Goal: Task Accomplishment & Management: Manage account settings

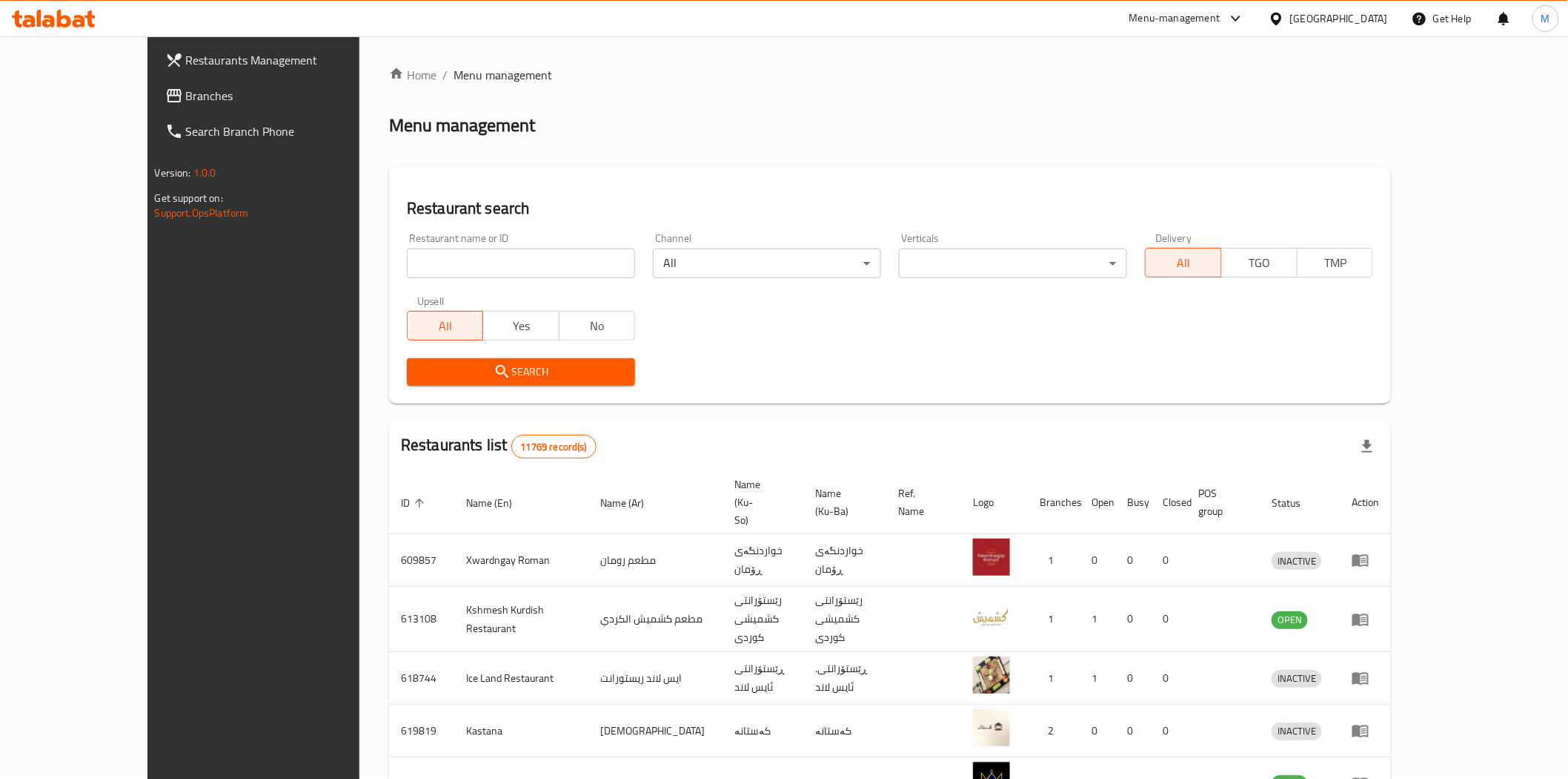
click at [419, 271] on input "search" at bounding box center [522, 264] width 229 height 30
type input "gas azadi"
click button "Search" at bounding box center [522, 372] width 229 height 28
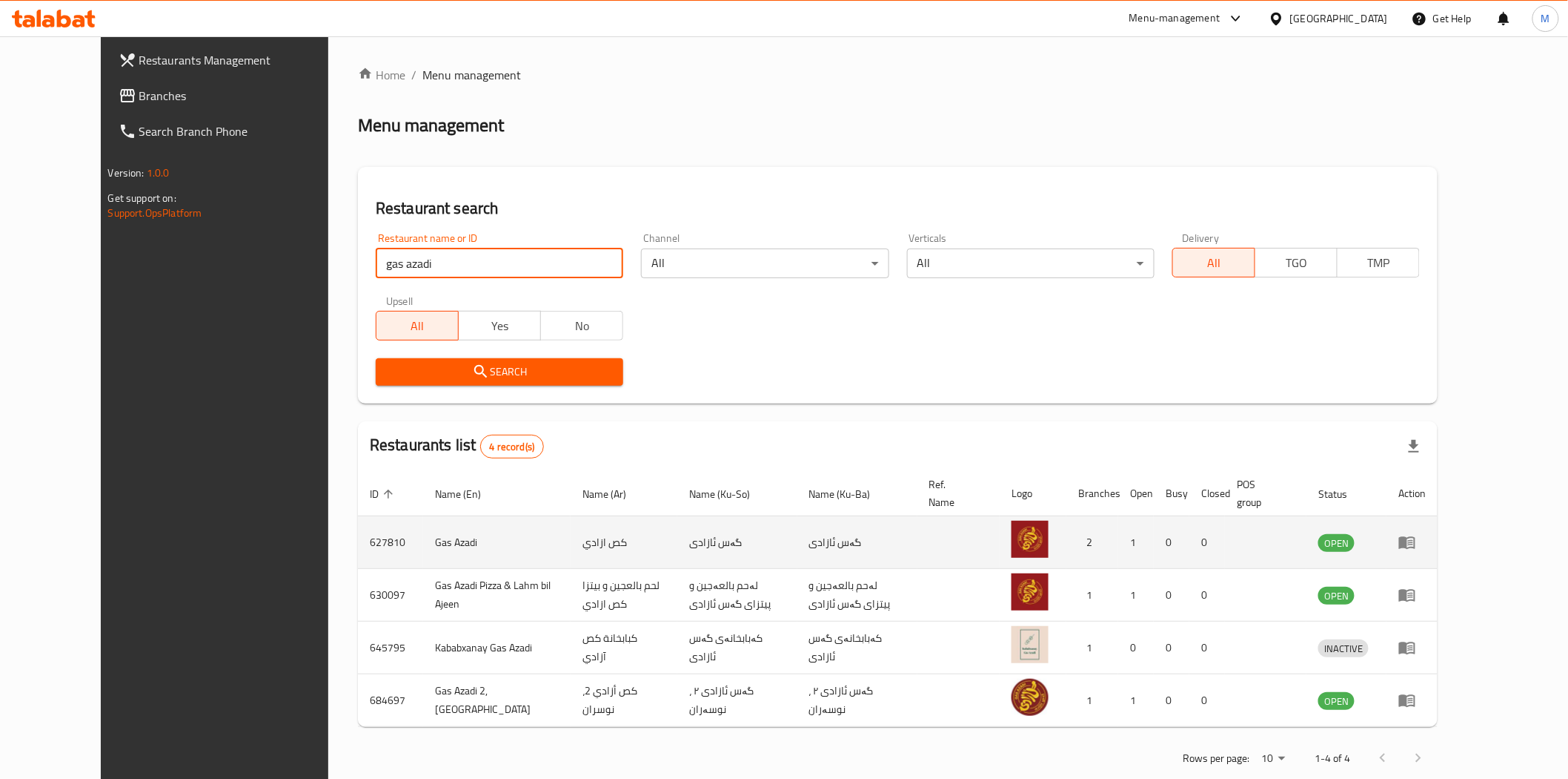
click at [1415, 547] on icon "enhanced table" at bounding box center [1408, 543] width 17 height 13
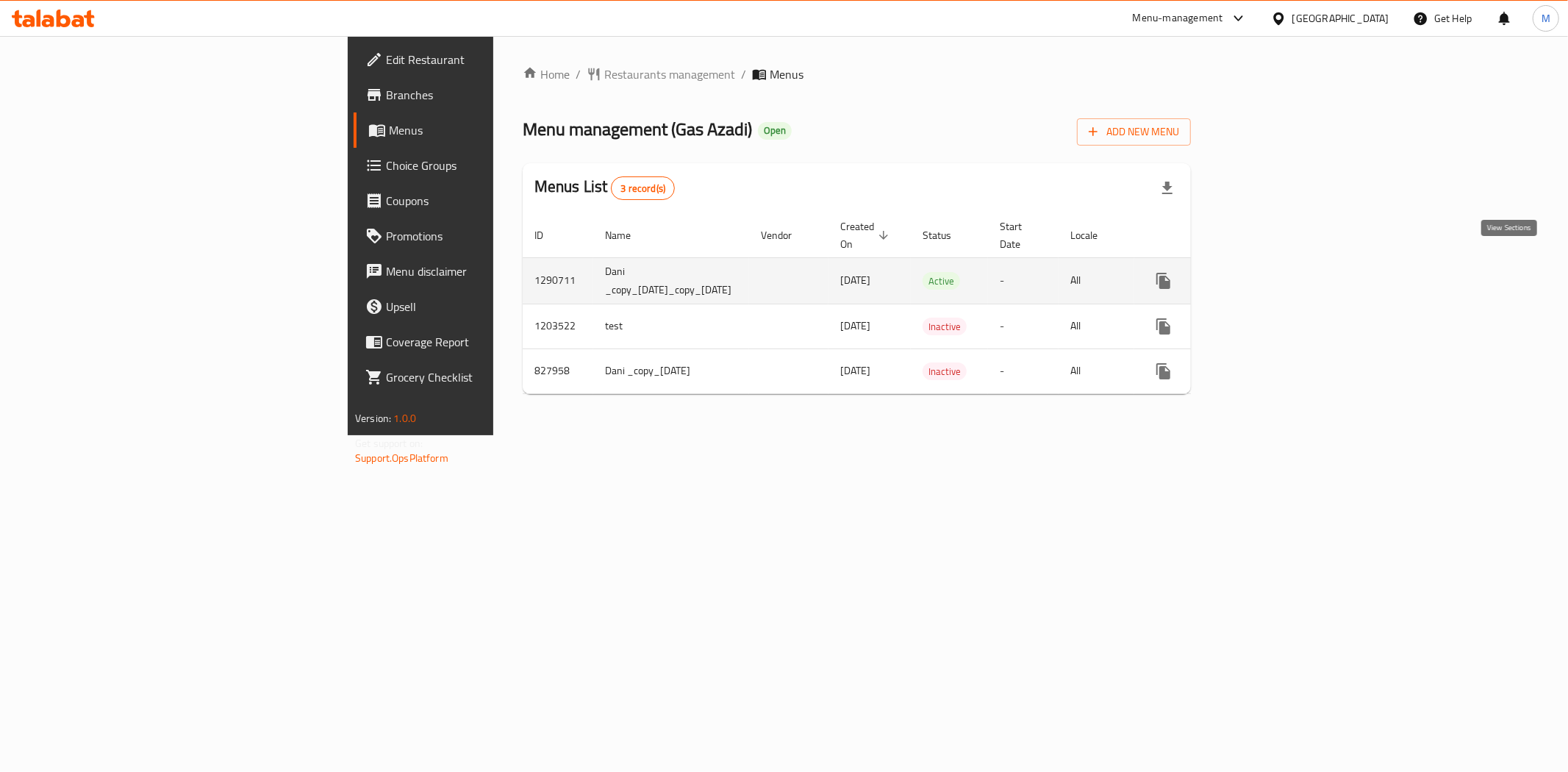
click at [1277, 274] on icon "enhanced table" at bounding box center [1270, 281] width 13 height 13
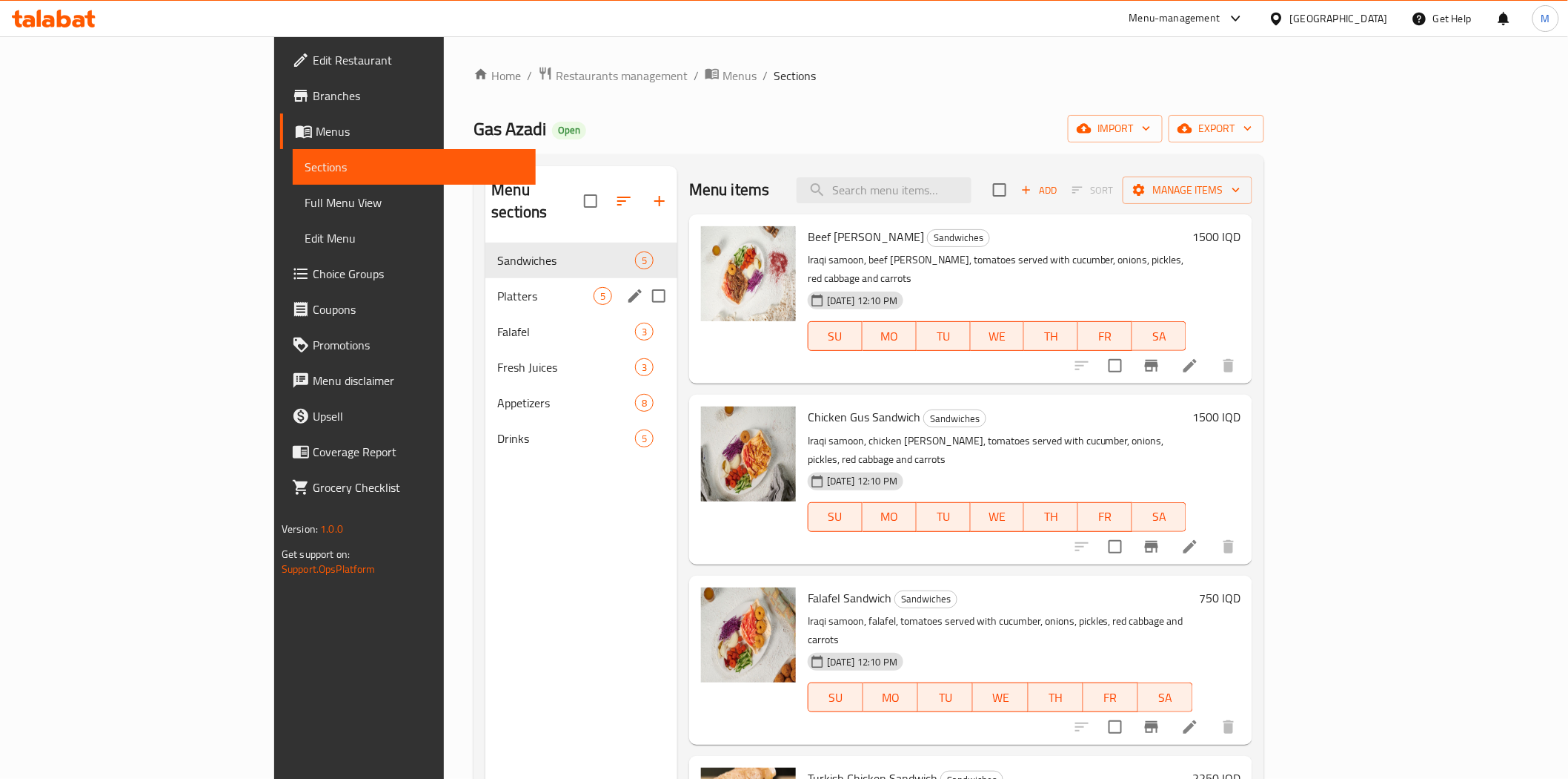
click at [497, 287] on span "Platters" at bounding box center [545, 296] width 96 height 18
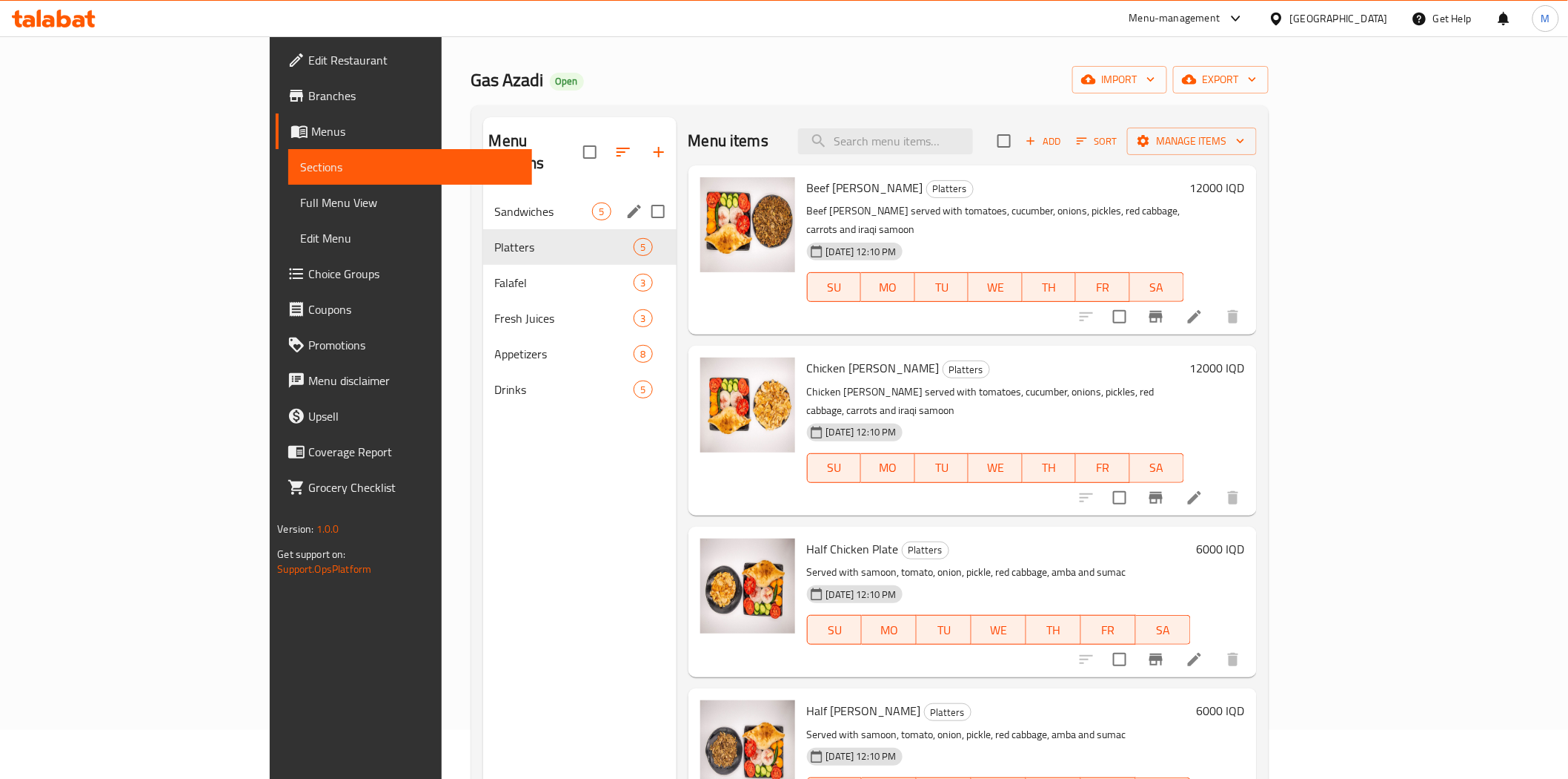
scroll to position [43, 0]
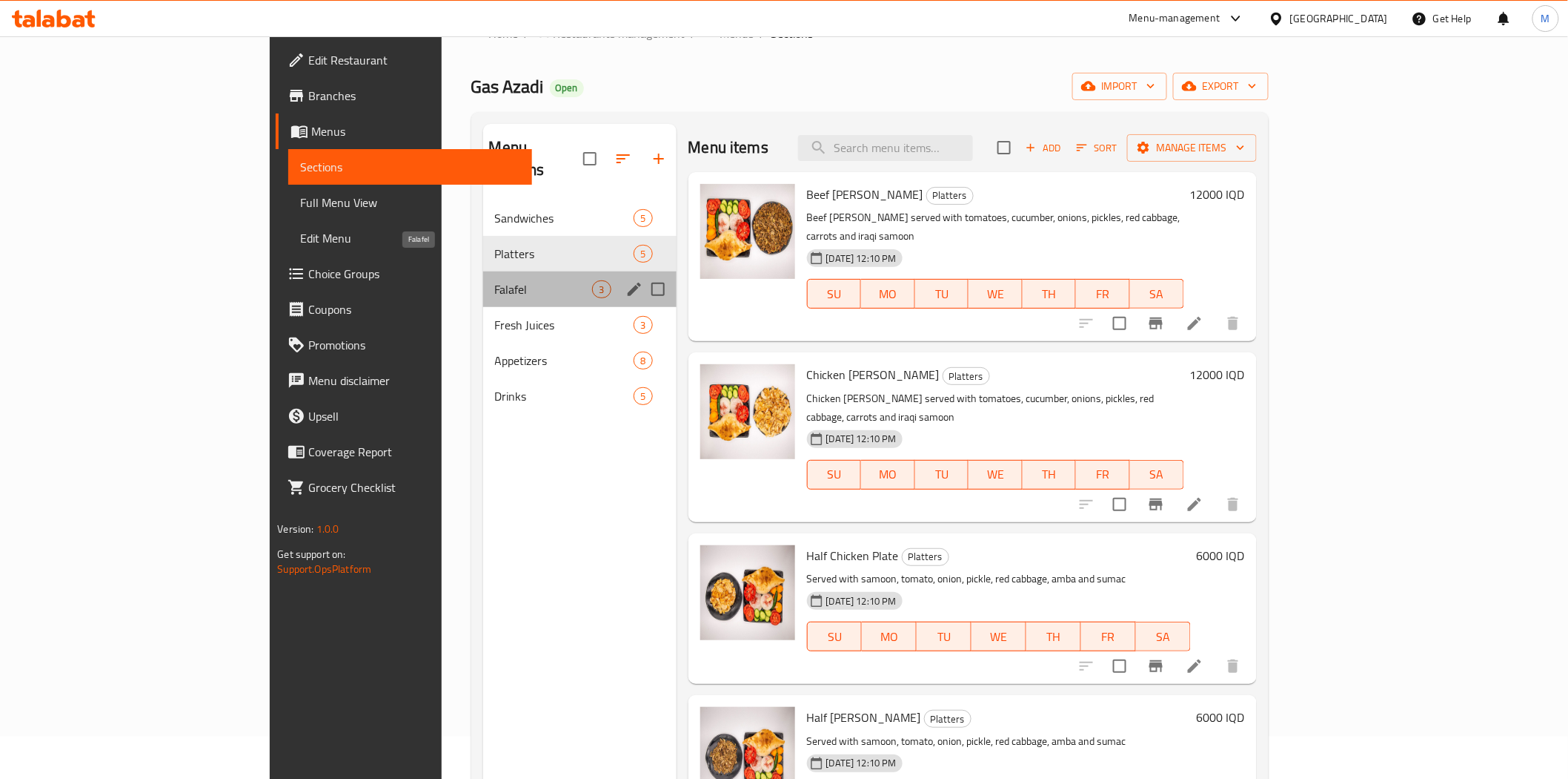
click at [495, 281] on span "Falafel" at bounding box center [543, 289] width 98 height 18
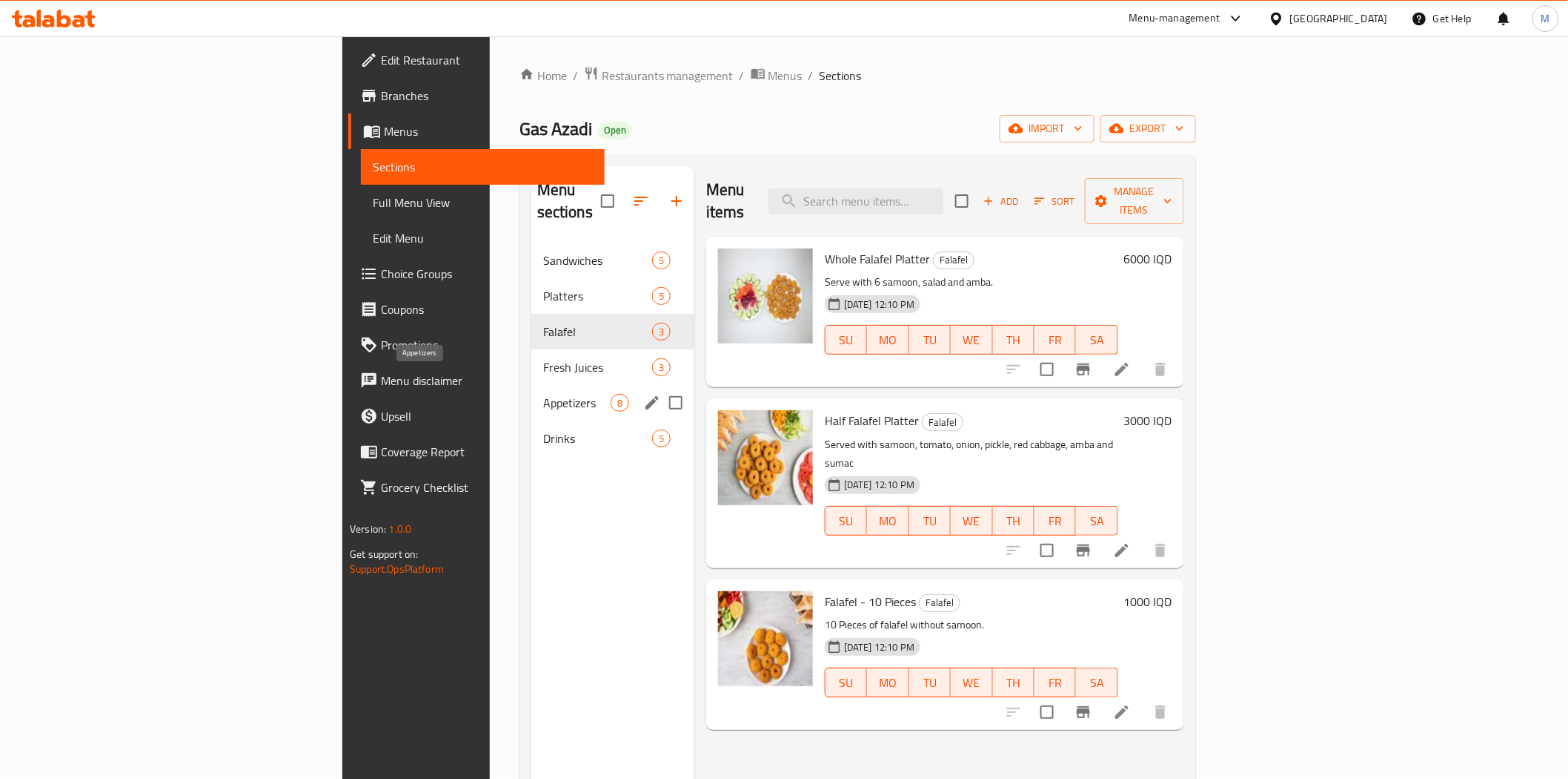
click at [543, 394] on span "Appetizers" at bounding box center [577, 402] width 68 height 18
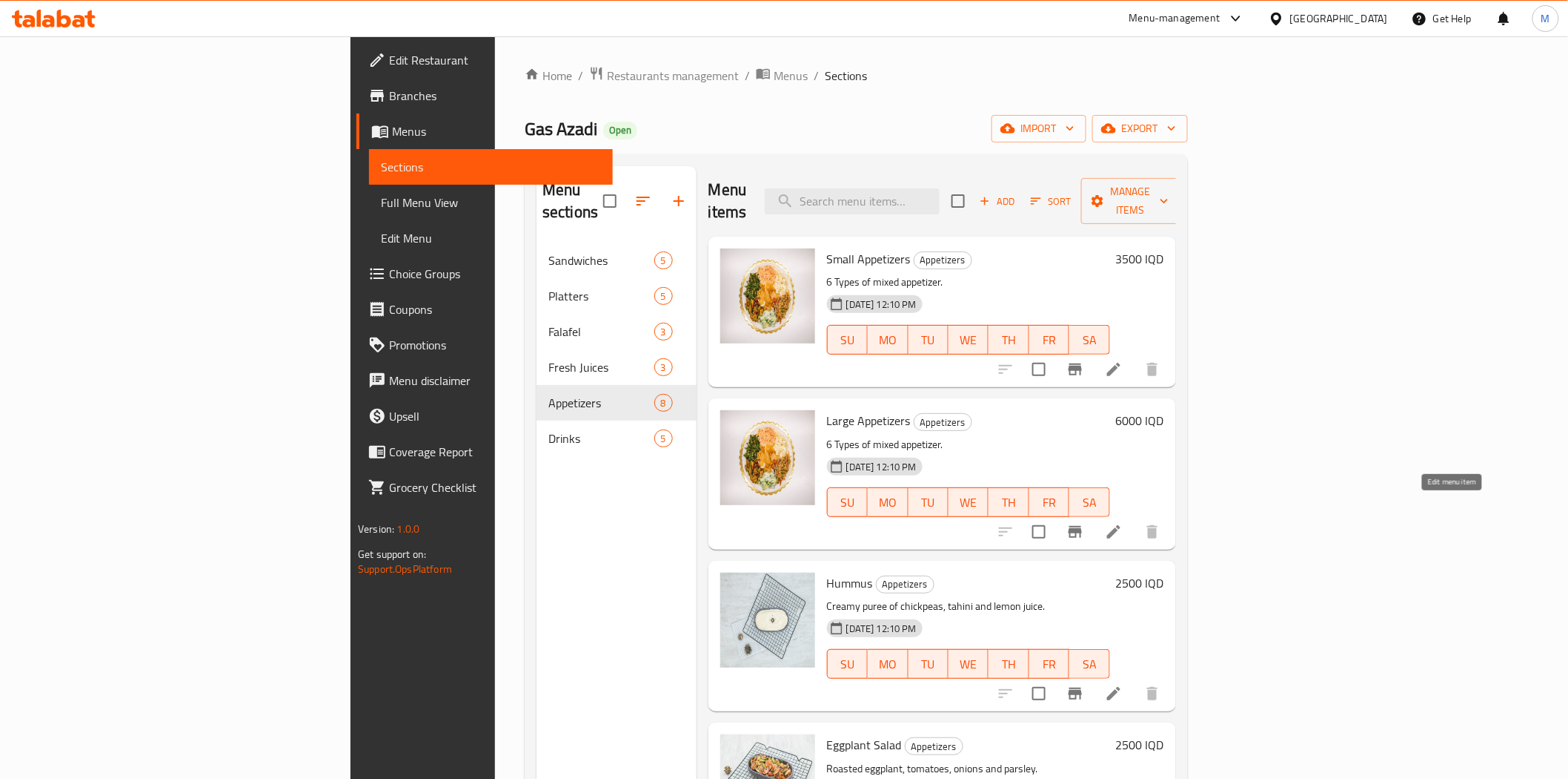
click at [1121, 525] on icon at bounding box center [1114, 532] width 13 height 13
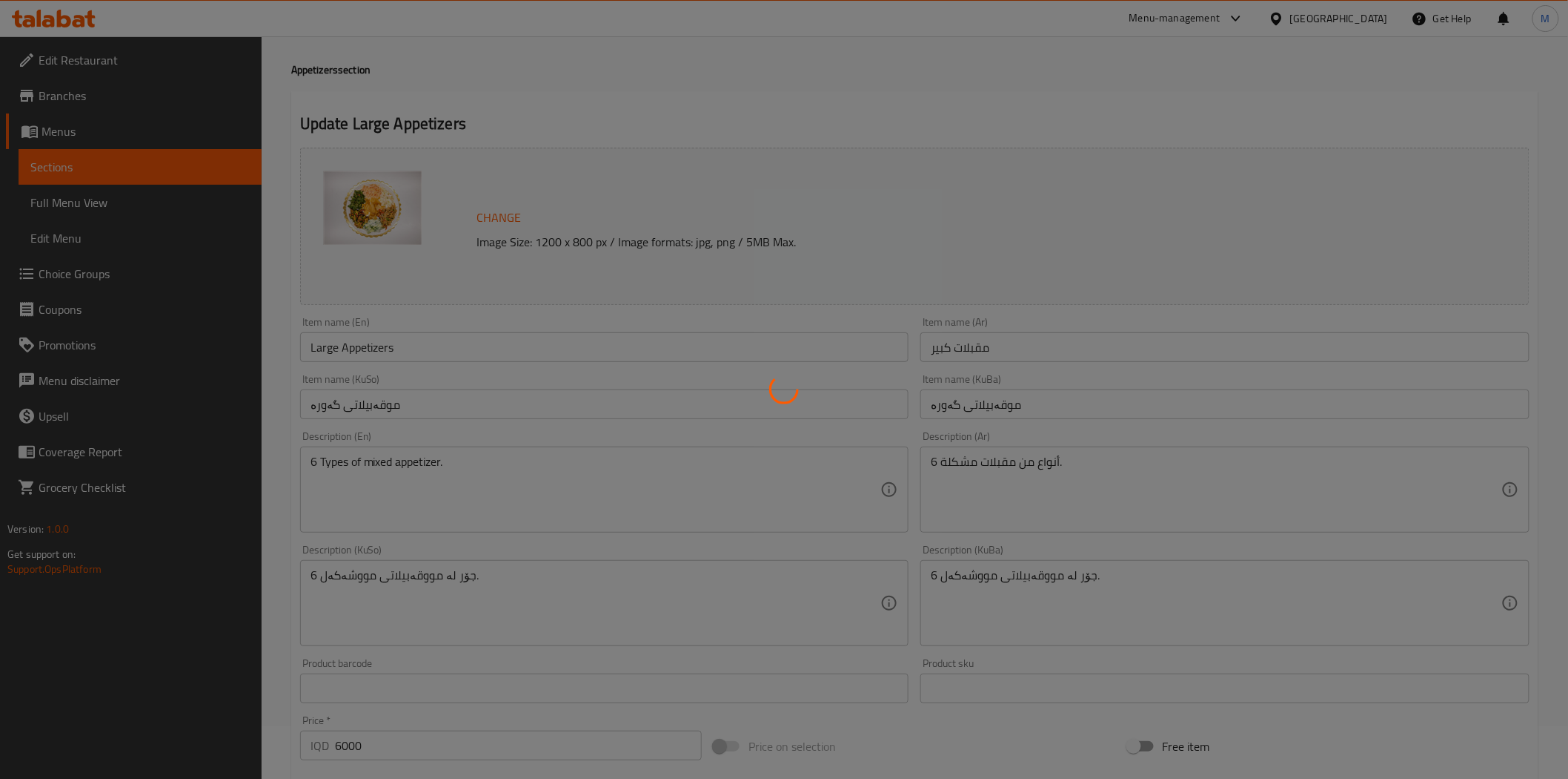
scroll to position [83, 0]
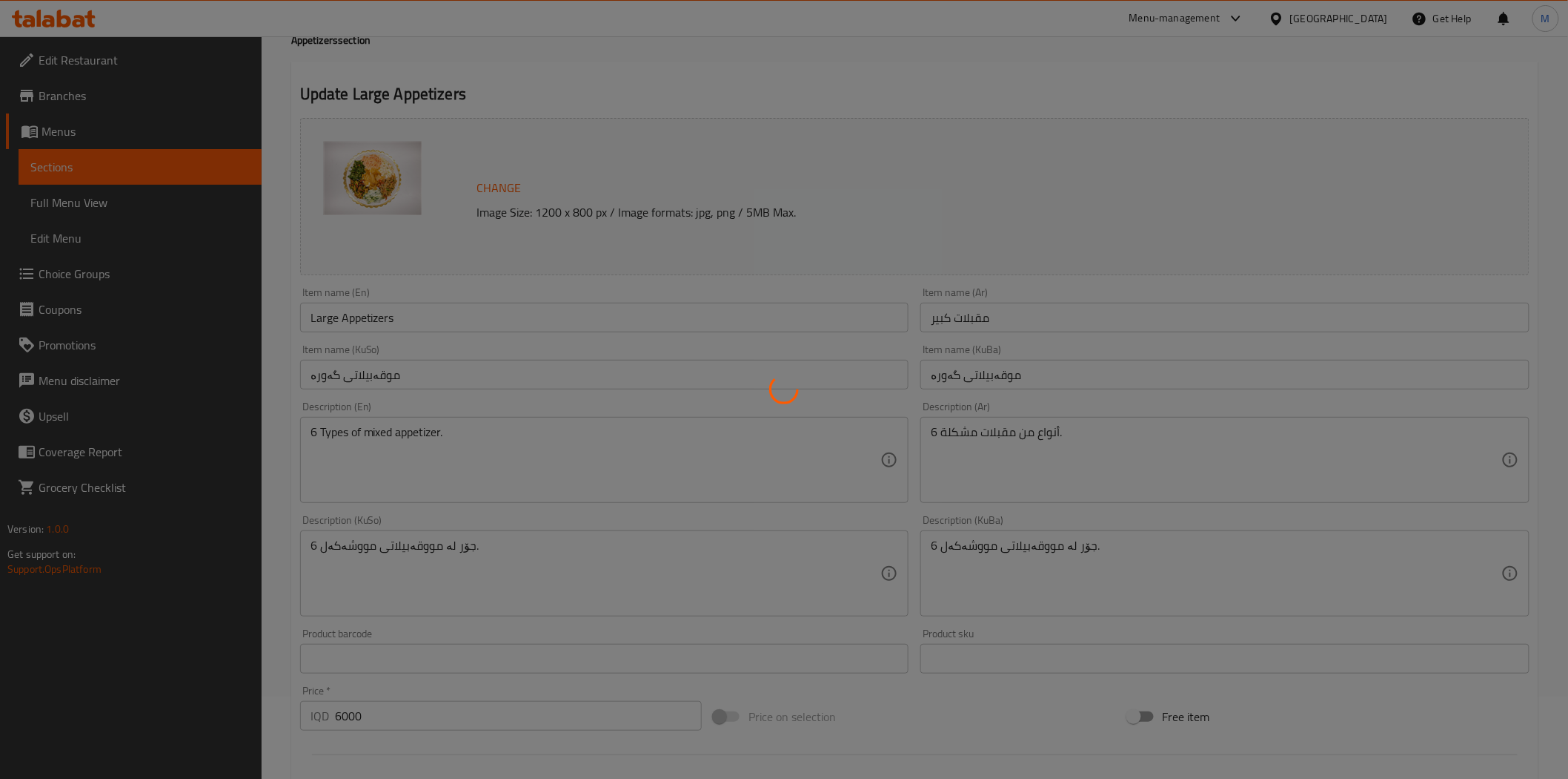
click at [315, 442] on div at bounding box center [784, 389] width 1568 height 779
click at [316, 434] on div at bounding box center [784, 389] width 1568 height 779
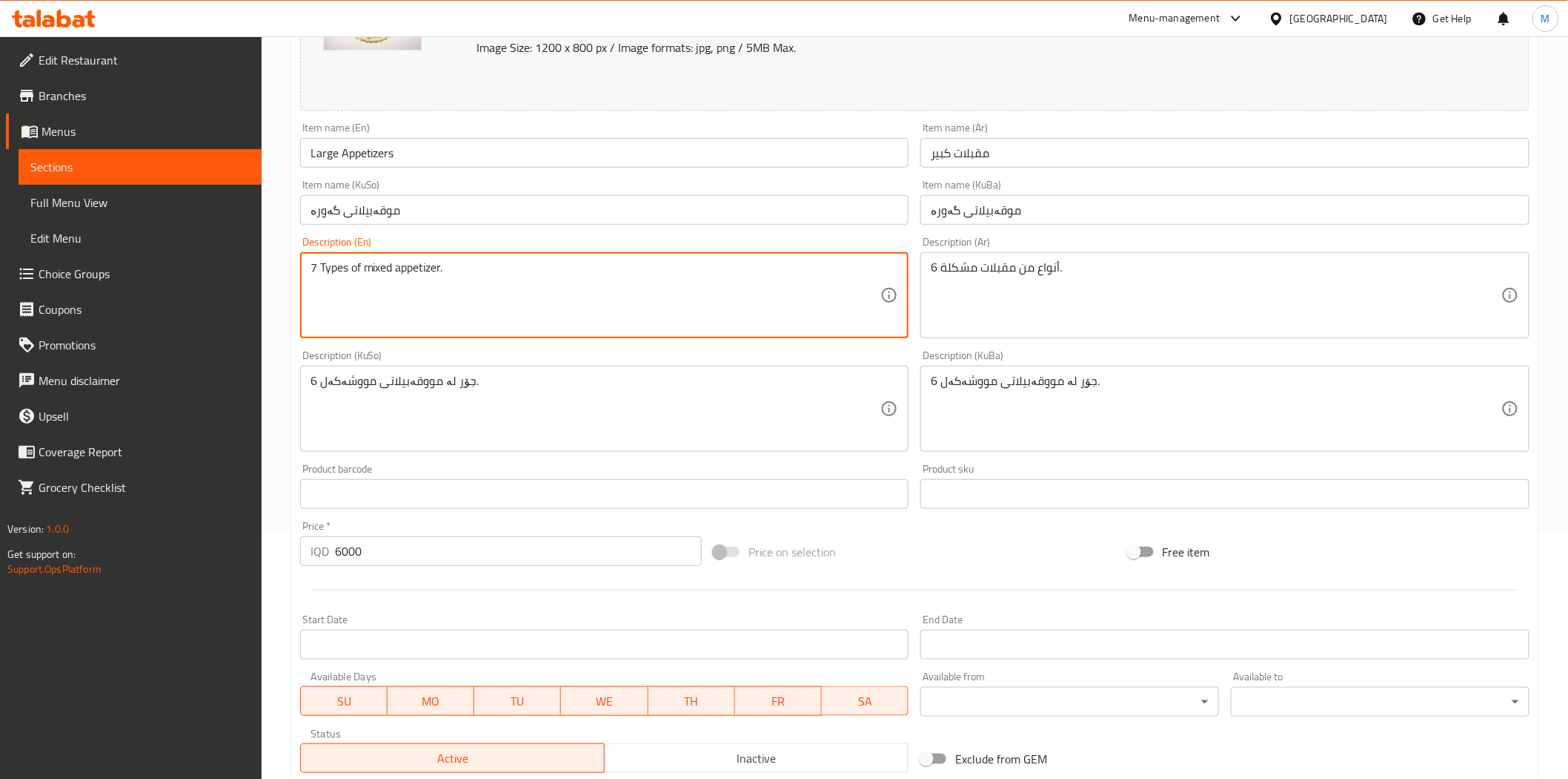
type textarea "7 Types of mixed appetizer."
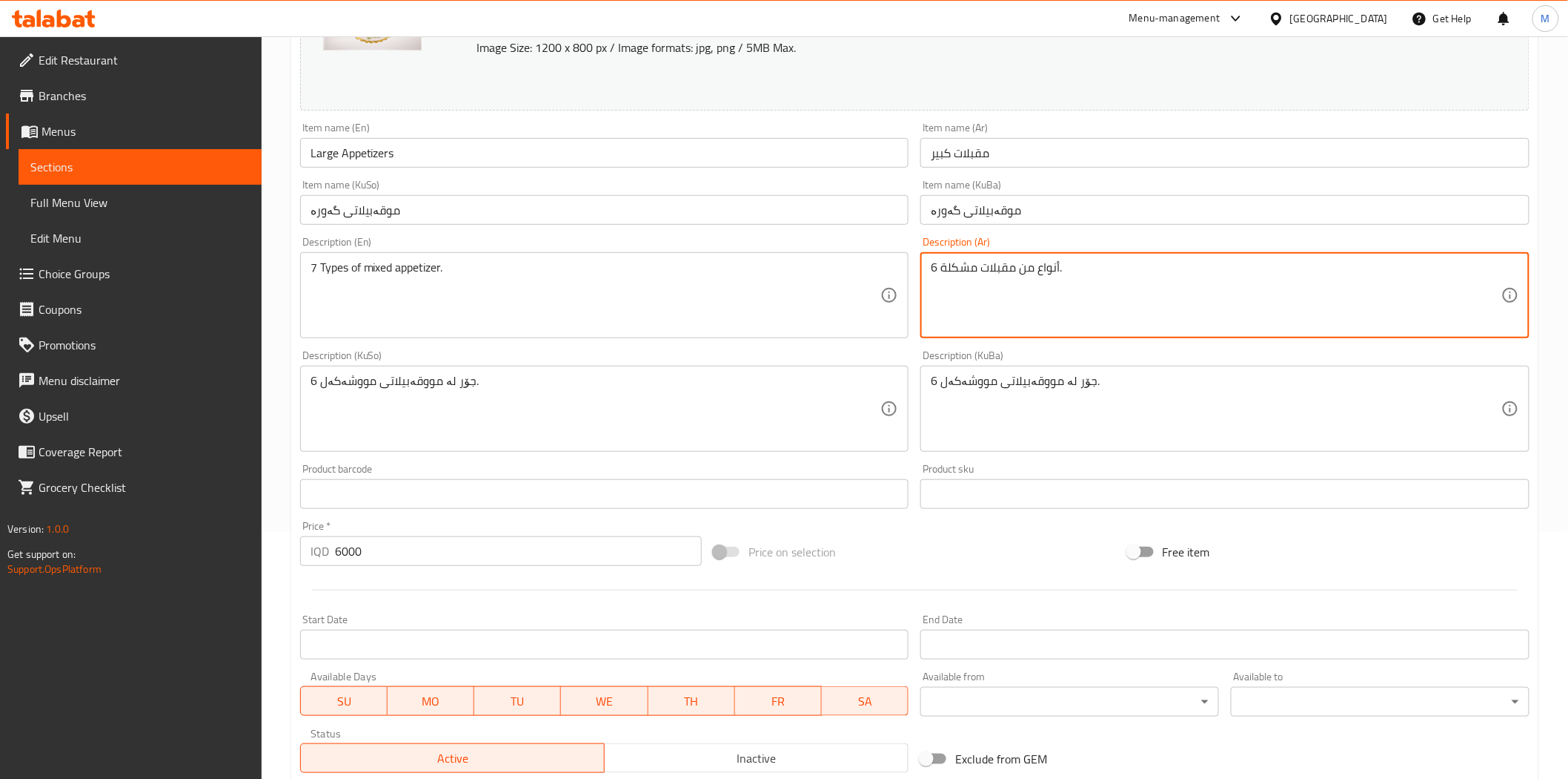
drag, startPoint x: 937, startPoint y: 265, endPoint x: 920, endPoint y: 266, distance: 17.0
type textarea "7 أنواع من مقبلات مشكلة."
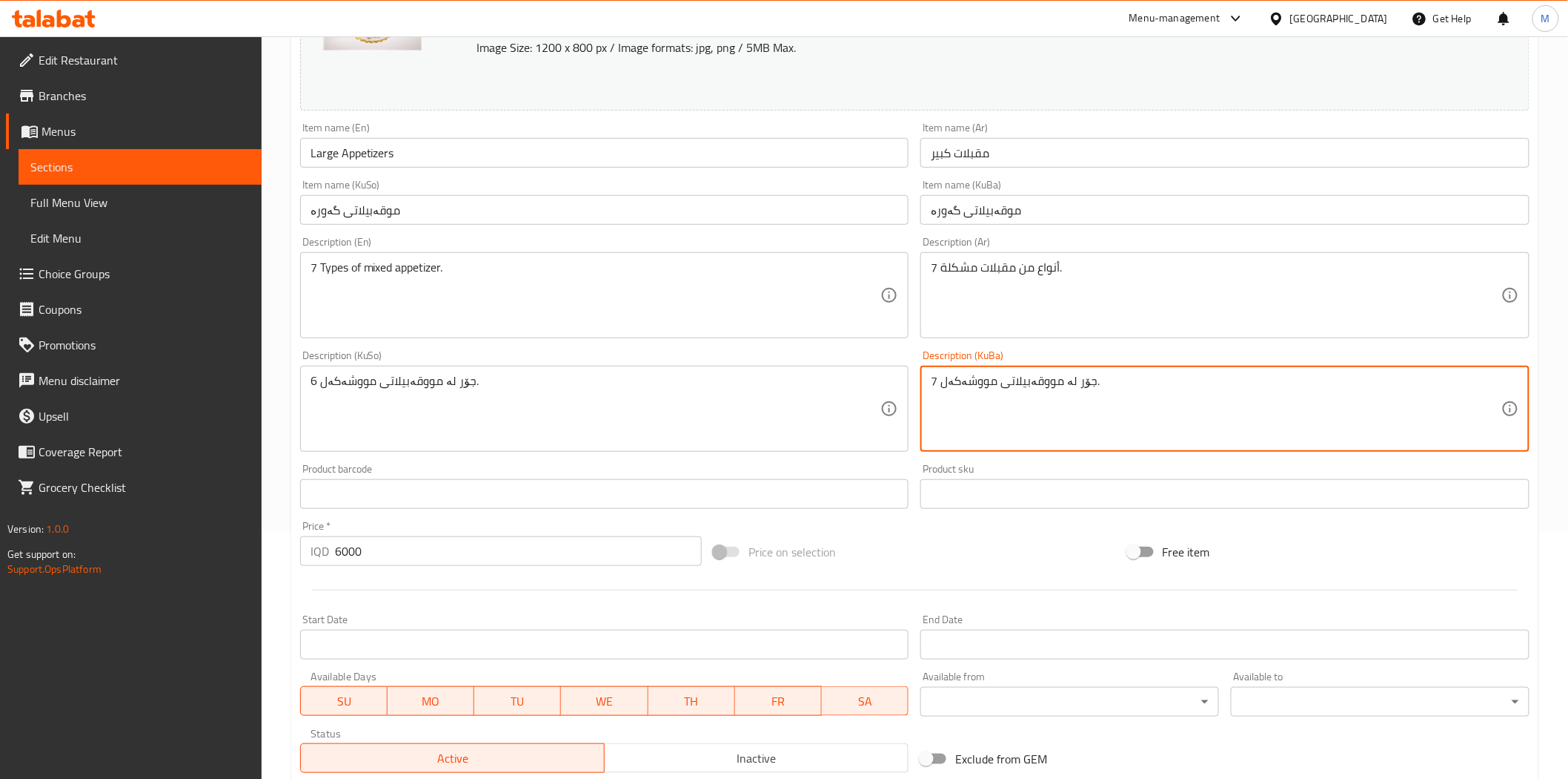
type textarea "7 جۆر لە مووقەبیلاتی مووشەکەل."
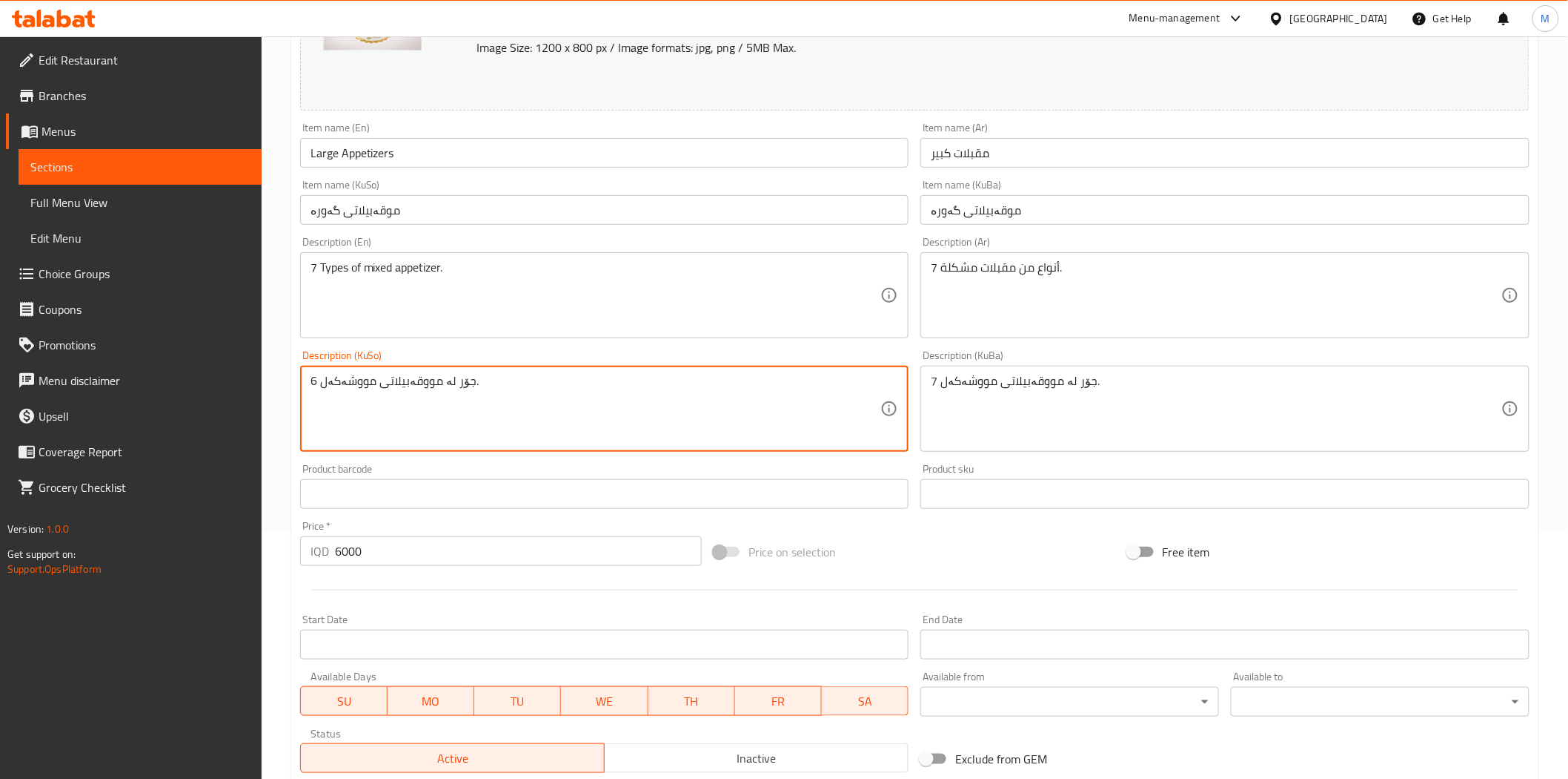
drag, startPoint x: 315, startPoint y: 380, endPoint x: 295, endPoint y: 380, distance: 20.0
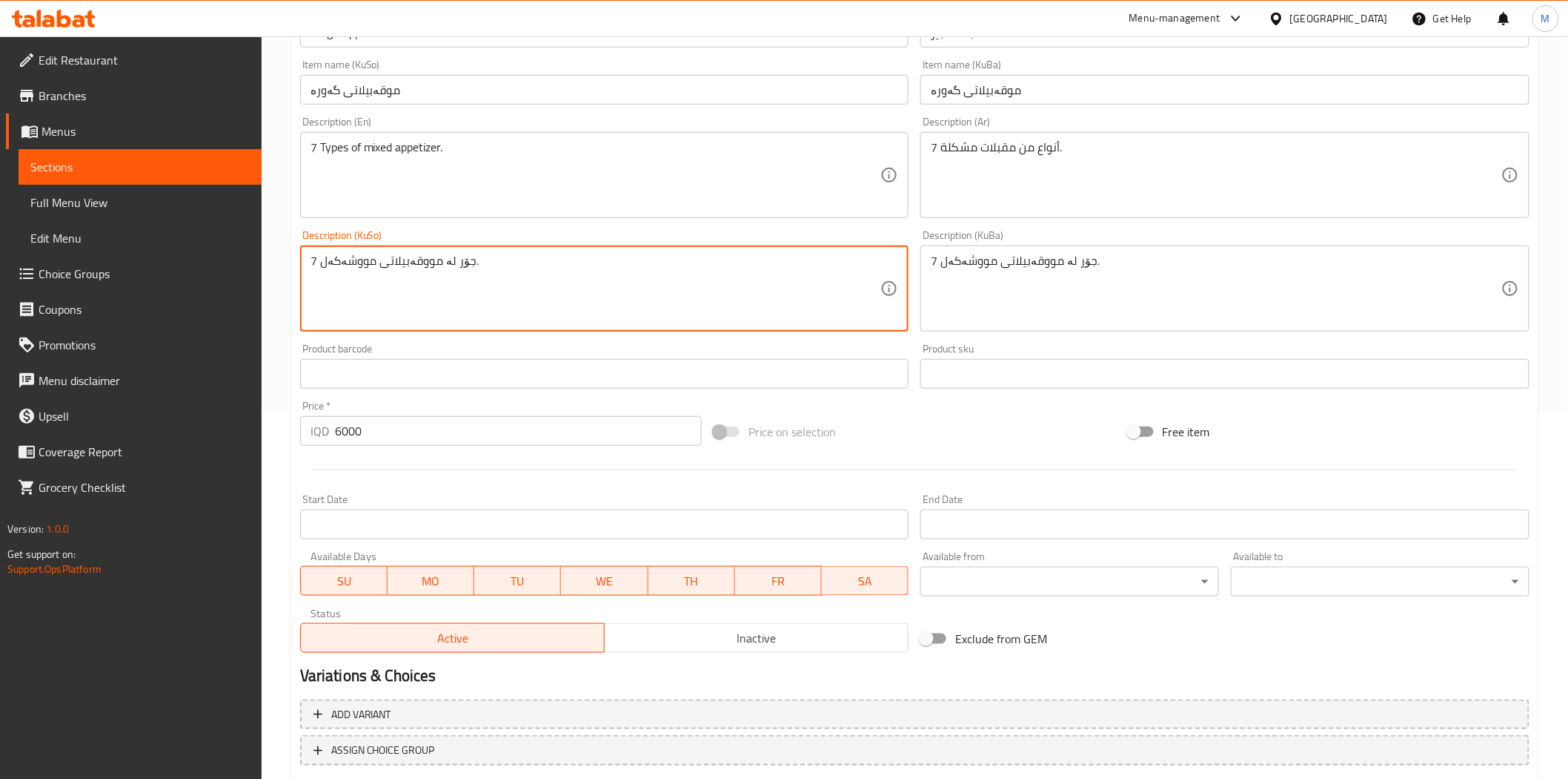
scroll to position [458, 0]
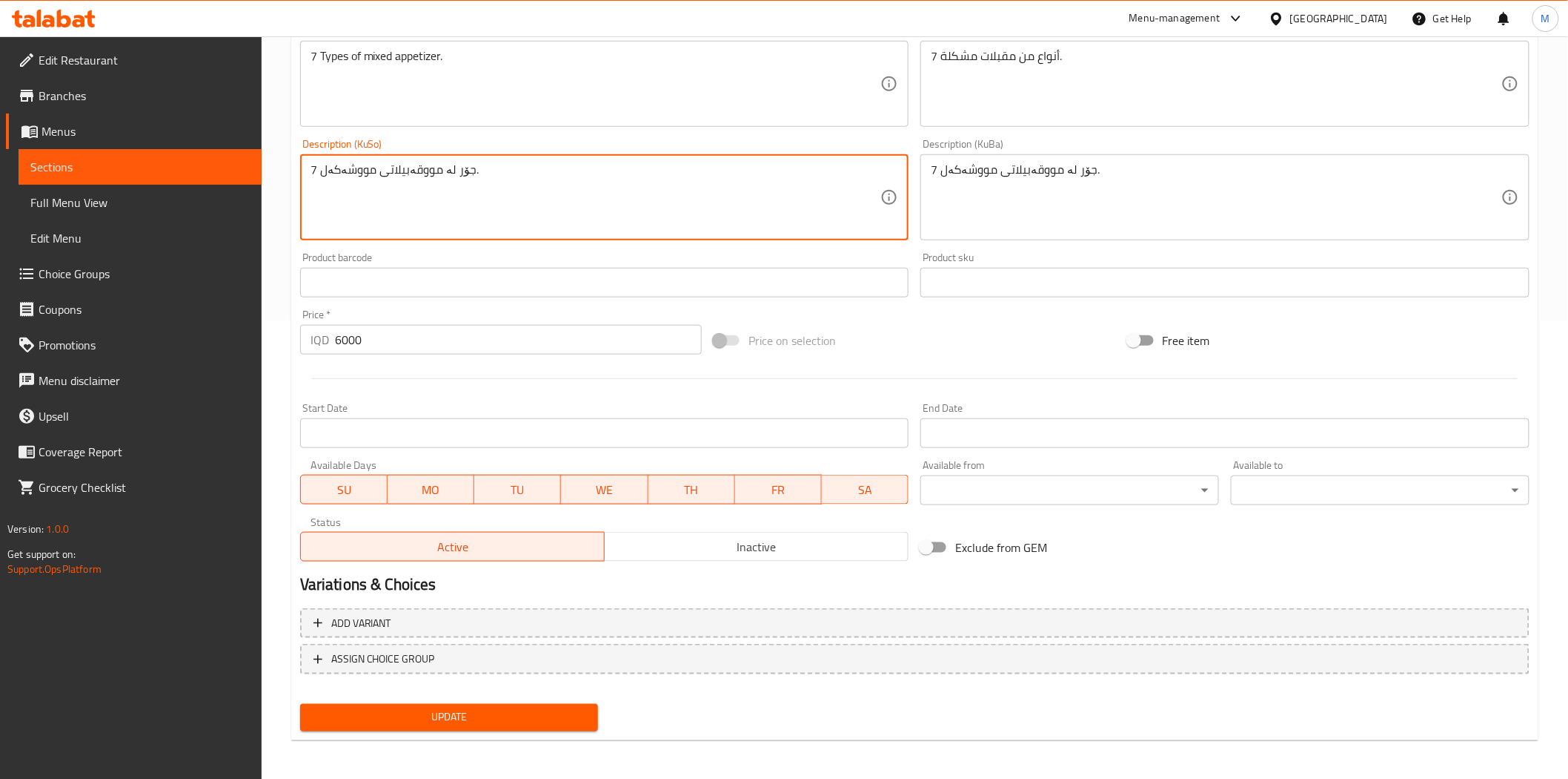
type textarea "7 جۆر لە مووقەبیلاتی مووشەکەل."
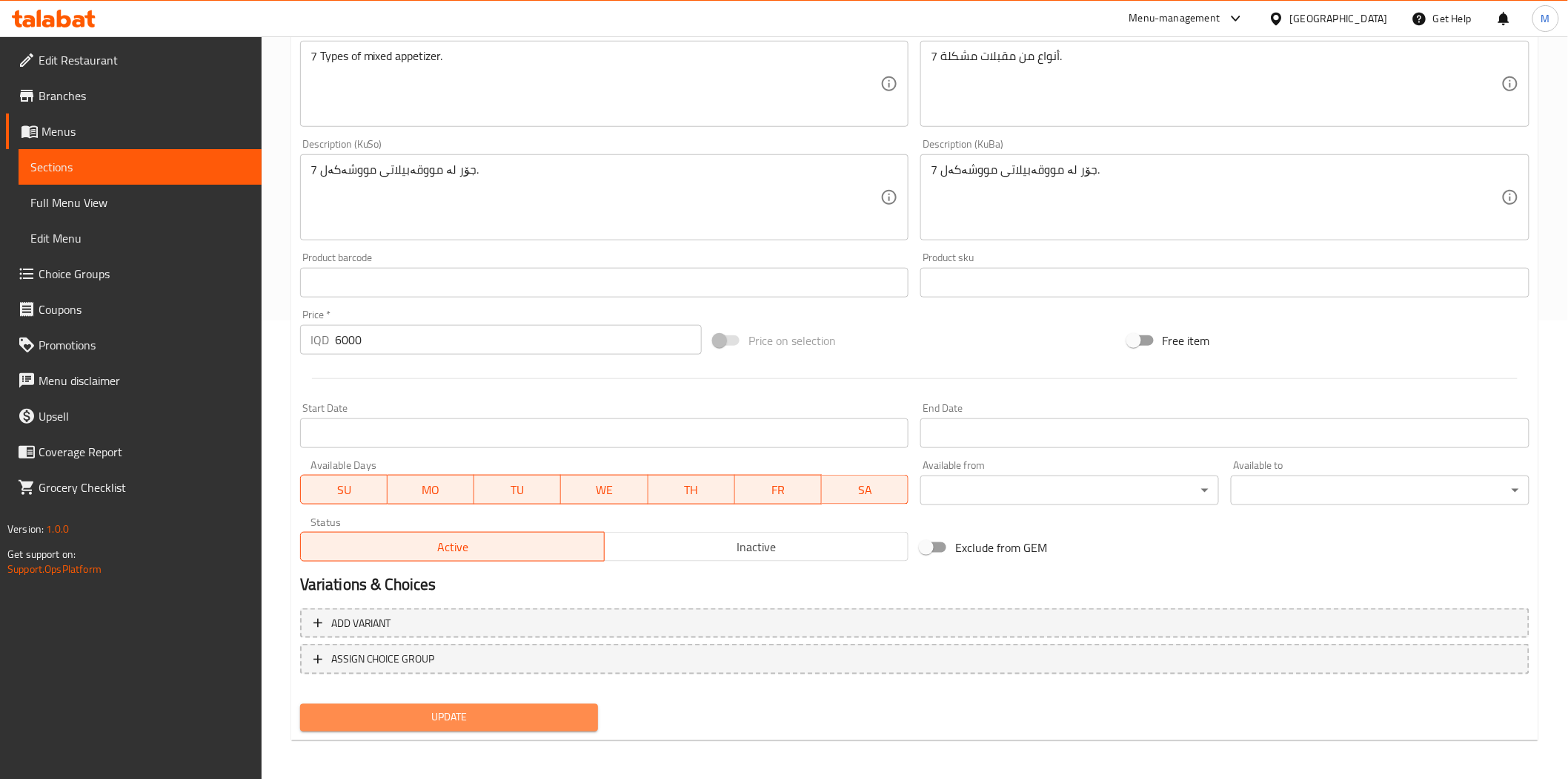
click at [461, 708] on span "Update" at bounding box center [449, 717] width 275 height 18
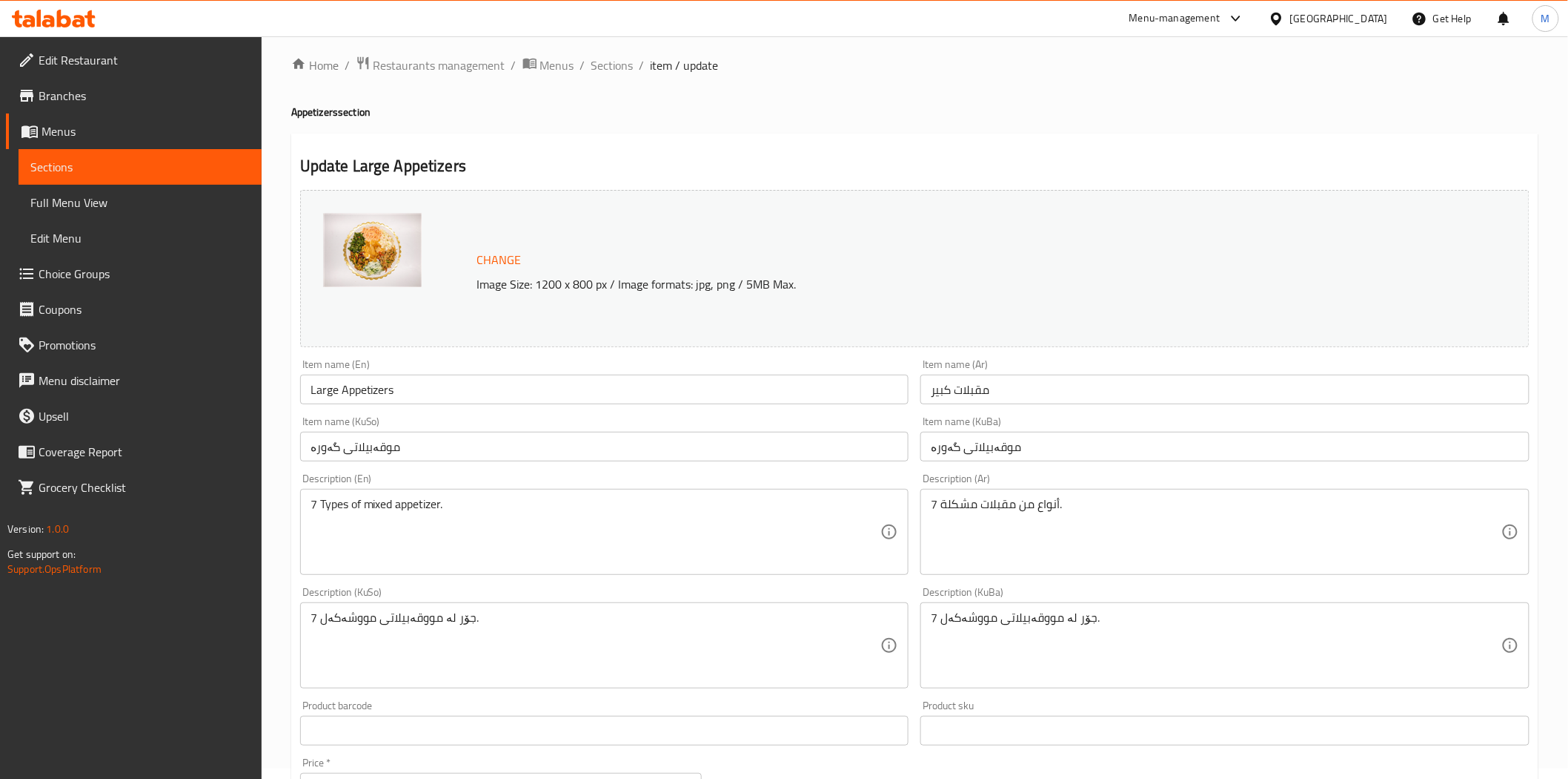
scroll to position [0, 0]
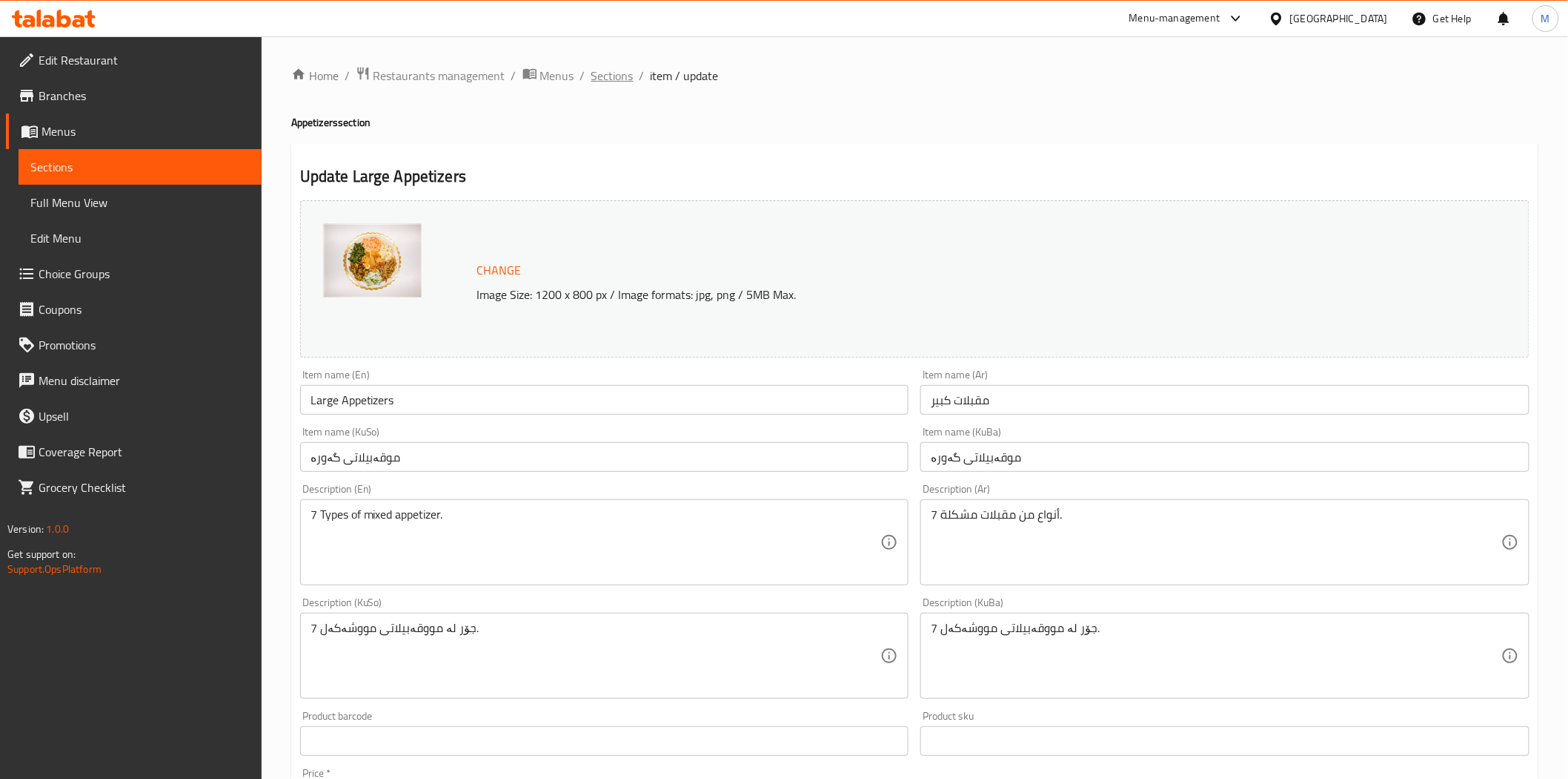
click at [612, 79] on span "Sections" at bounding box center [613, 75] width 43 height 18
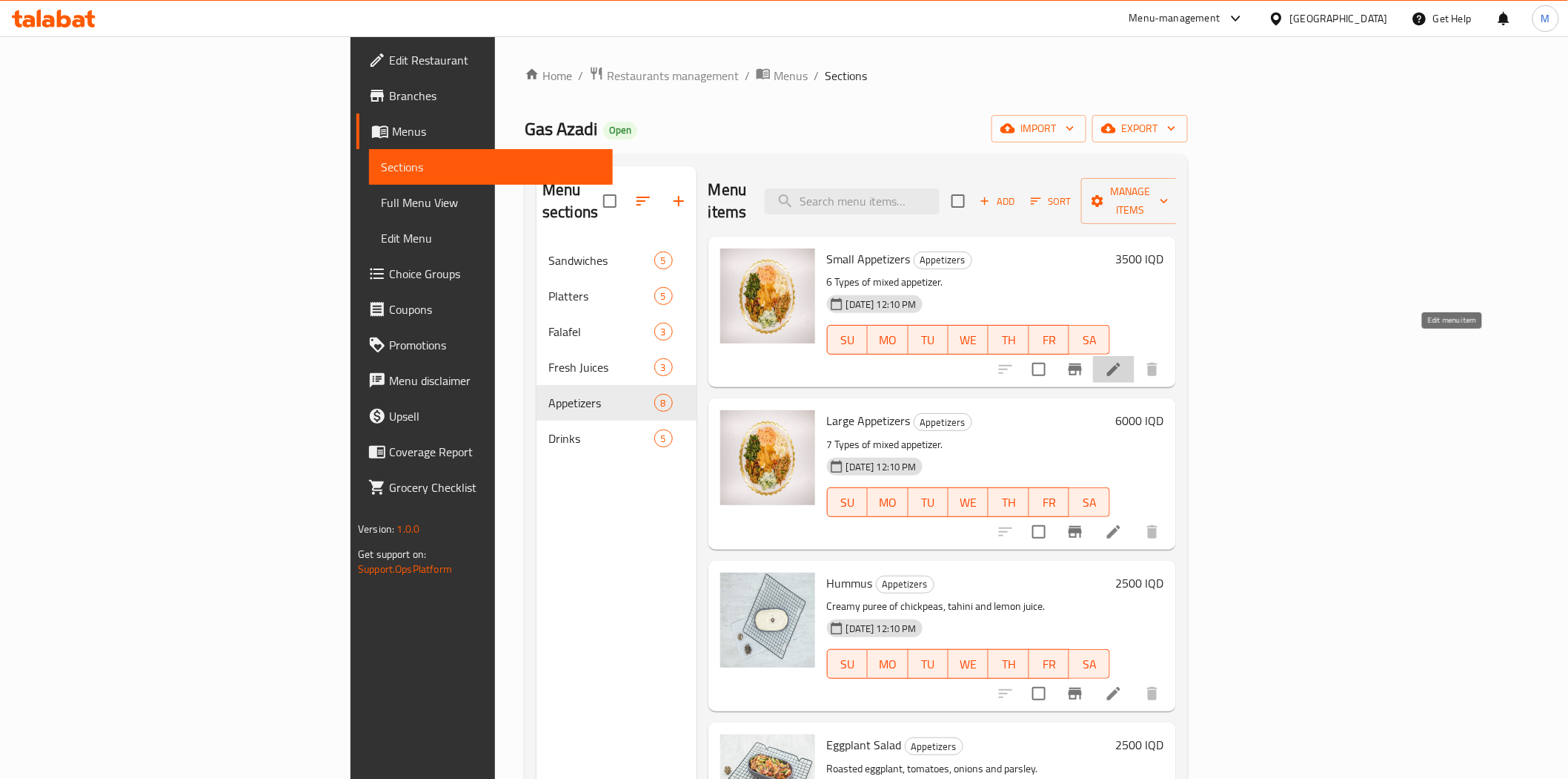
click at [1122, 361] on icon at bounding box center [1113, 369] width 18 height 18
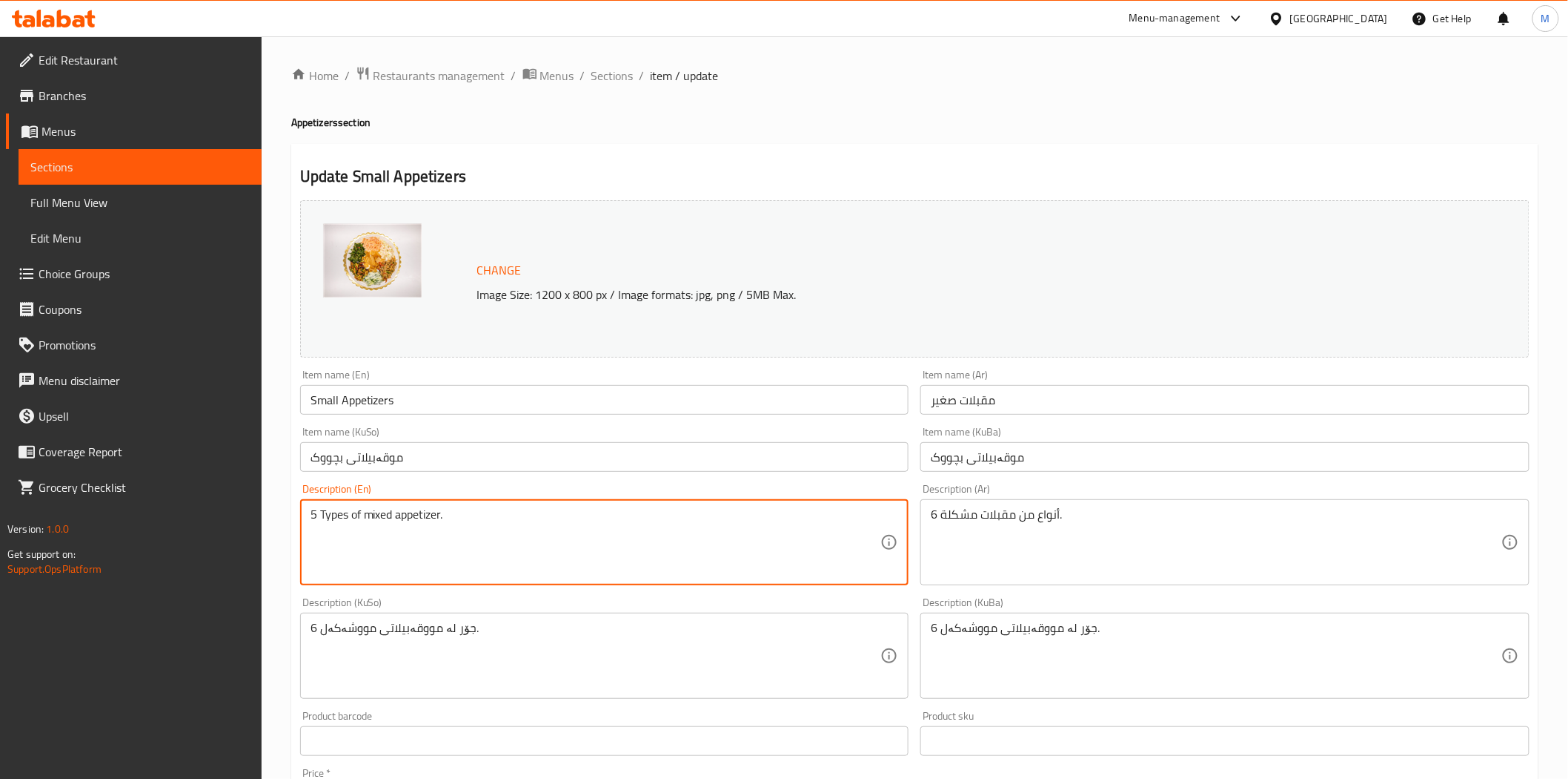
click at [316, 518] on textarea "5 Types of mixed appetizer." at bounding box center [596, 542] width 571 height 70
type textarea "5 Types of mixed appetizer."
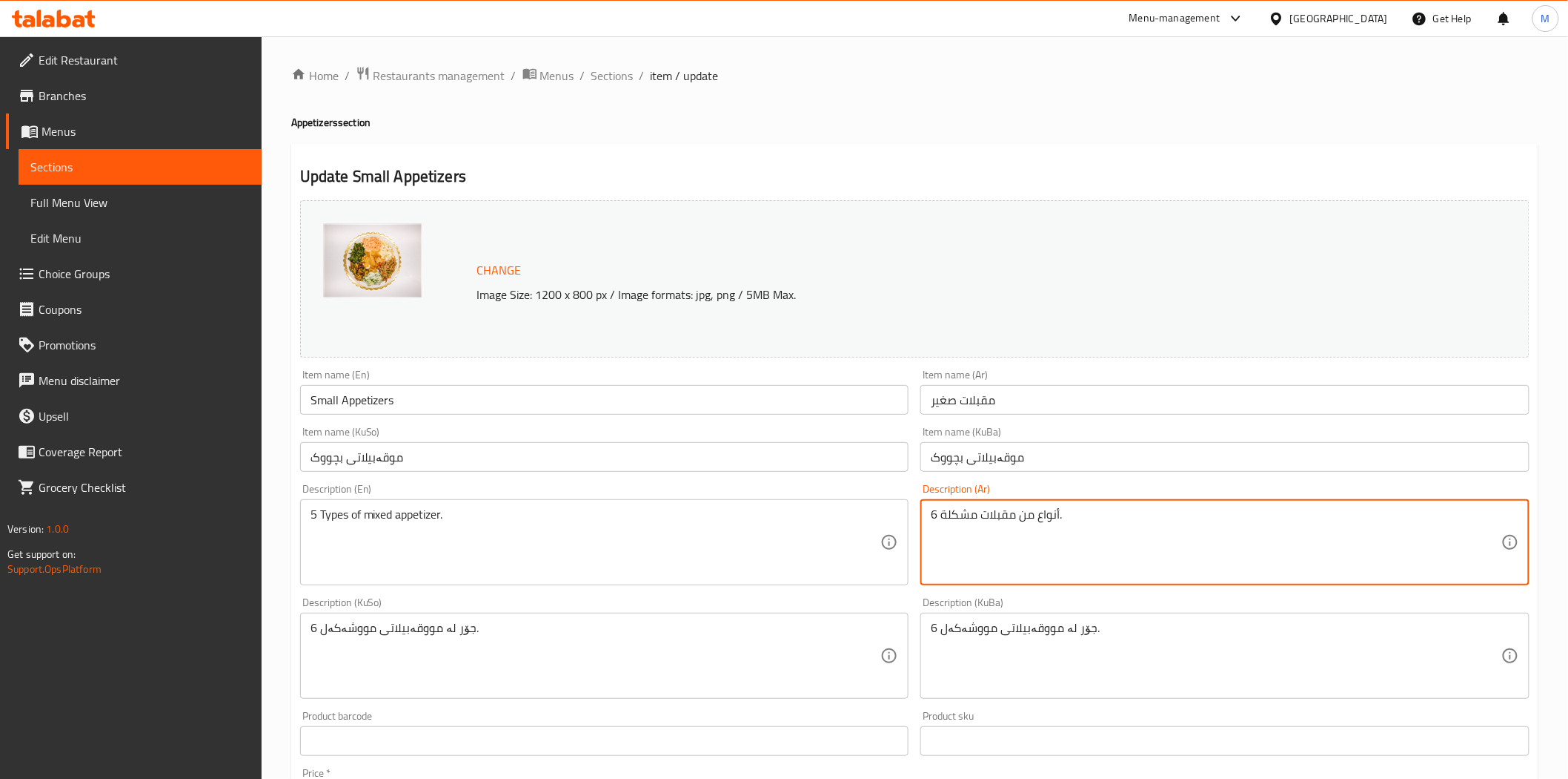
drag, startPoint x: 939, startPoint y: 517, endPoint x: 911, endPoint y: 518, distance: 28.0
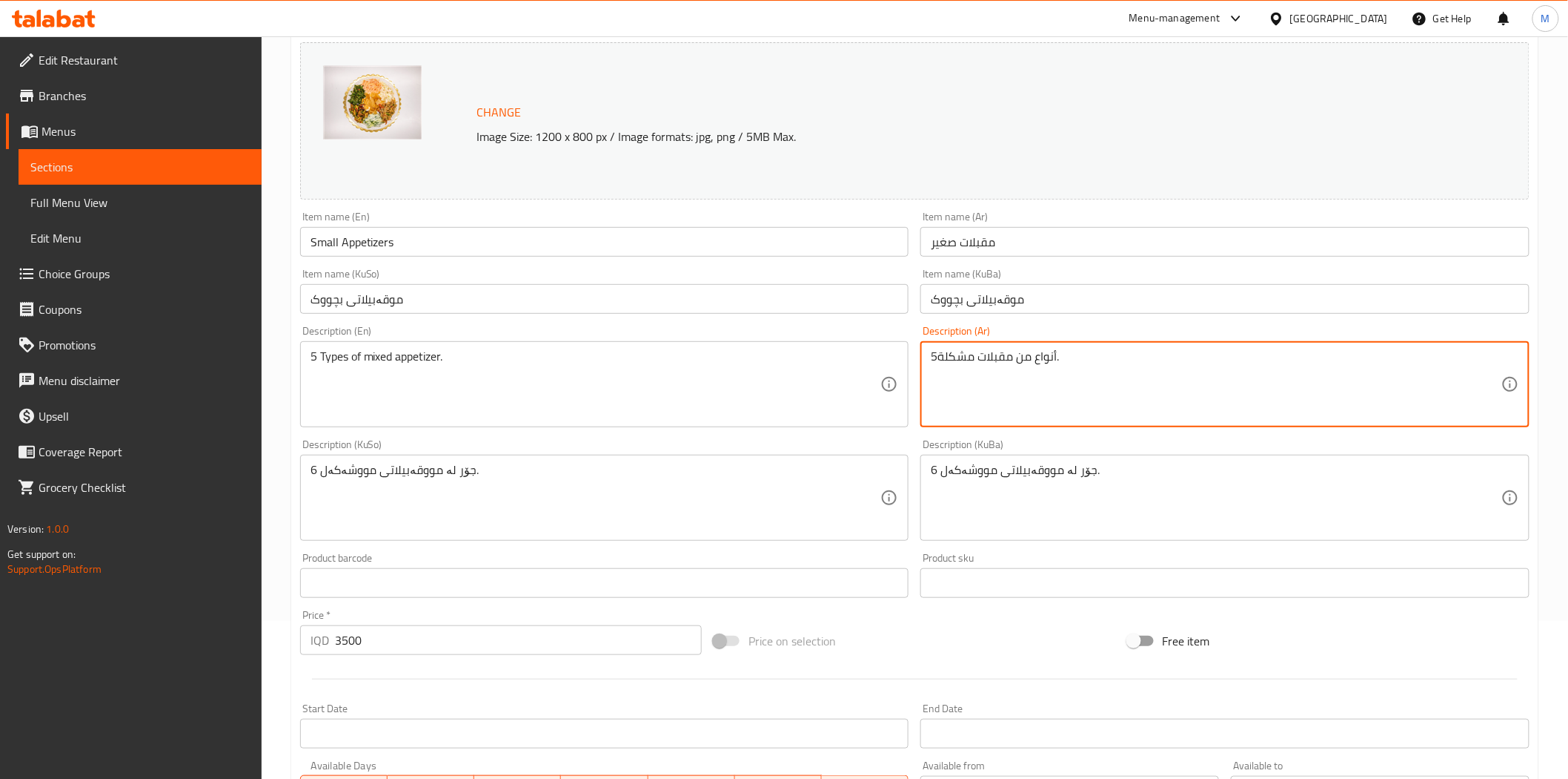
scroll to position [164, 0]
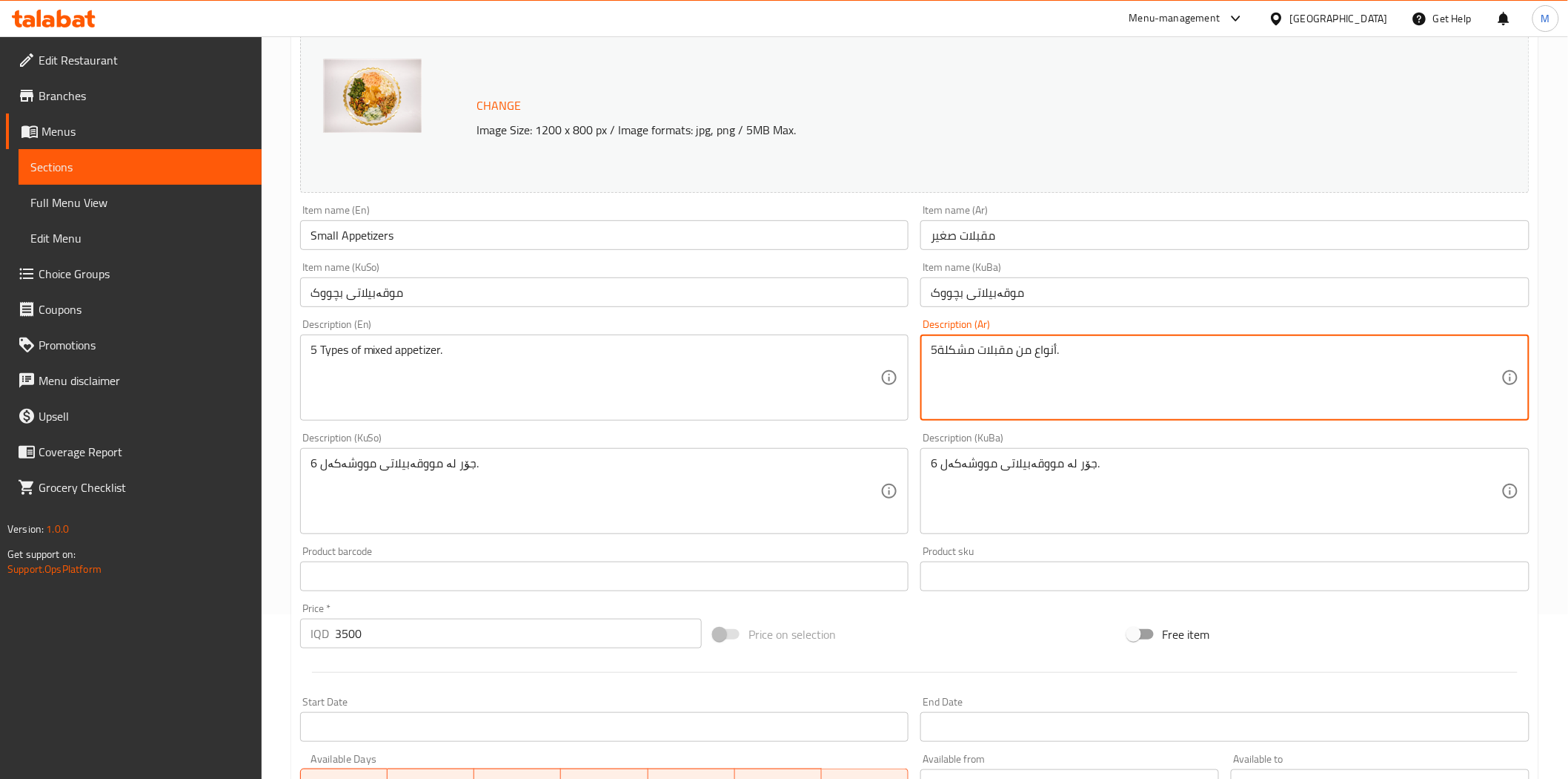
type textarea "5أنواع من مقبلات مشكلة."
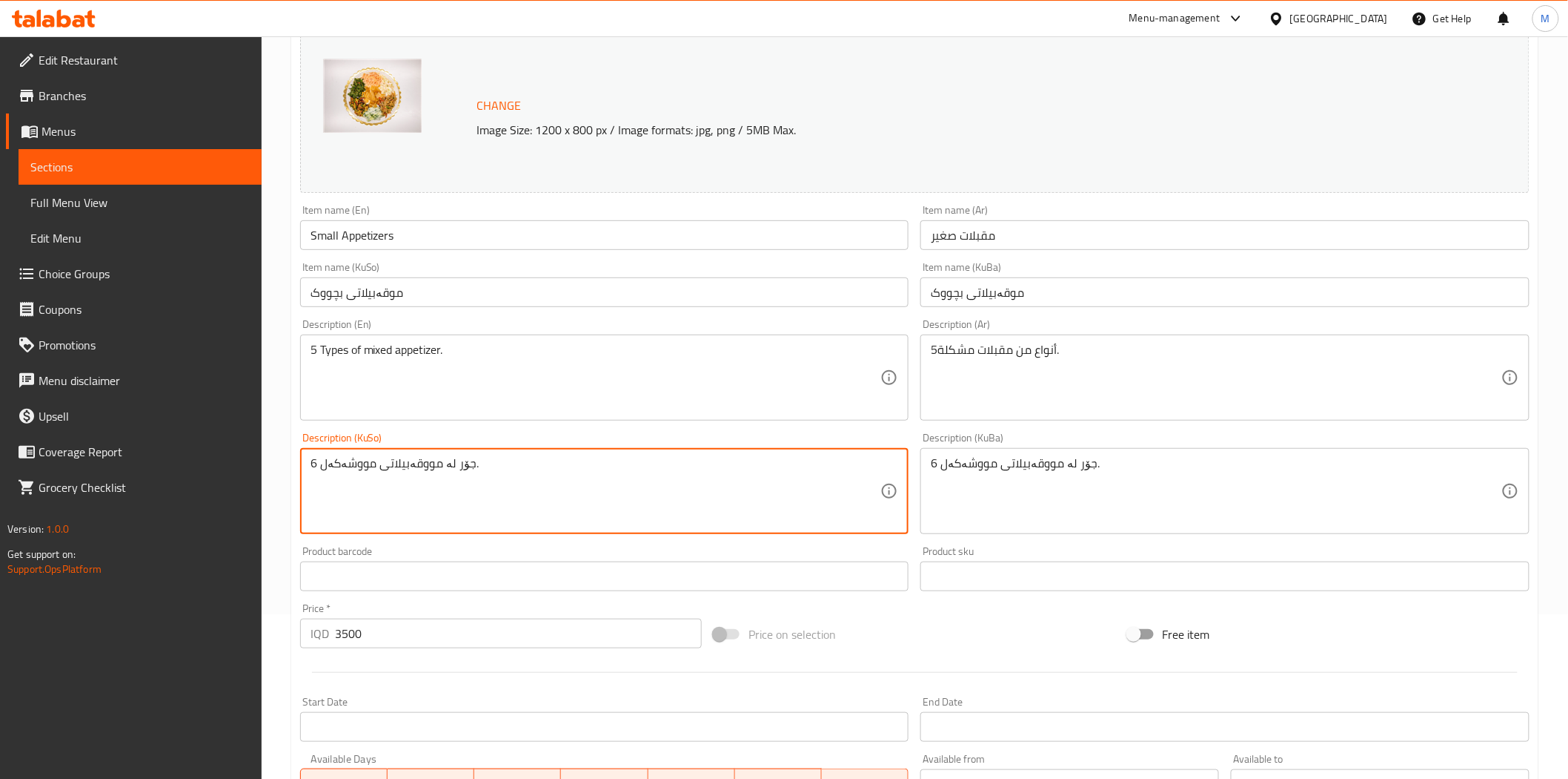
drag, startPoint x: 320, startPoint y: 463, endPoint x: 306, endPoint y: 463, distance: 14.0
type textarea "5جۆر لە مووقەبیلاتی مووشەکەل."
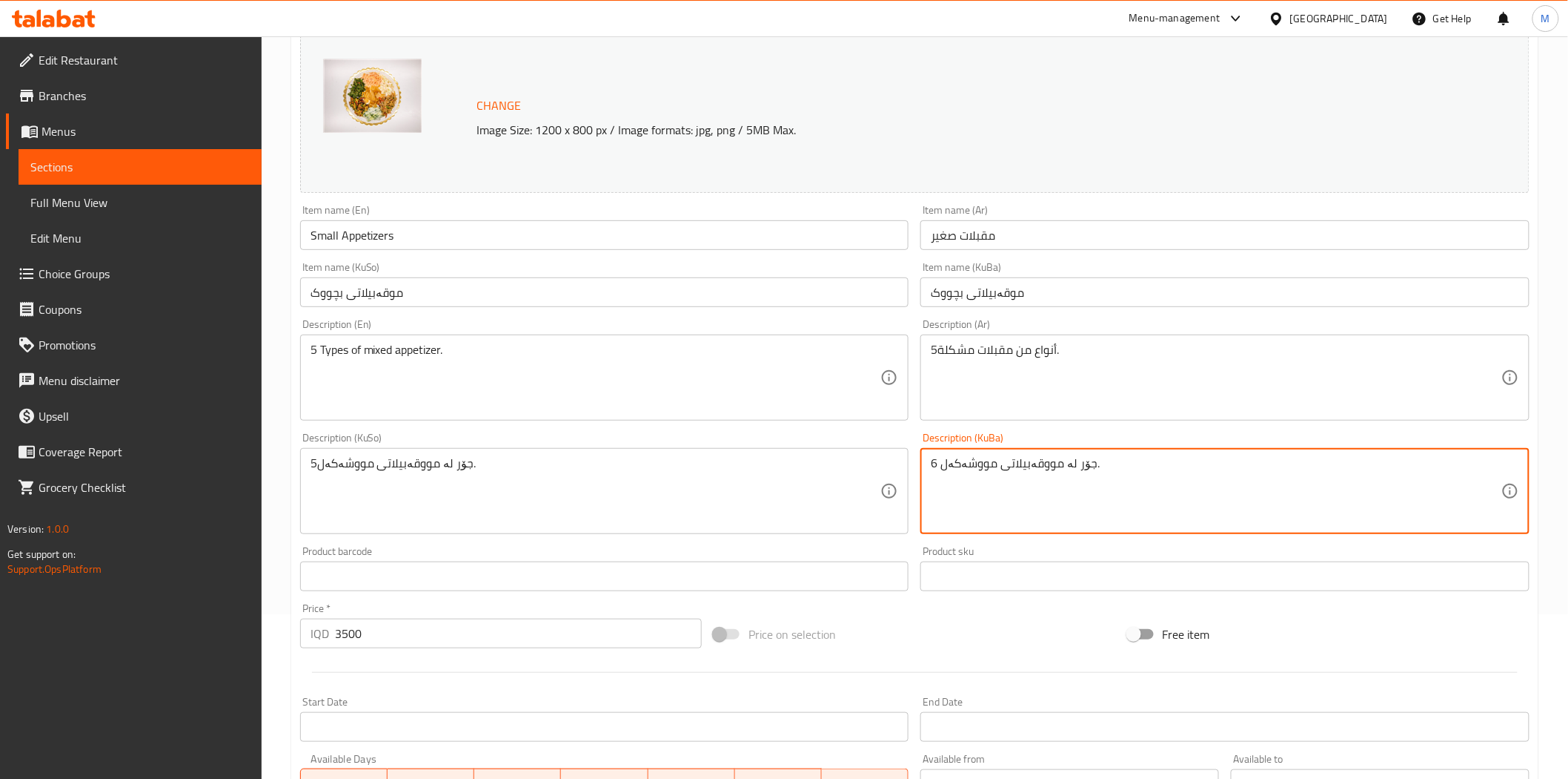
drag, startPoint x: 939, startPoint y: 464, endPoint x: 907, endPoint y: 462, distance: 32.1
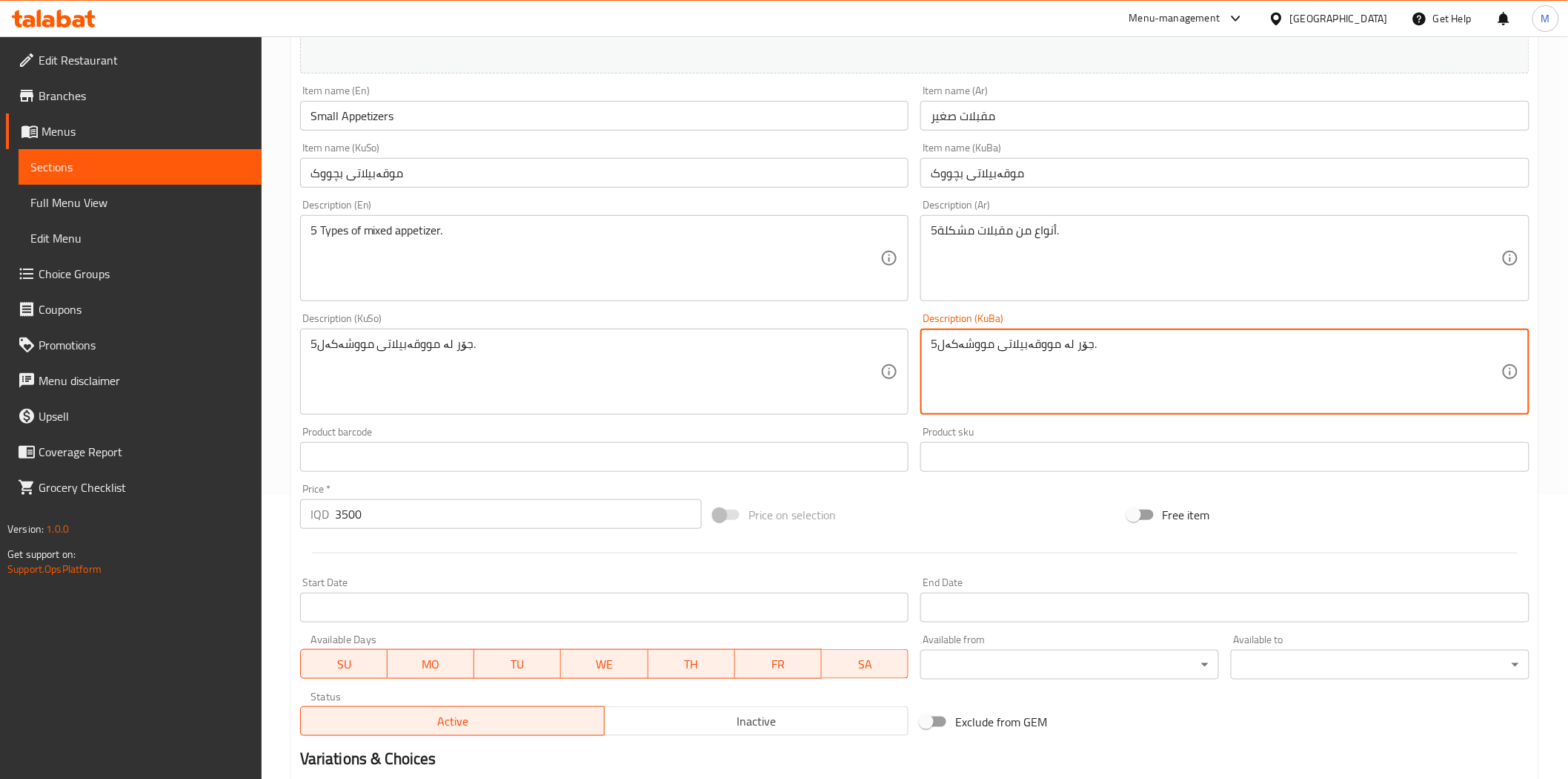
scroll to position [458, 0]
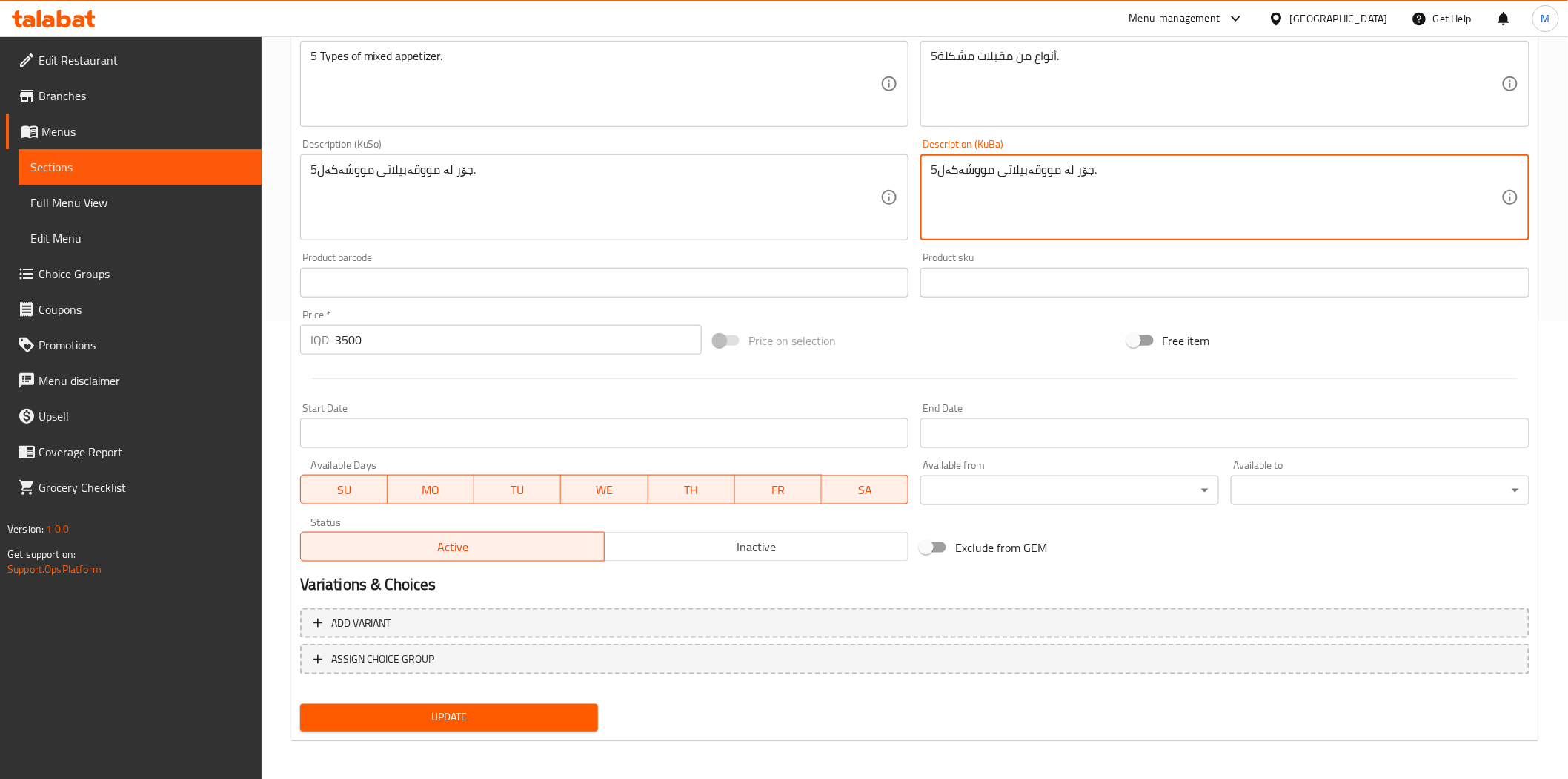
type textarea "5جۆر لە مووقەبیلاتی مووشەکەل."
click at [387, 716] on span "Update" at bounding box center [449, 717] width 275 height 18
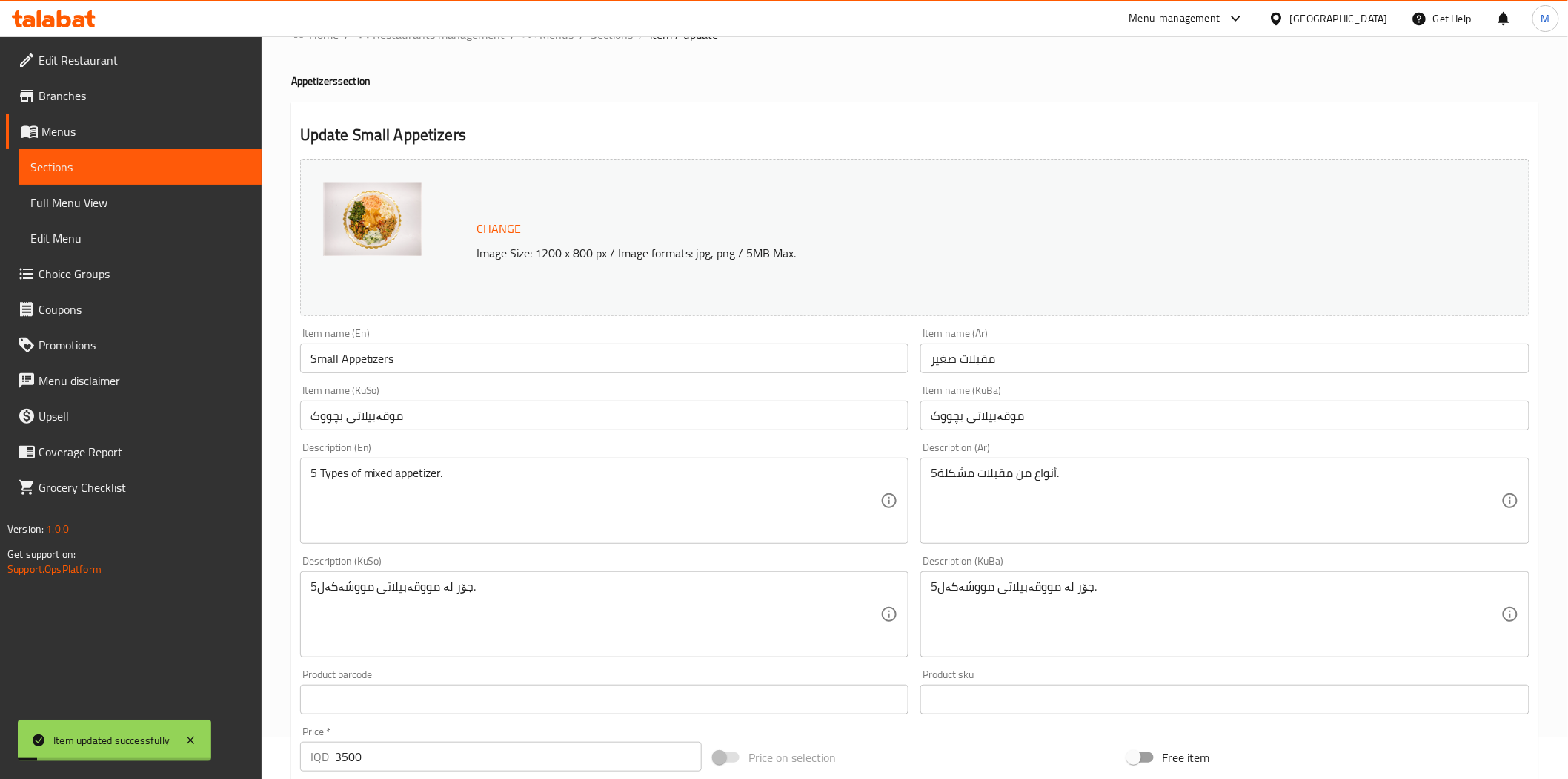
scroll to position [0, 0]
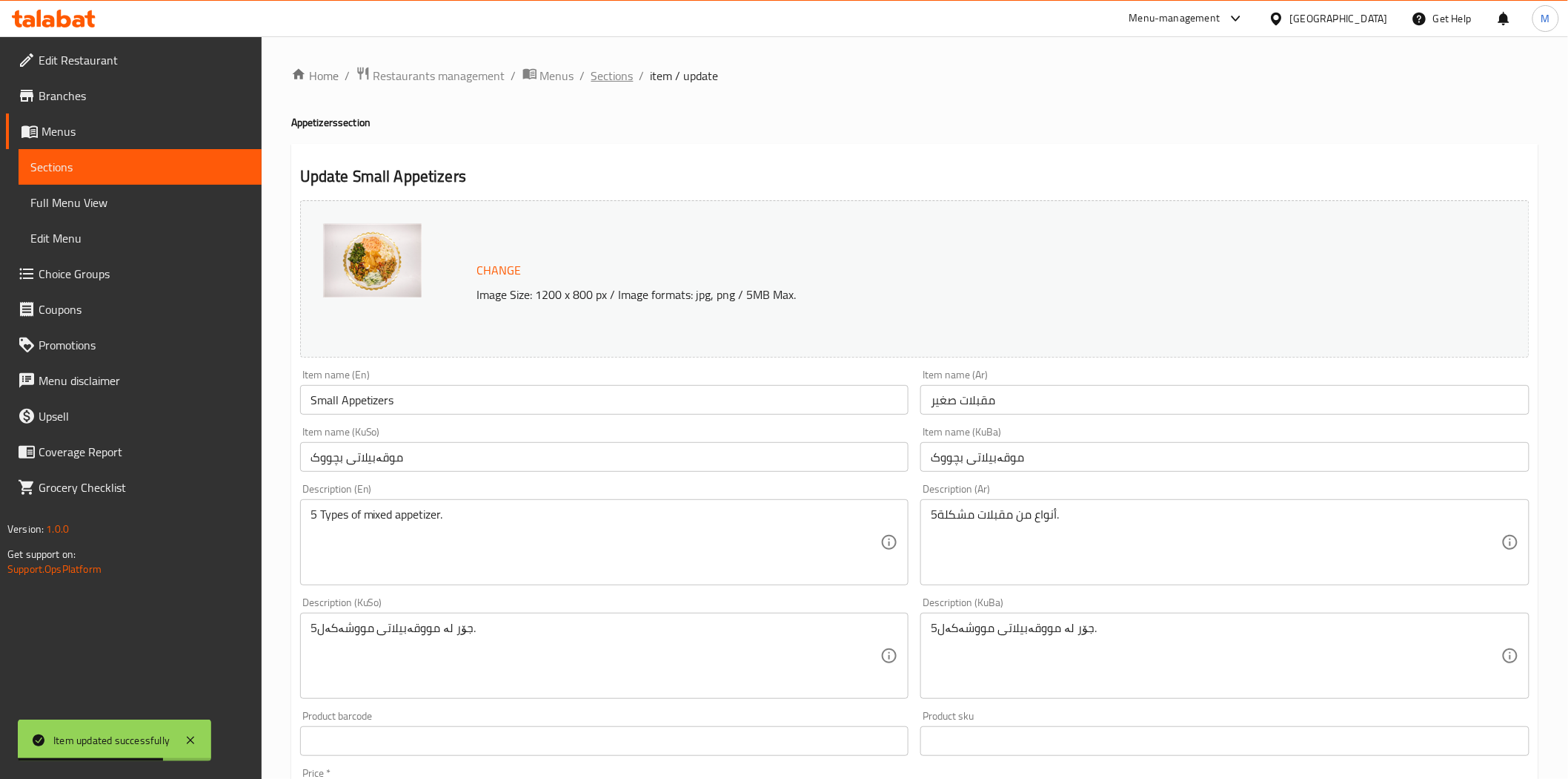
click at [608, 83] on span "Sections" at bounding box center [613, 75] width 43 height 18
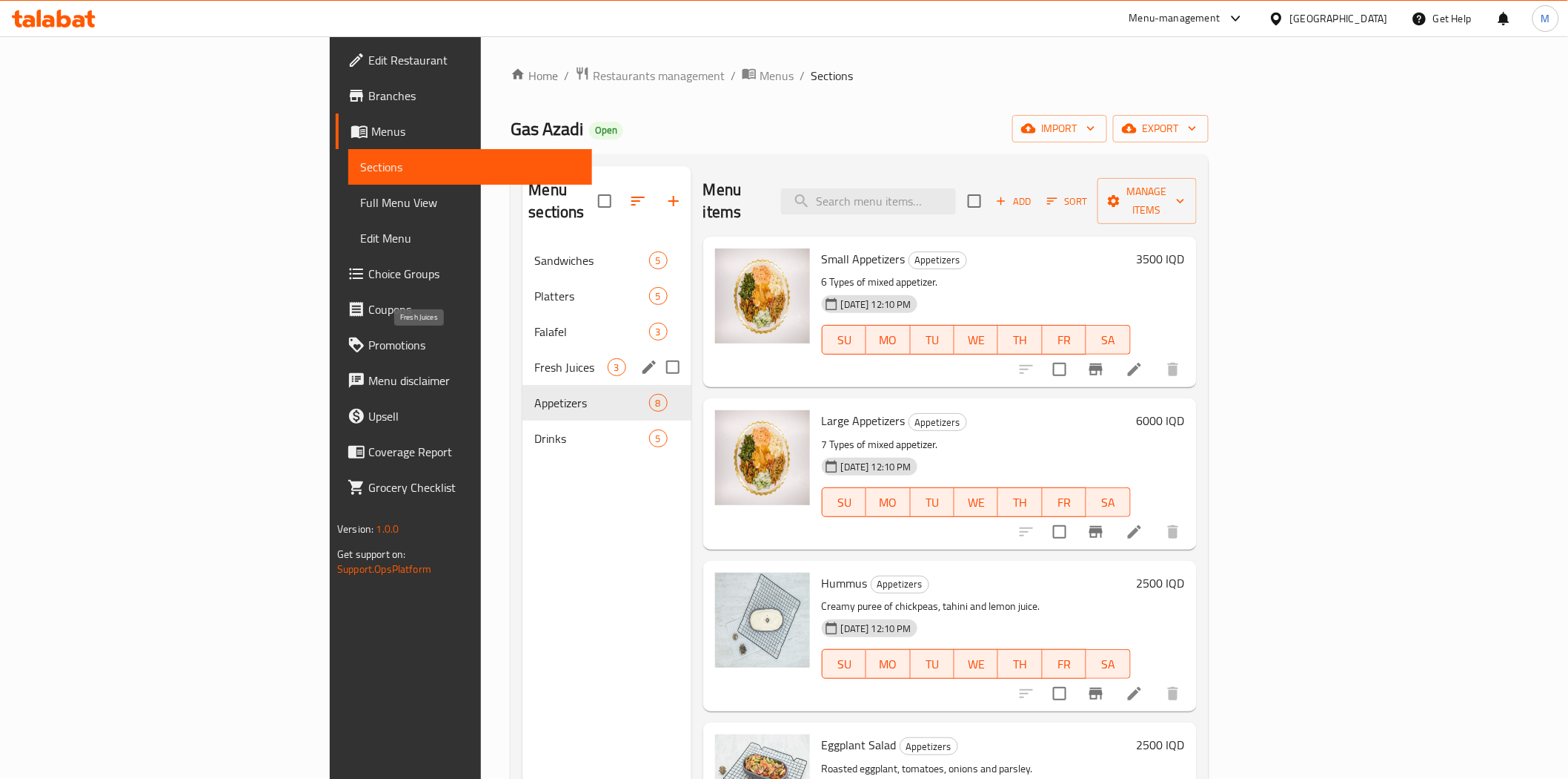
click at [534, 358] on span "Fresh Juices" at bounding box center [570, 367] width 73 height 18
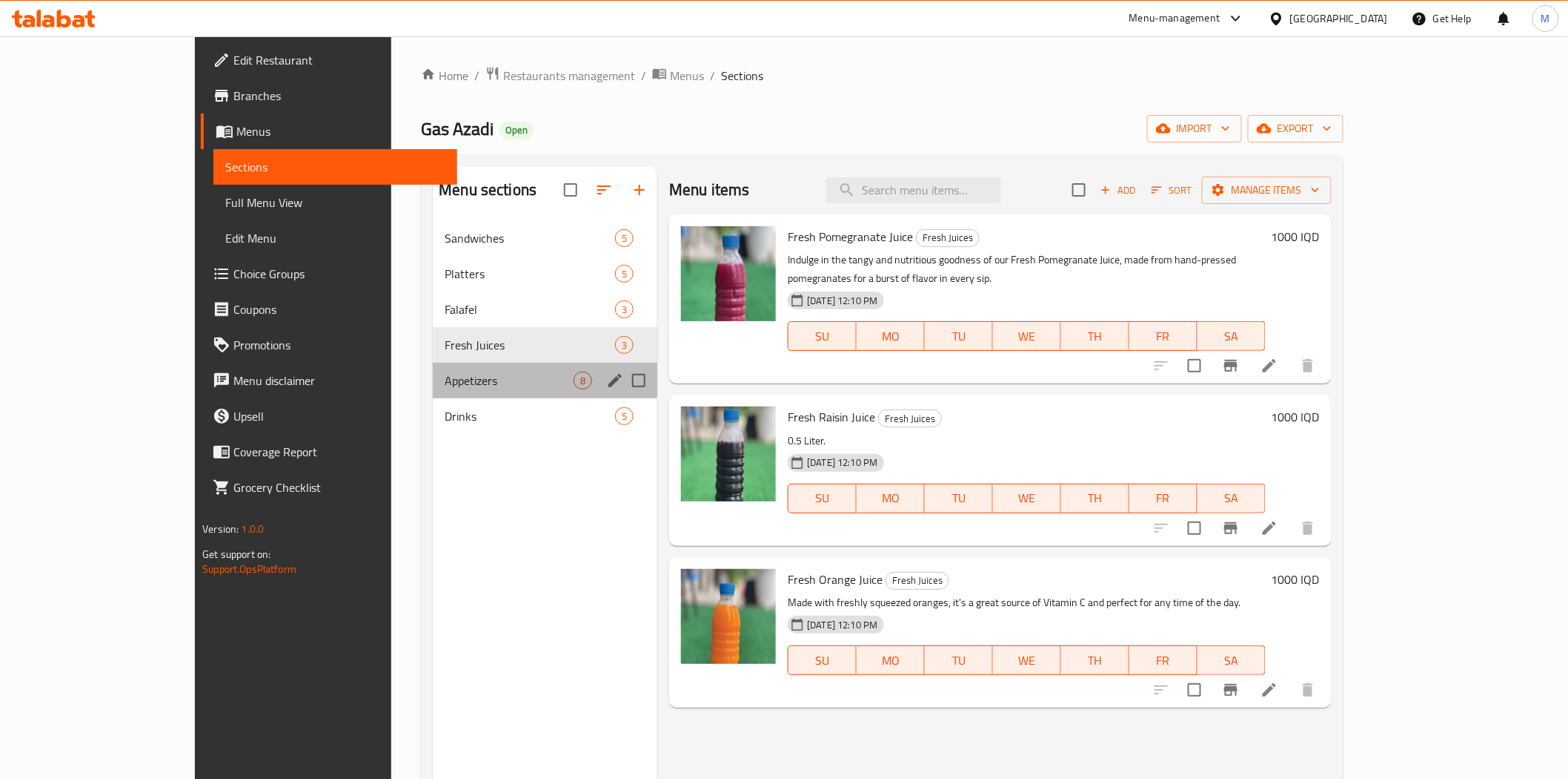
click at [433, 362] on div "Appetizers 8" at bounding box center [545, 380] width 224 height 36
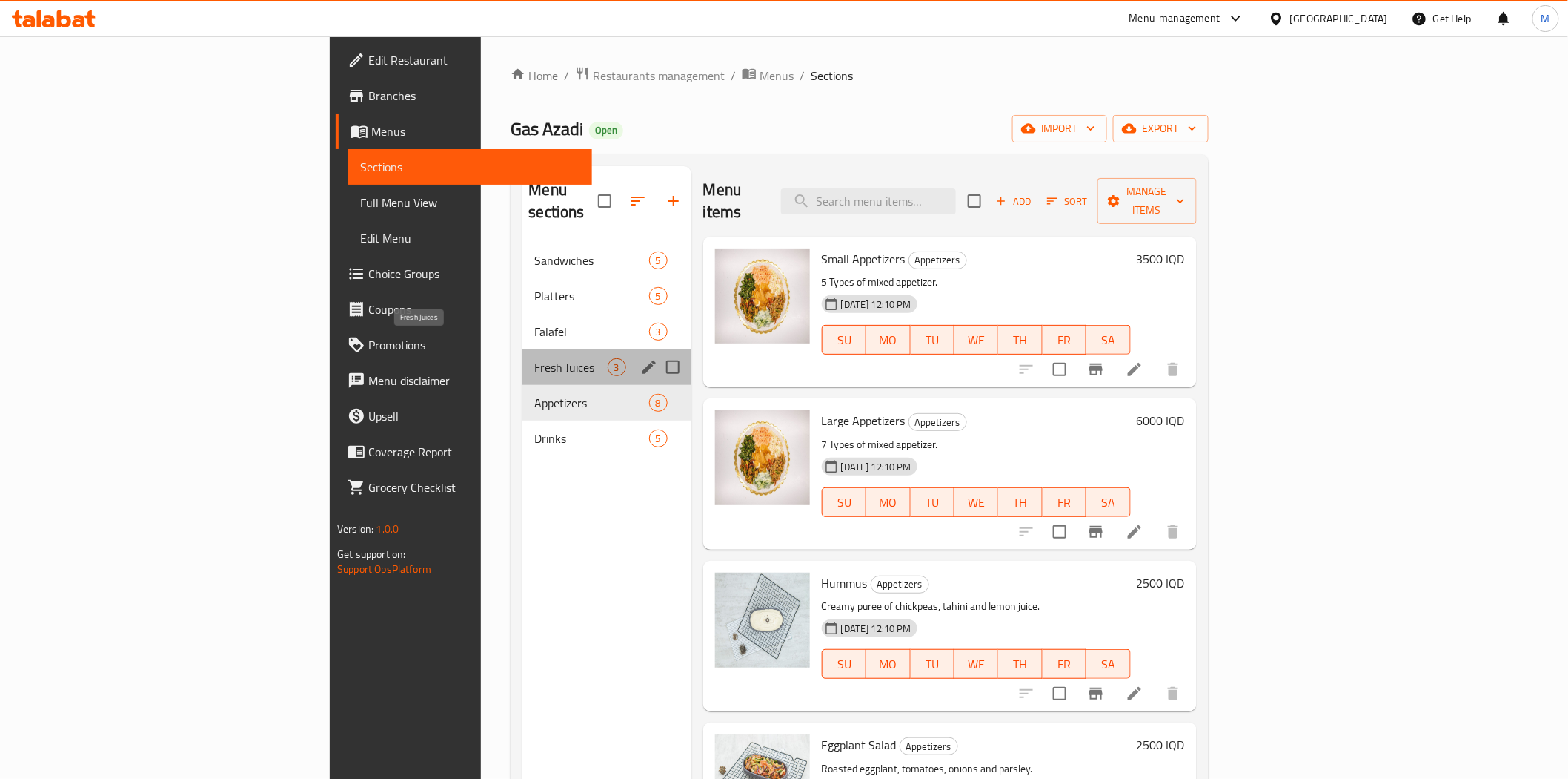
click at [534, 358] on span "Fresh Juices" at bounding box center [570, 367] width 73 height 18
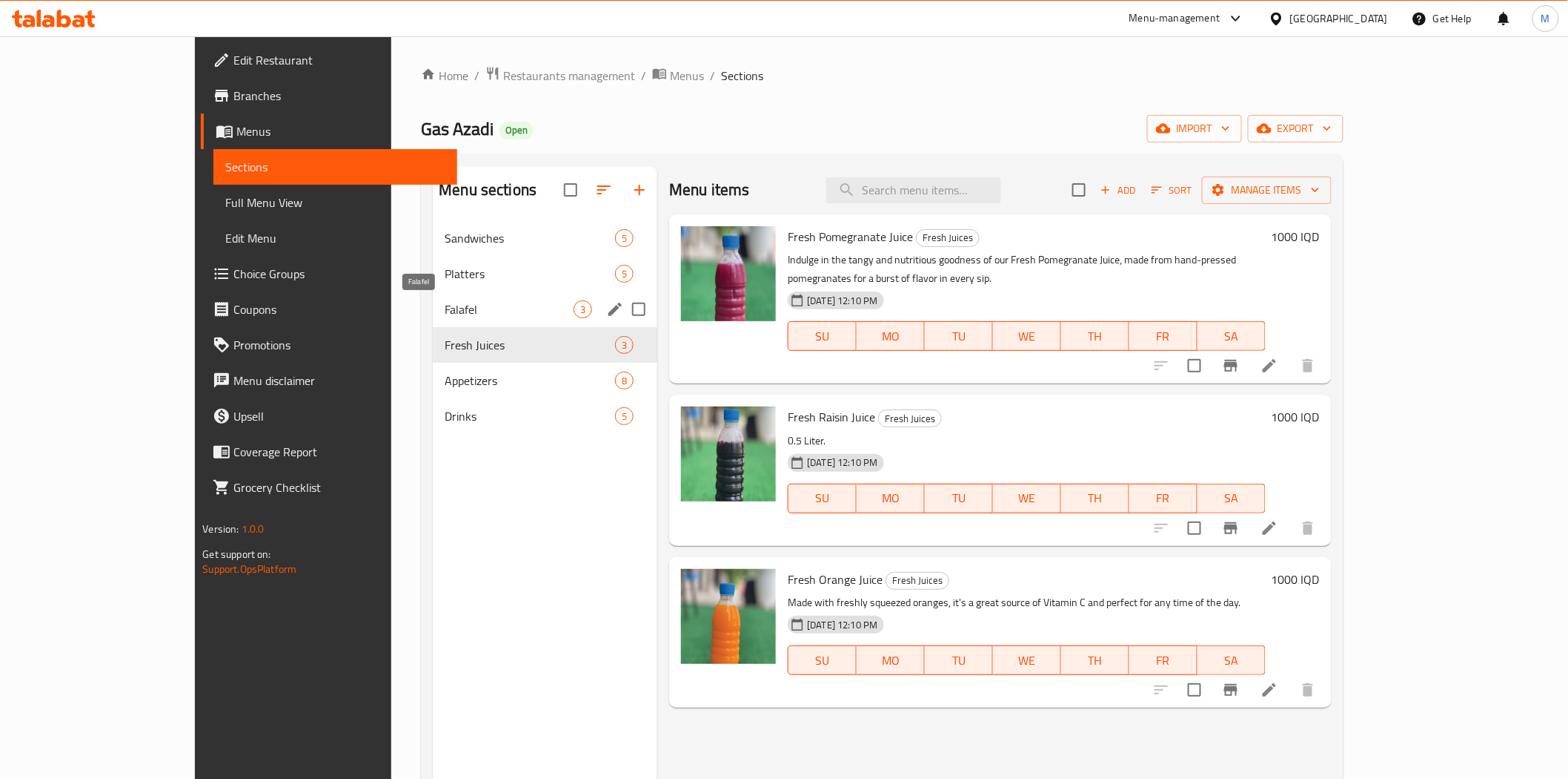
click at [445, 308] on span "Falafel" at bounding box center [509, 309] width 129 height 18
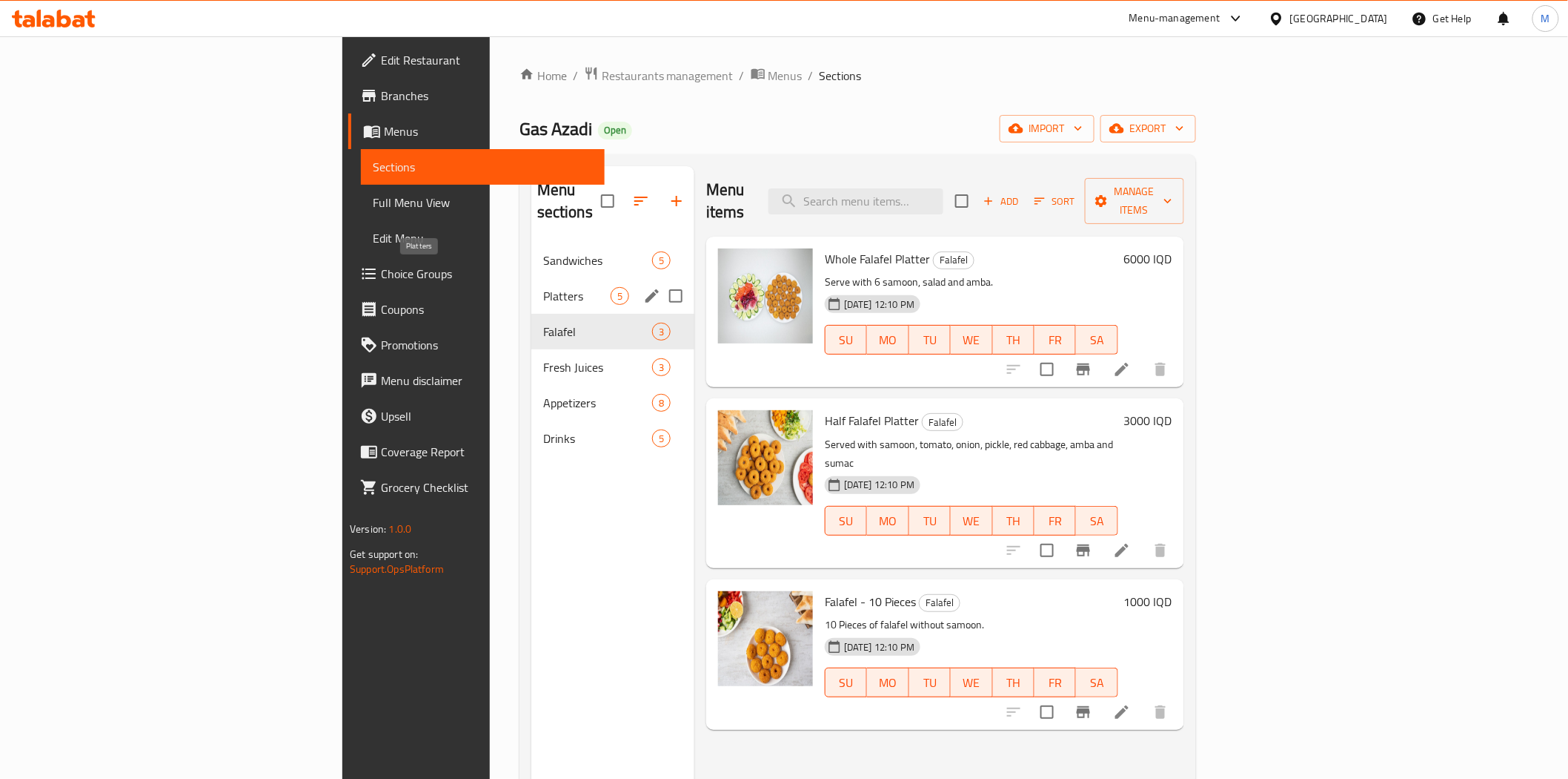
click at [543, 287] on span "Platters" at bounding box center [577, 296] width 68 height 18
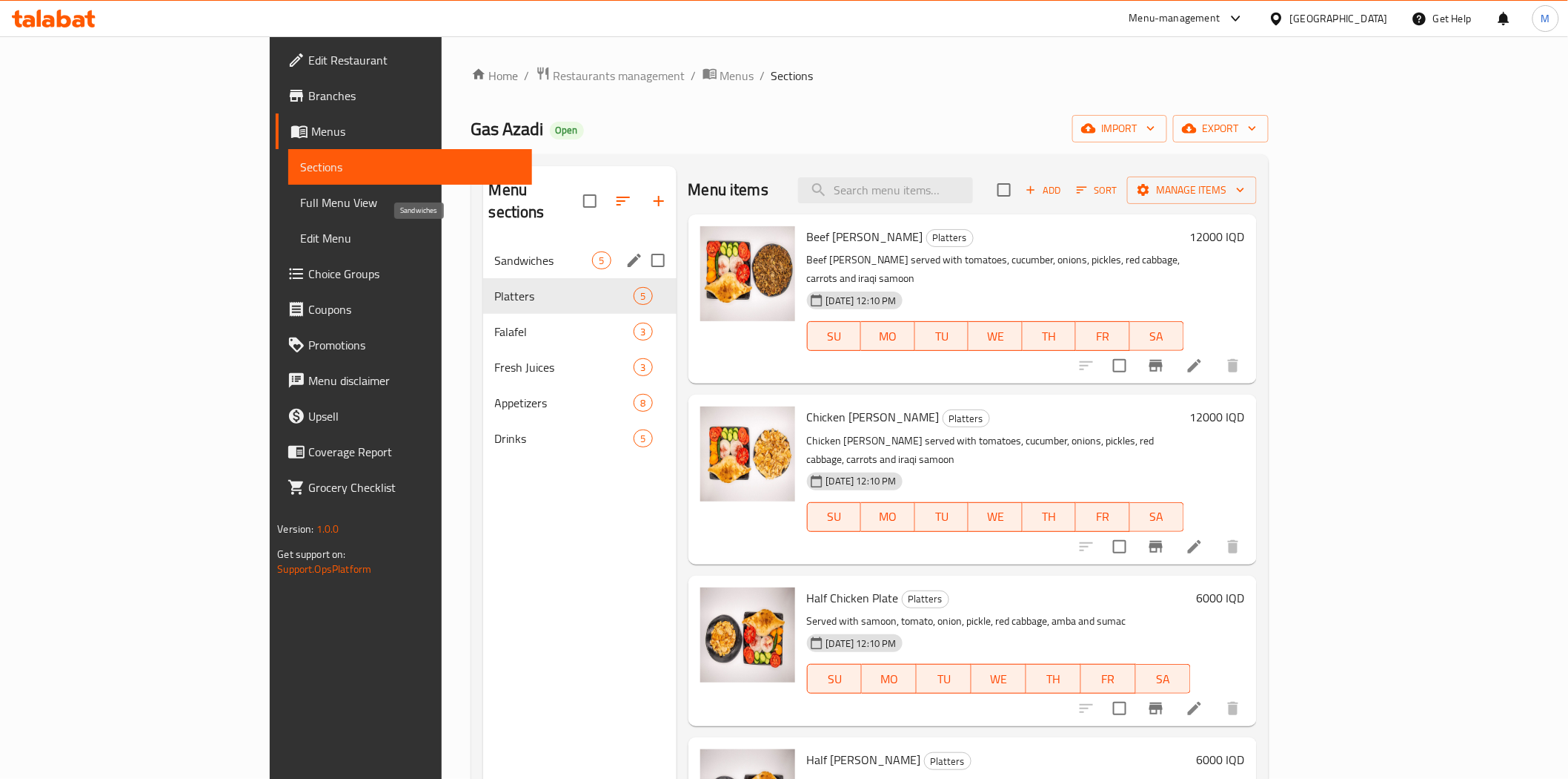
drag, startPoint x: 366, startPoint y: 231, endPoint x: 374, endPoint y: 227, distance: 8.9
click at [495, 251] on span "Sandwiches" at bounding box center [543, 260] width 98 height 18
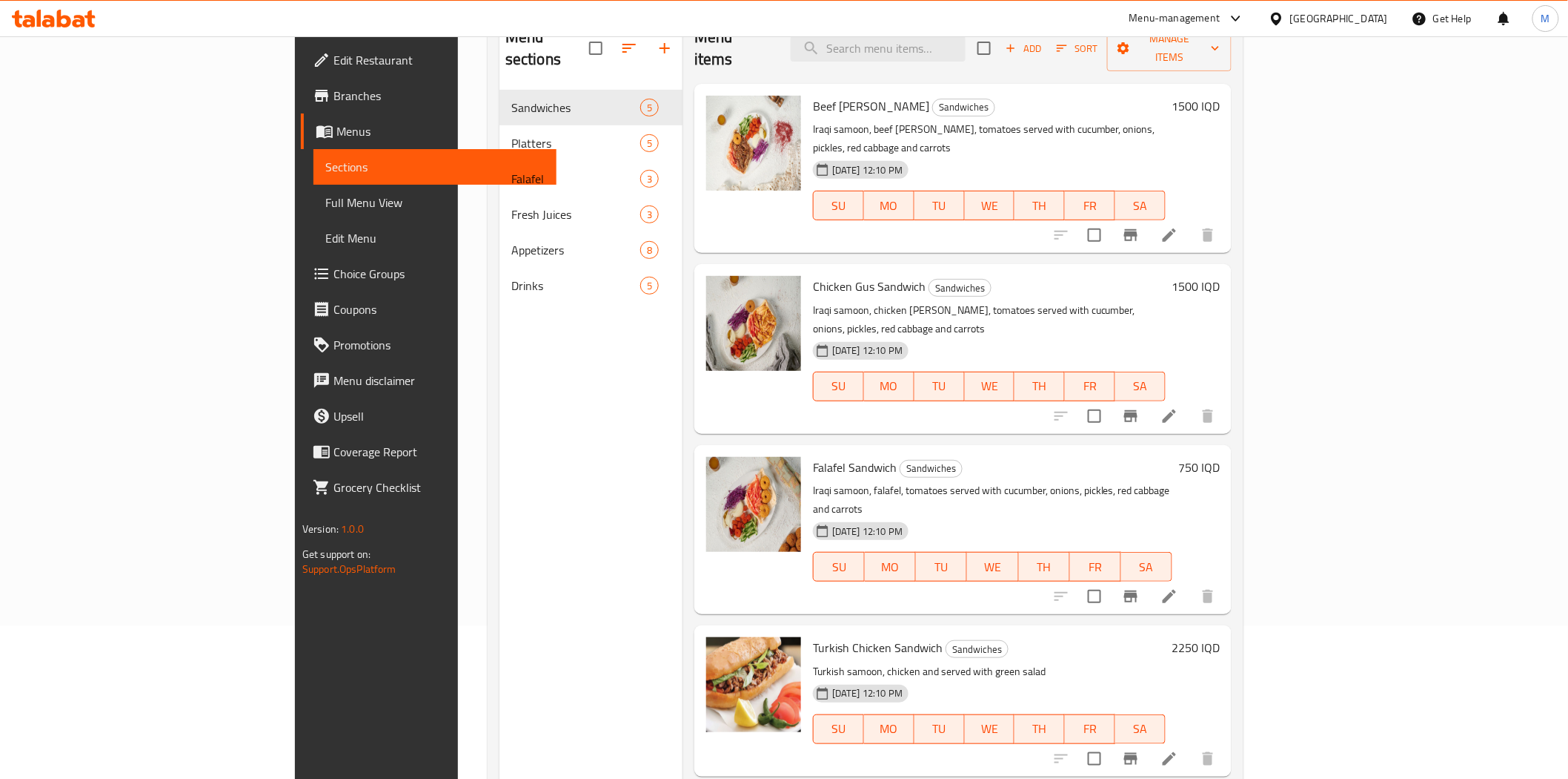
scroll to position [124, 0]
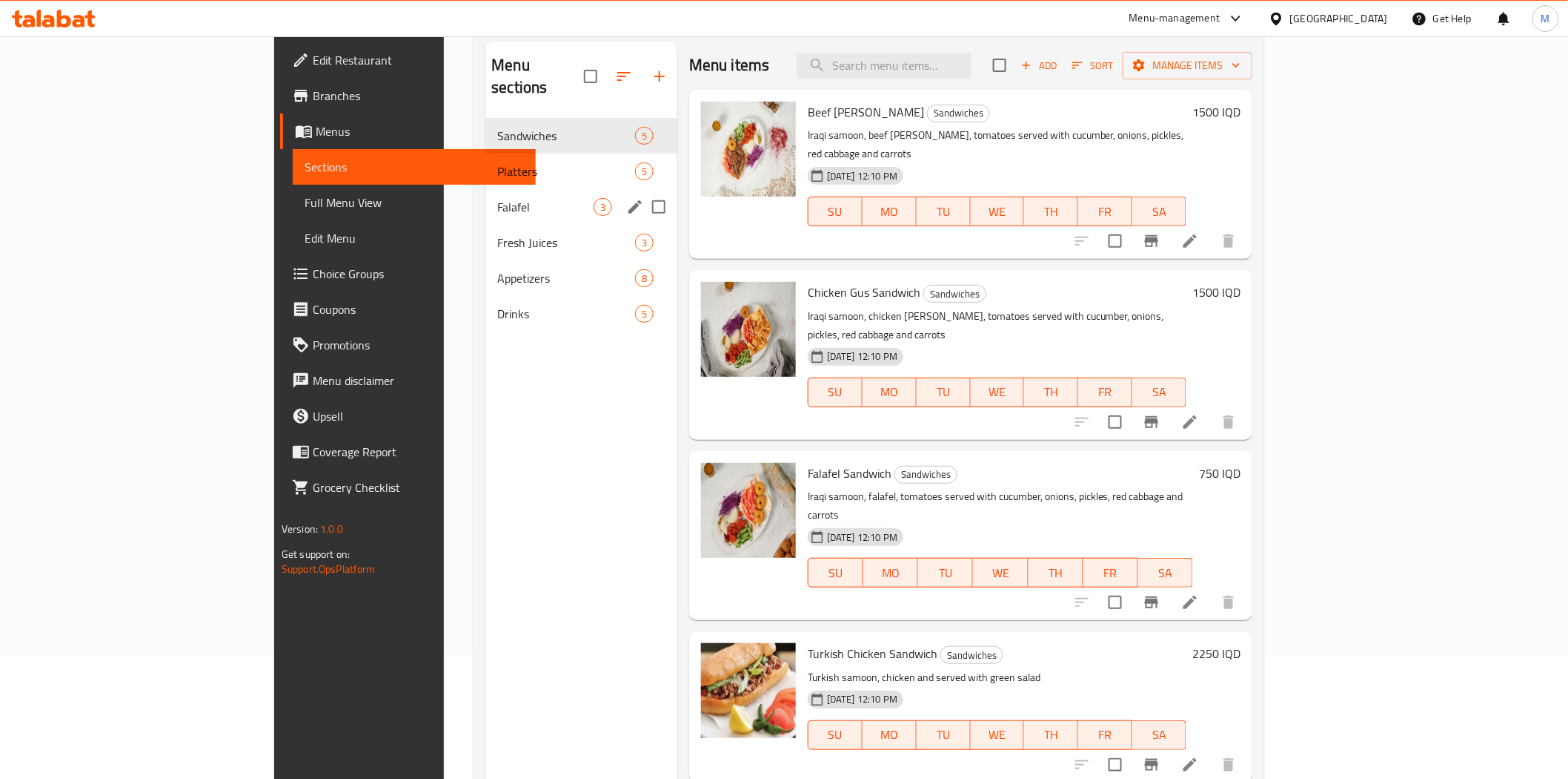
click at [497, 198] on span "Falafel" at bounding box center [545, 206] width 96 height 18
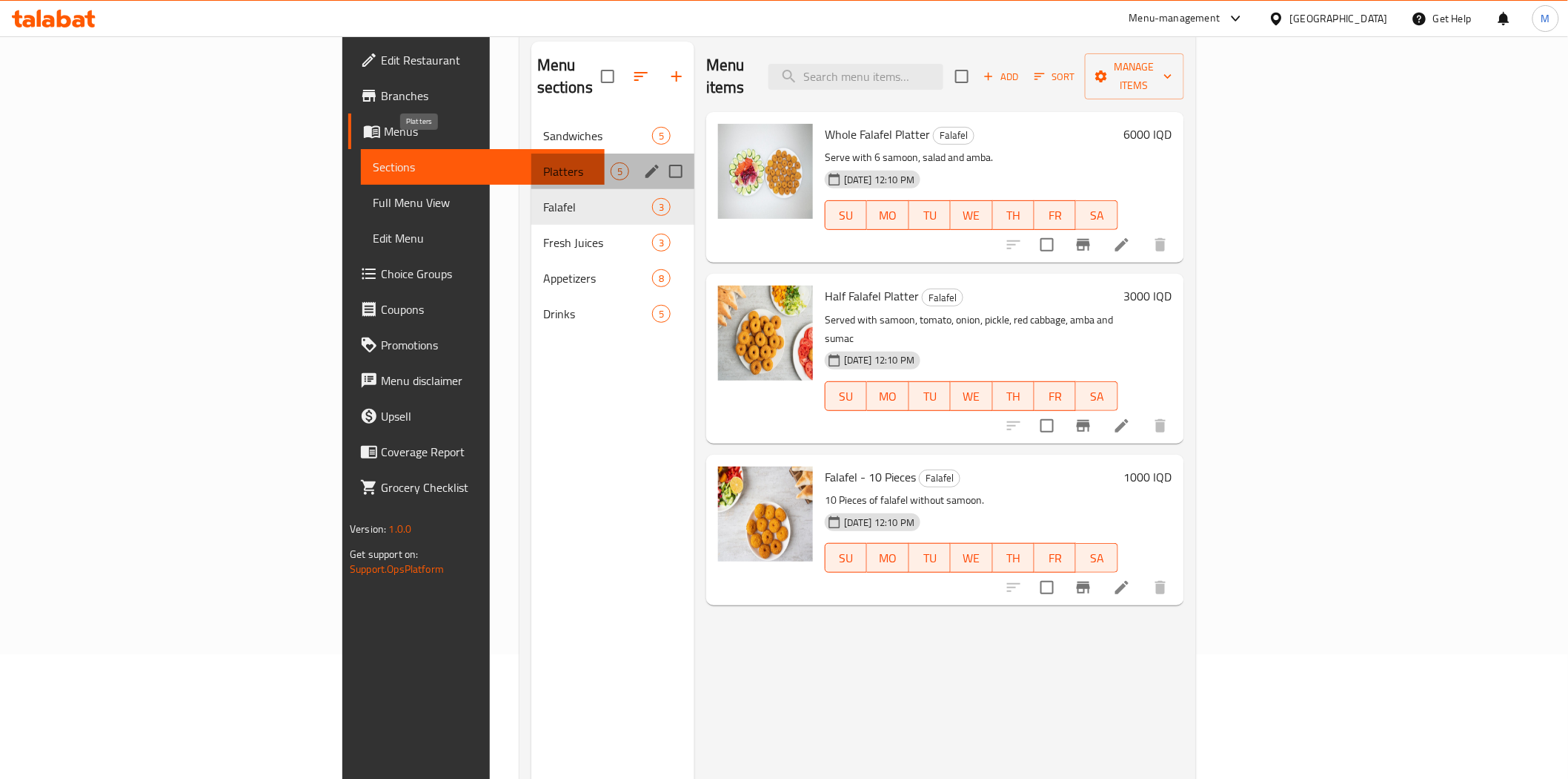
click at [543, 162] on span "Platters" at bounding box center [577, 170] width 68 height 18
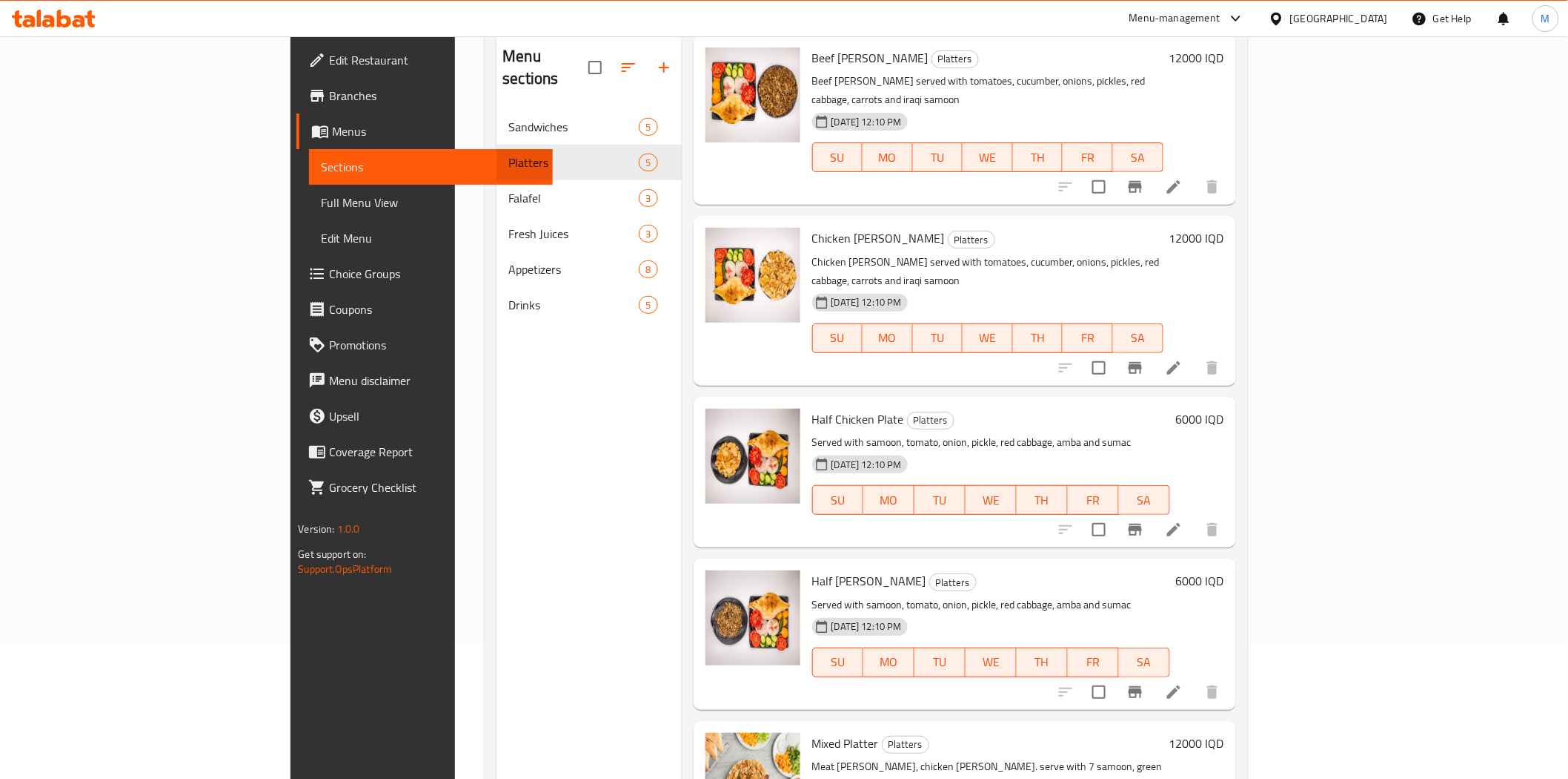
scroll to position [208, 0]
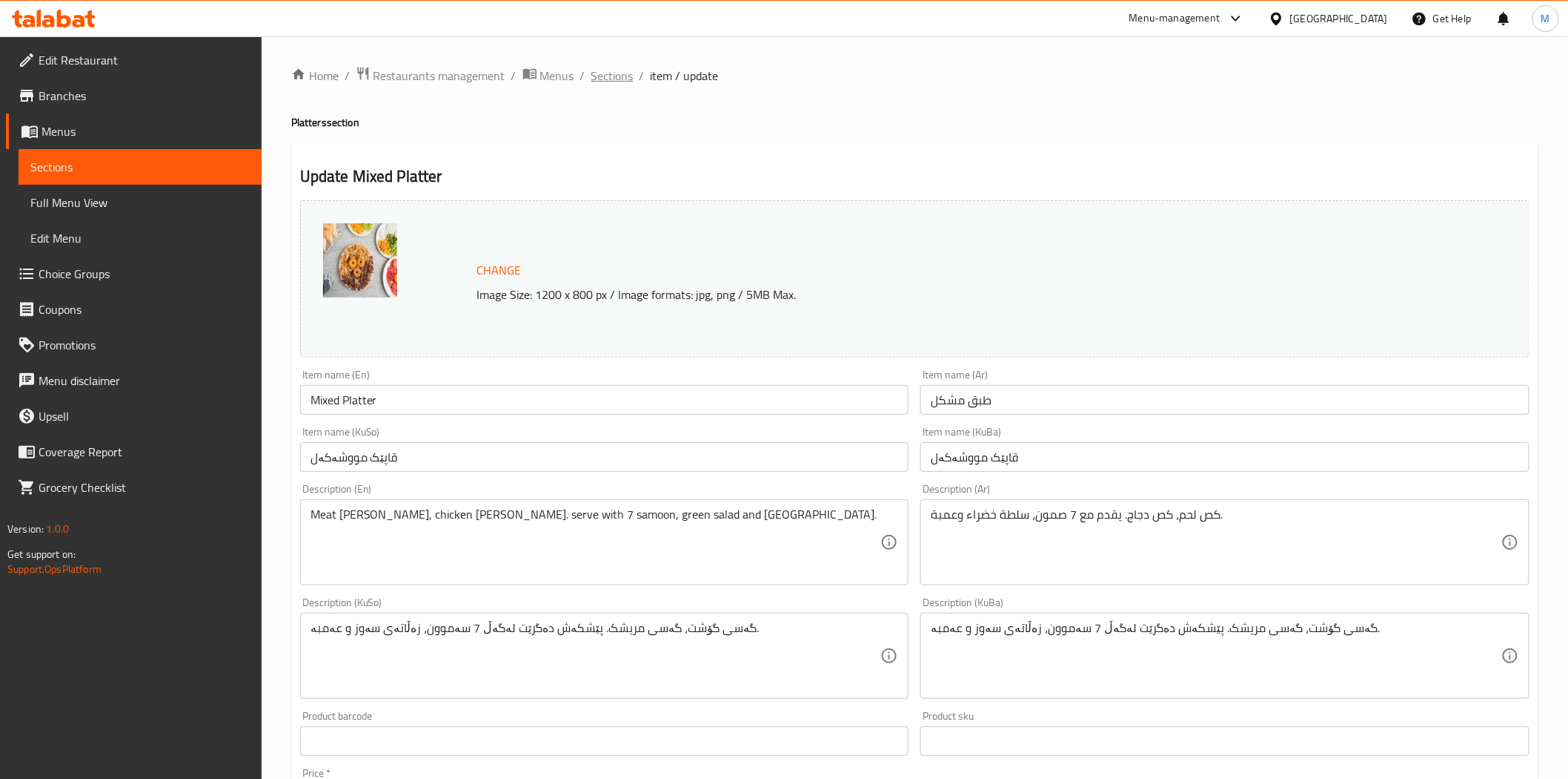
click at [604, 77] on span "Sections" at bounding box center [613, 75] width 43 height 18
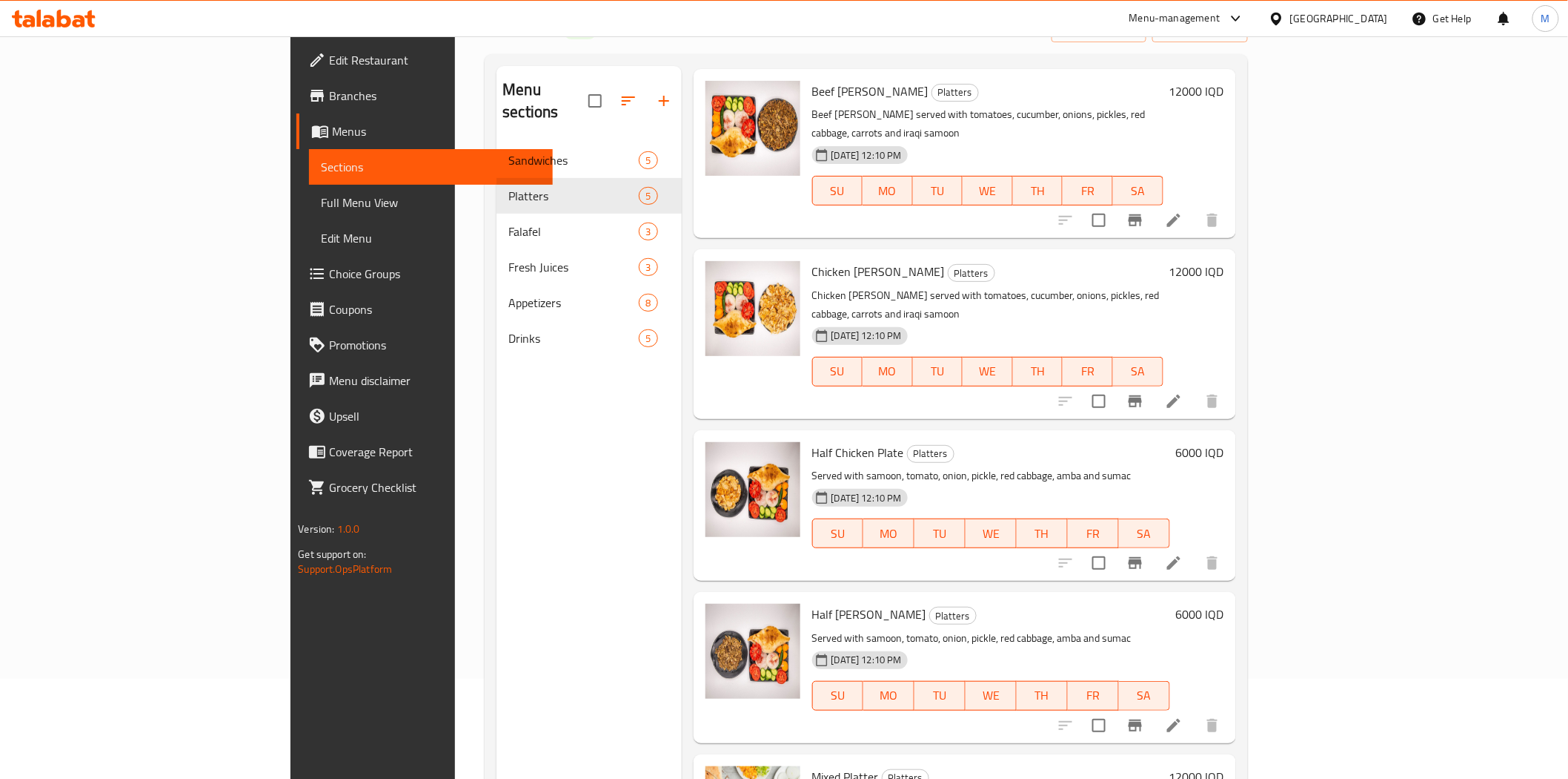
scroll to position [99, 0]
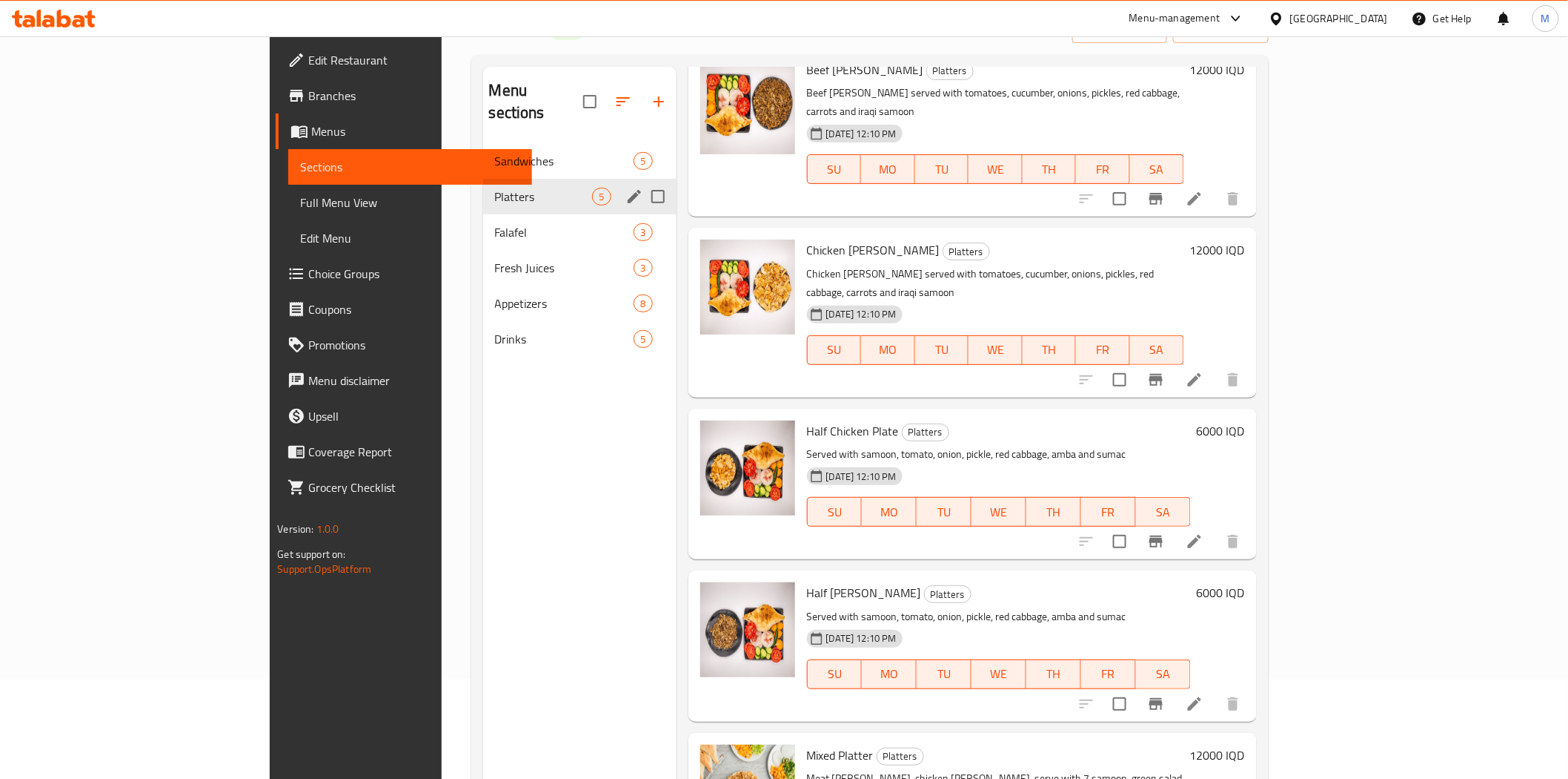
click at [483, 179] on div "Platters 5" at bounding box center [580, 196] width 194 height 36
click at [495, 152] on span "Sandwiches" at bounding box center [543, 160] width 98 height 18
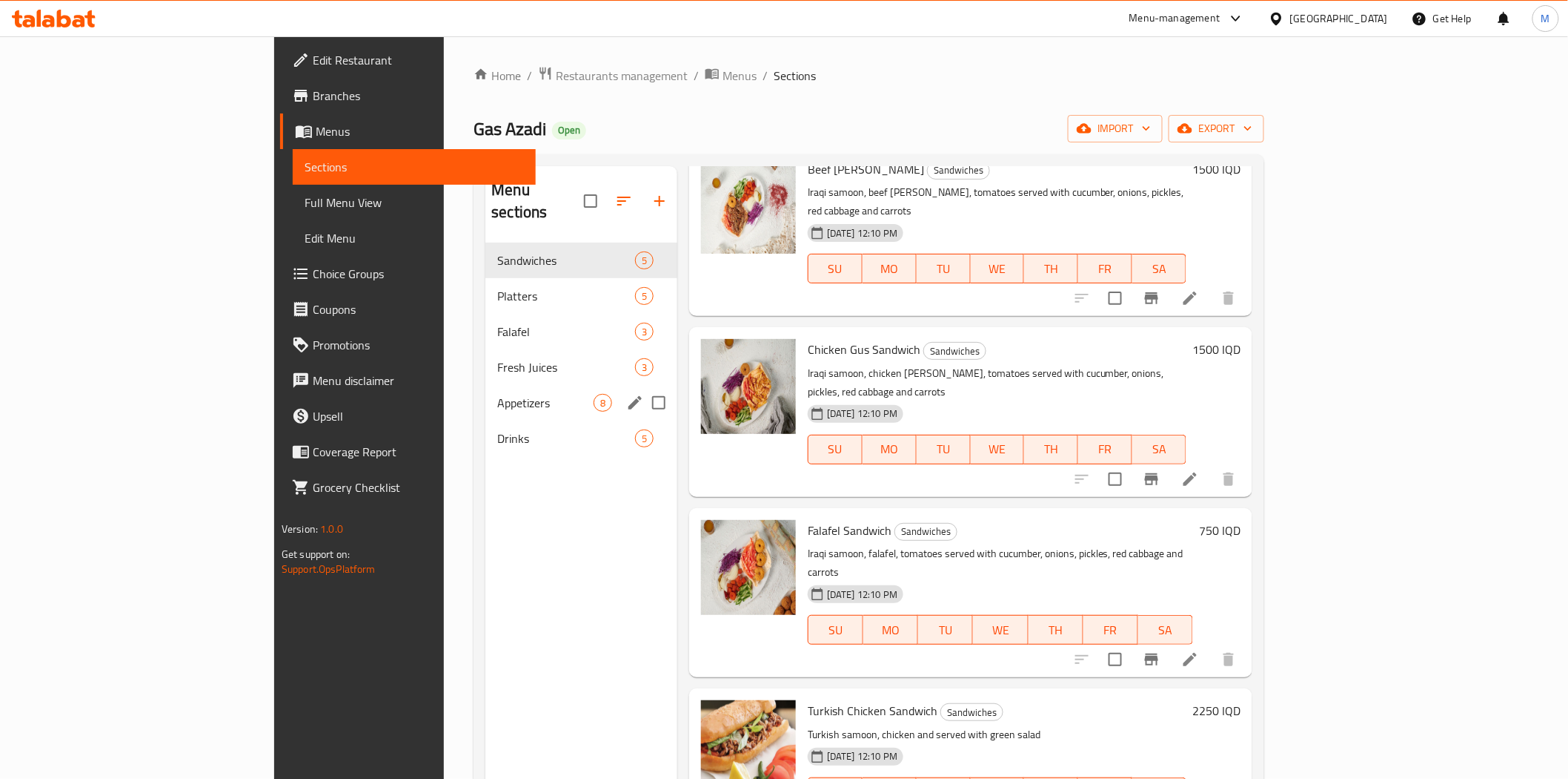
drag, startPoint x: 389, startPoint y: 386, endPoint x: 399, endPoint y: 412, distance: 27.9
click at [486, 402] on div "Sandwiches 5 Platters 5 Falafel 3 Fresh Juices 3 Appetizers 8 Drinks 5" at bounding box center [582, 349] width 192 height 214
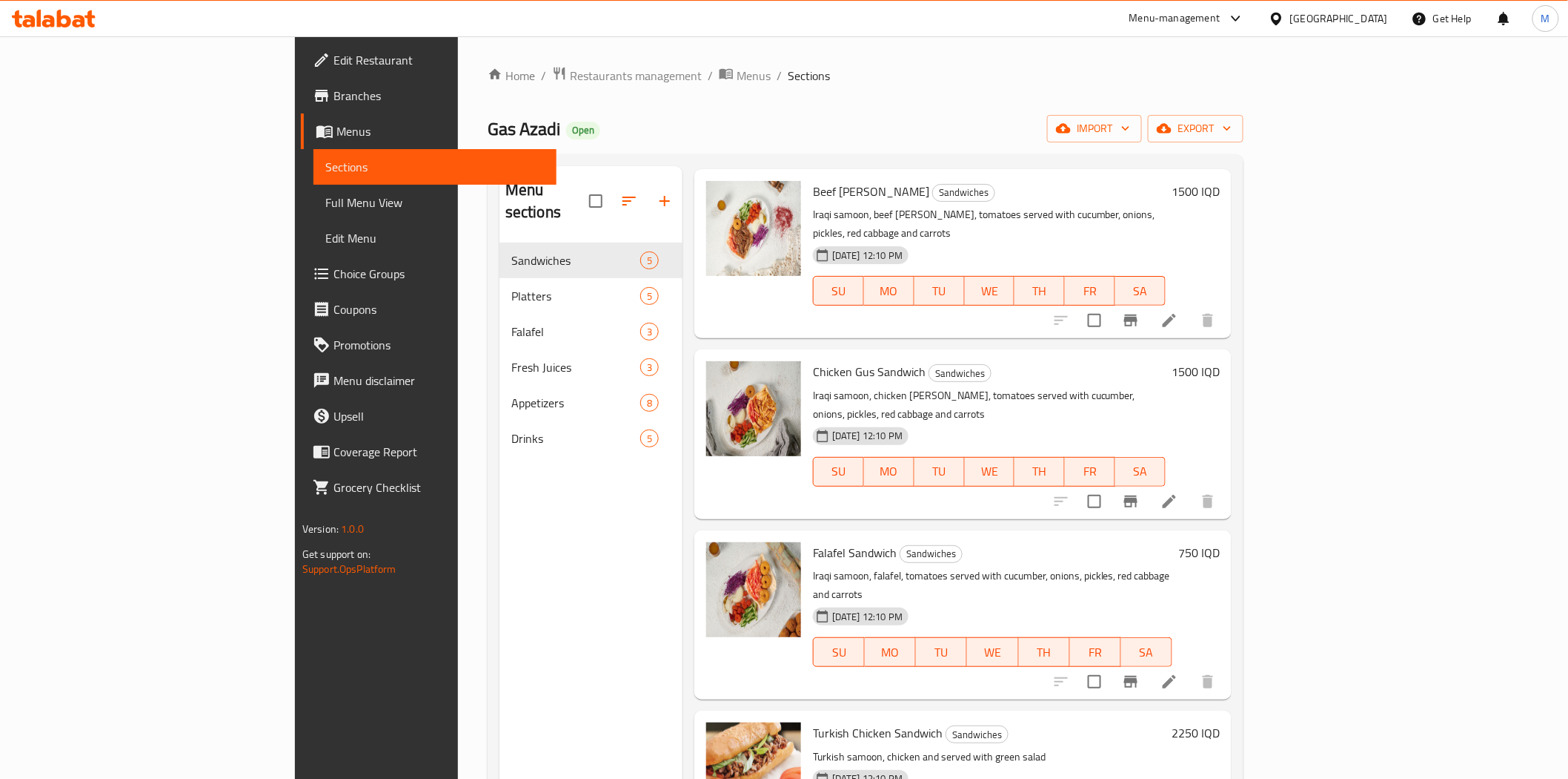
click at [500, 565] on div "Menu sections Sandwiches 5 Platters 5 Falafel 3 Fresh Juices 3 Appetizers 8 Dri…" at bounding box center [591, 555] width 183 height 779
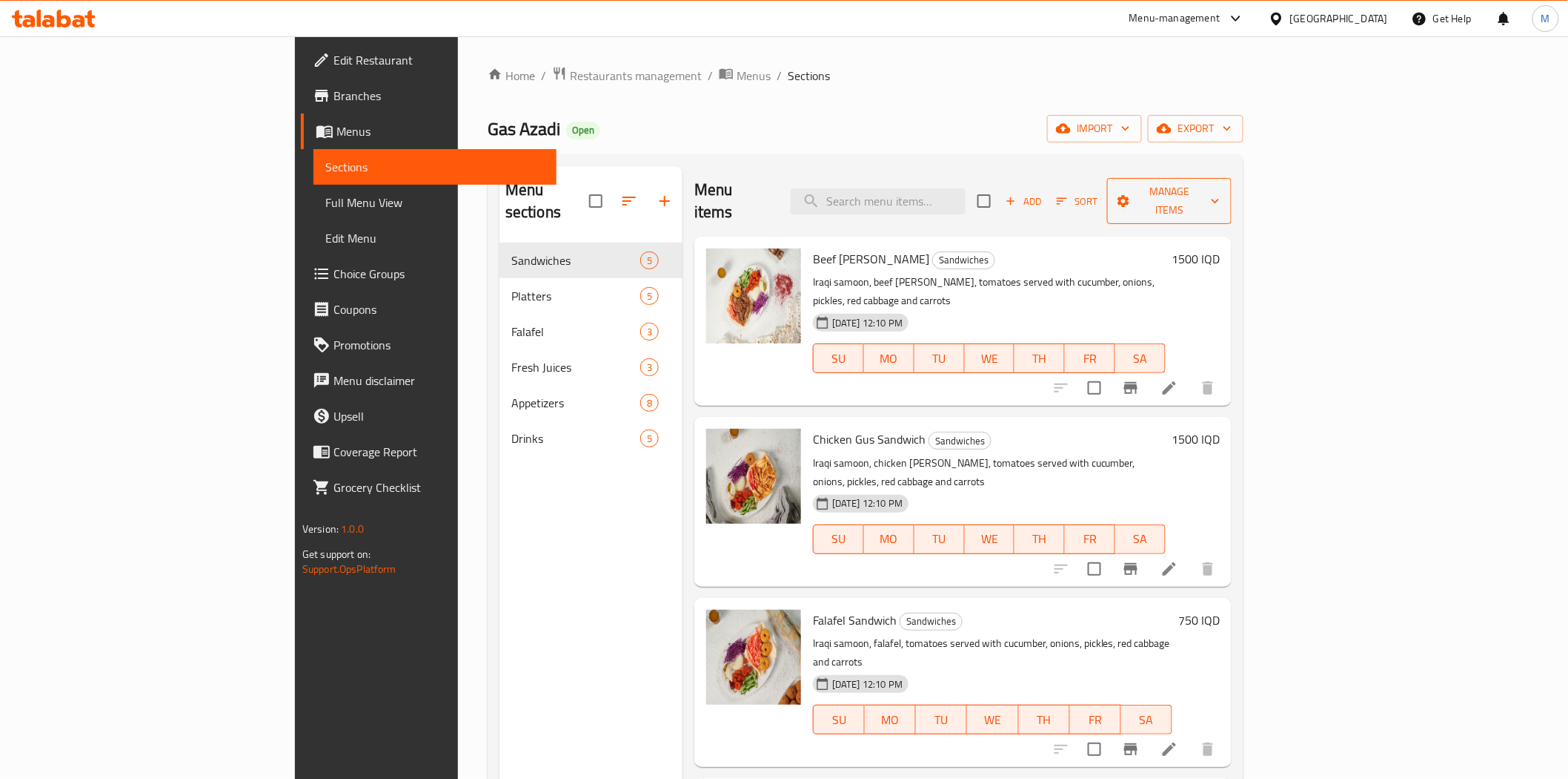
click at [1220, 191] on span "Manage items" at bounding box center [1169, 200] width 101 height 37
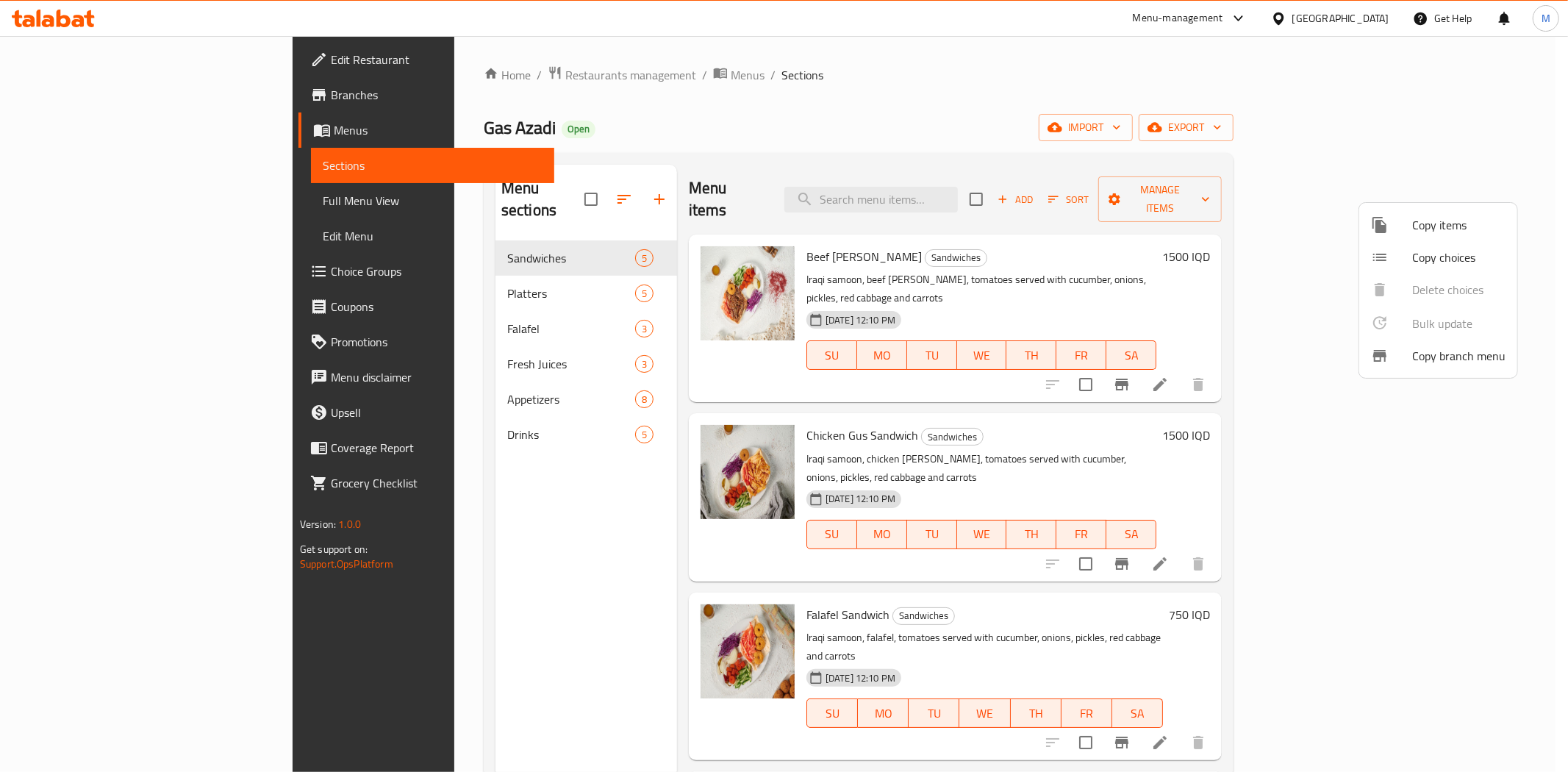
click at [1357, 187] on div at bounding box center [784, 386] width 1568 height 772
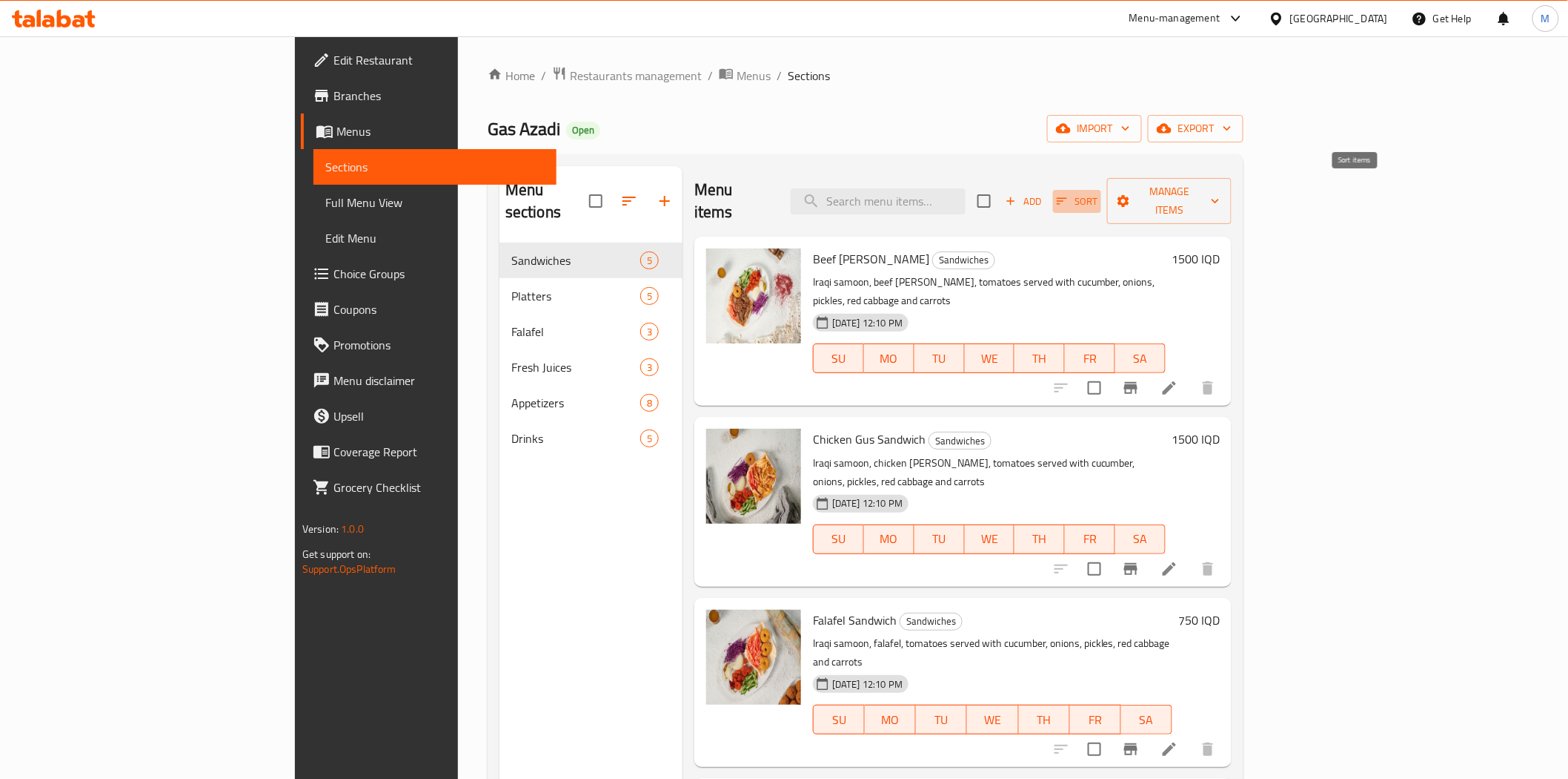
click at [1097, 193] on span "Sort" at bounding box center [1076, 201] width 41 height 17
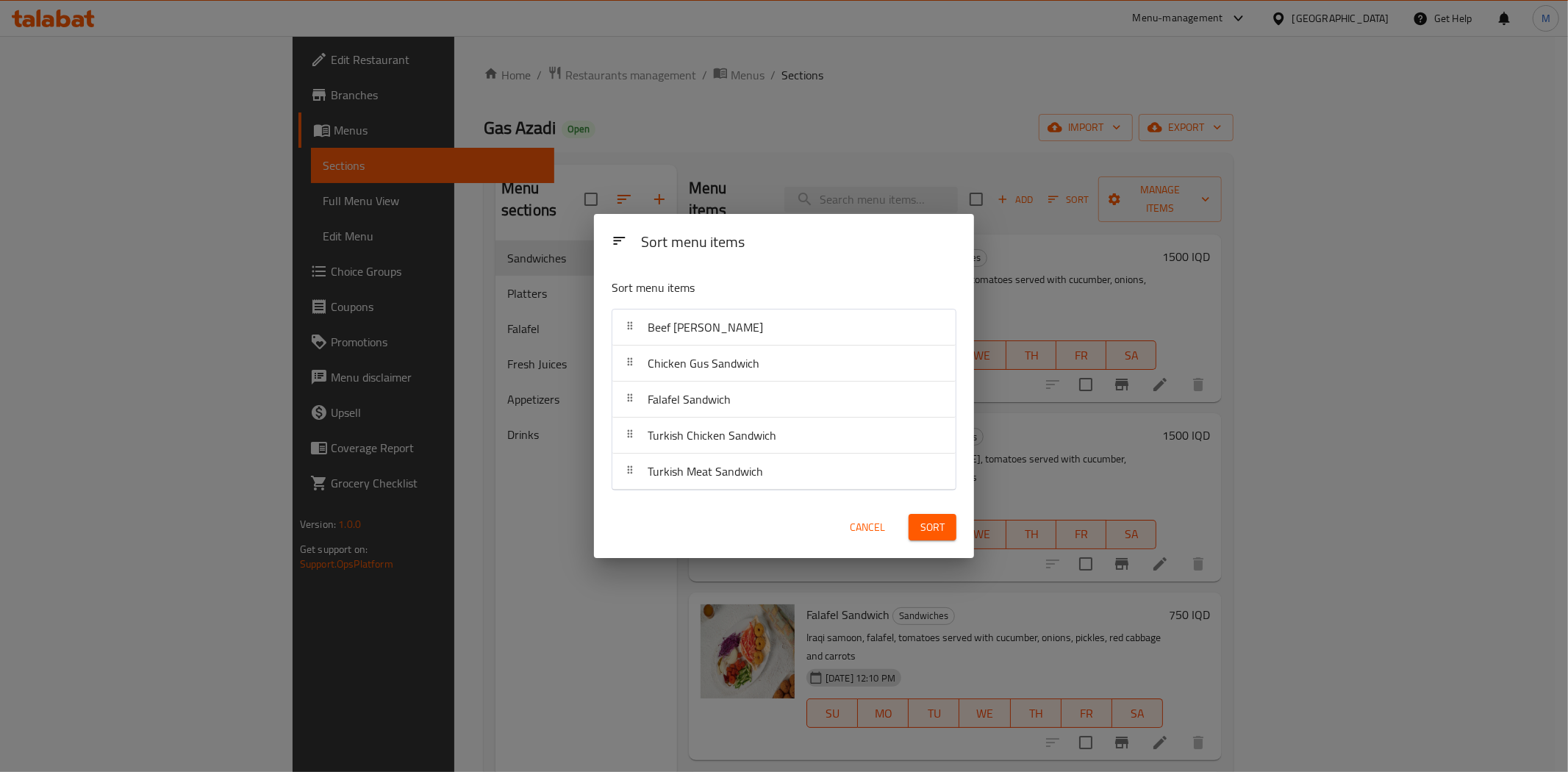
click at [509, 468] on div "Sort menu items Sort menu items Beef Gus Sandwich Chicken Gus Sandwich Falafel …" at bounding box center [784, 386] width 1568 height 772
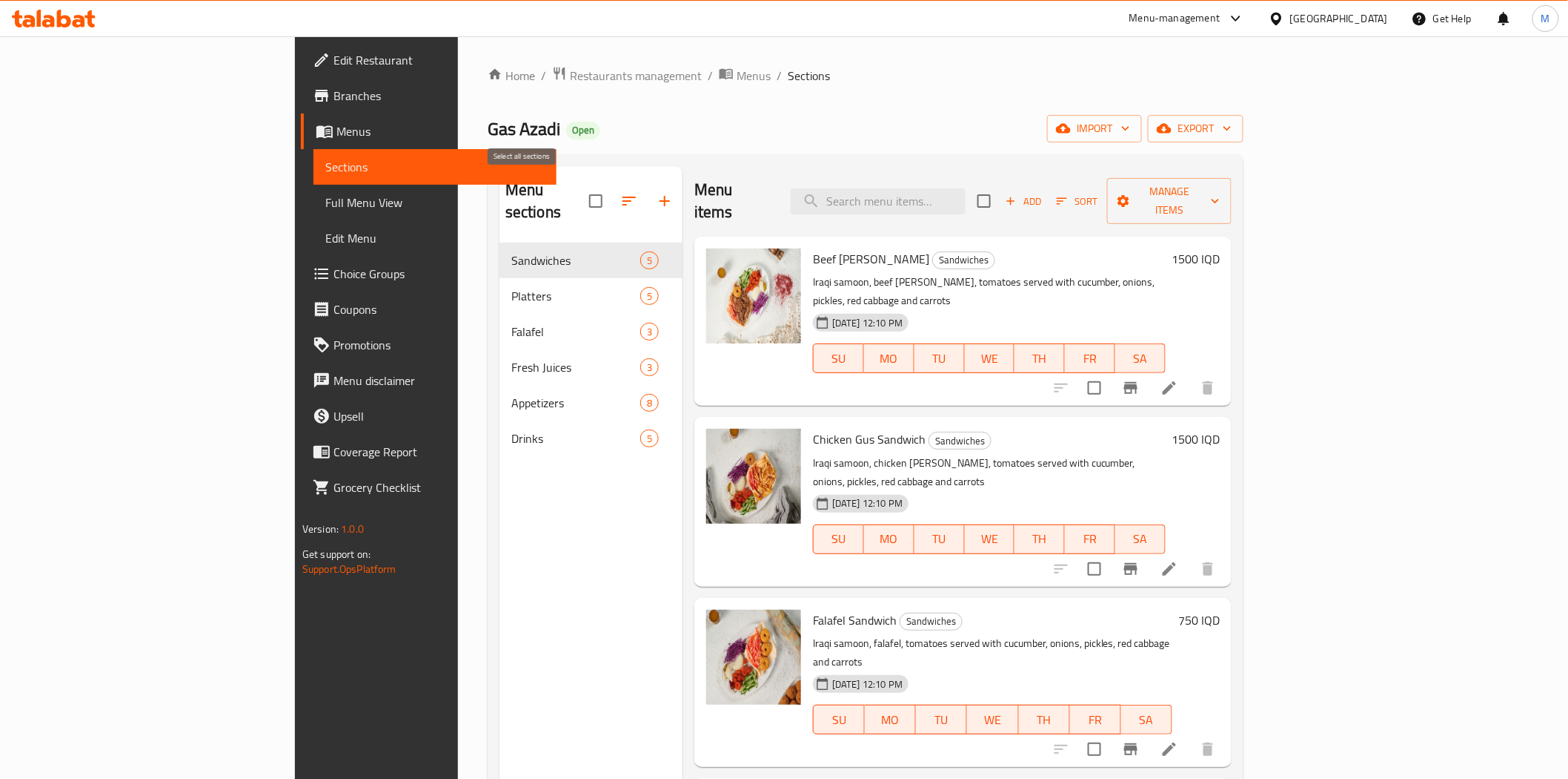
click at [580, 193] on input "checkbox" at bounding box center [595, 200] width 31 height 31
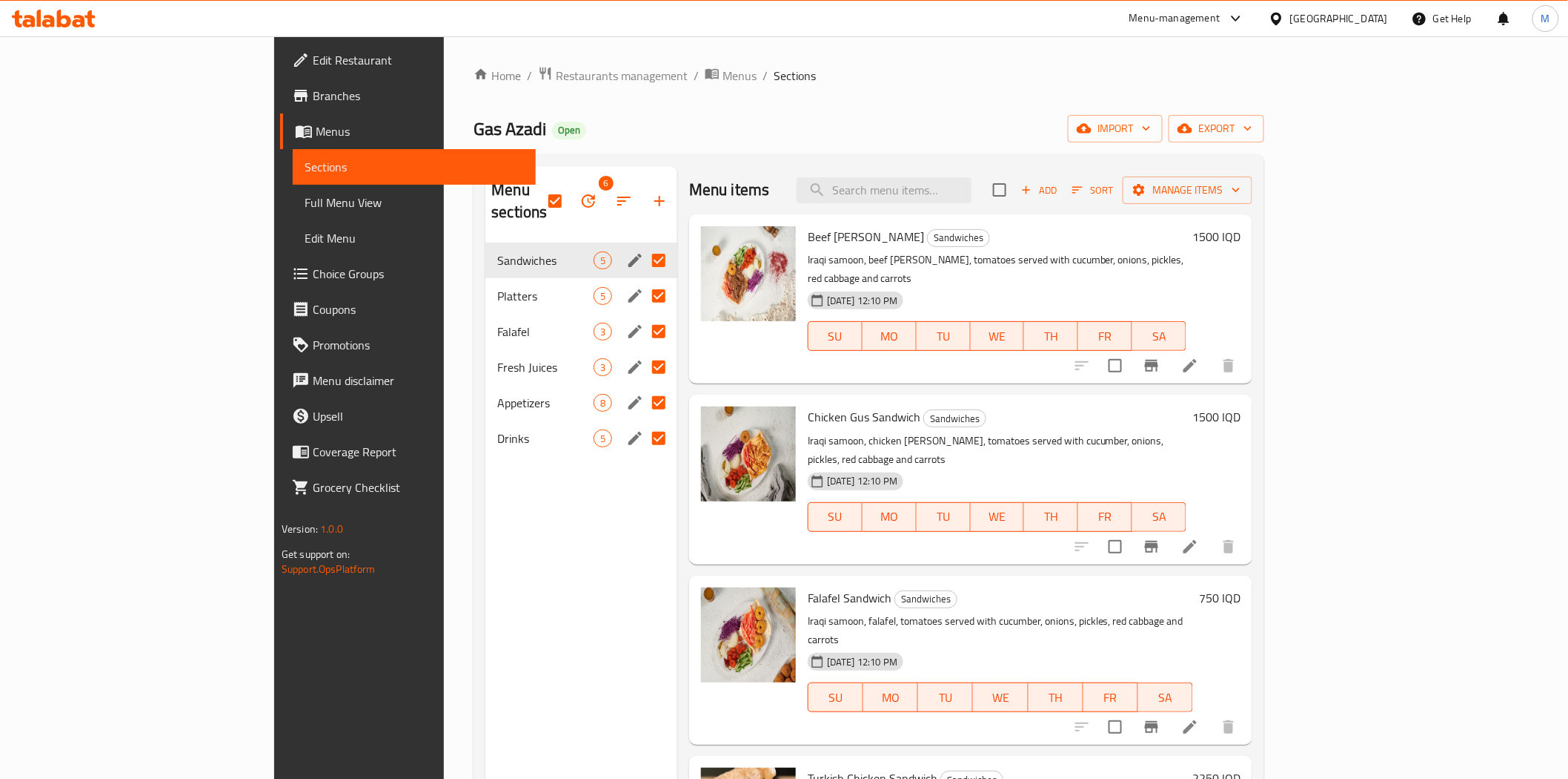
drag, startPoint x: 410, startPoint y: 245, endPoint x: 416, endPoint y: 291, distance: 46.4
click at [486, 291] on div "Sandwiches 5 Platters 5 Falafel 3 Fresh Juices 3 Appetizers 8 Drinks 5" at bounding box center [582, 349] width 192 height 214
click at [486, 502] on div "Menu sections 6 Sandwiches 5 Platters 5 Falafel 3 Fresh Juices 3 Appetizers 8 D…" at bounding box center [582, 555] width 192 height 779
click at [640, 134] on div "Gas Azadi Open import export" at bounding box center [869, 129] width 791 height 28
click at [540, 191] on input "checkbox" at bounding box center [555, 200] width 31 height 31
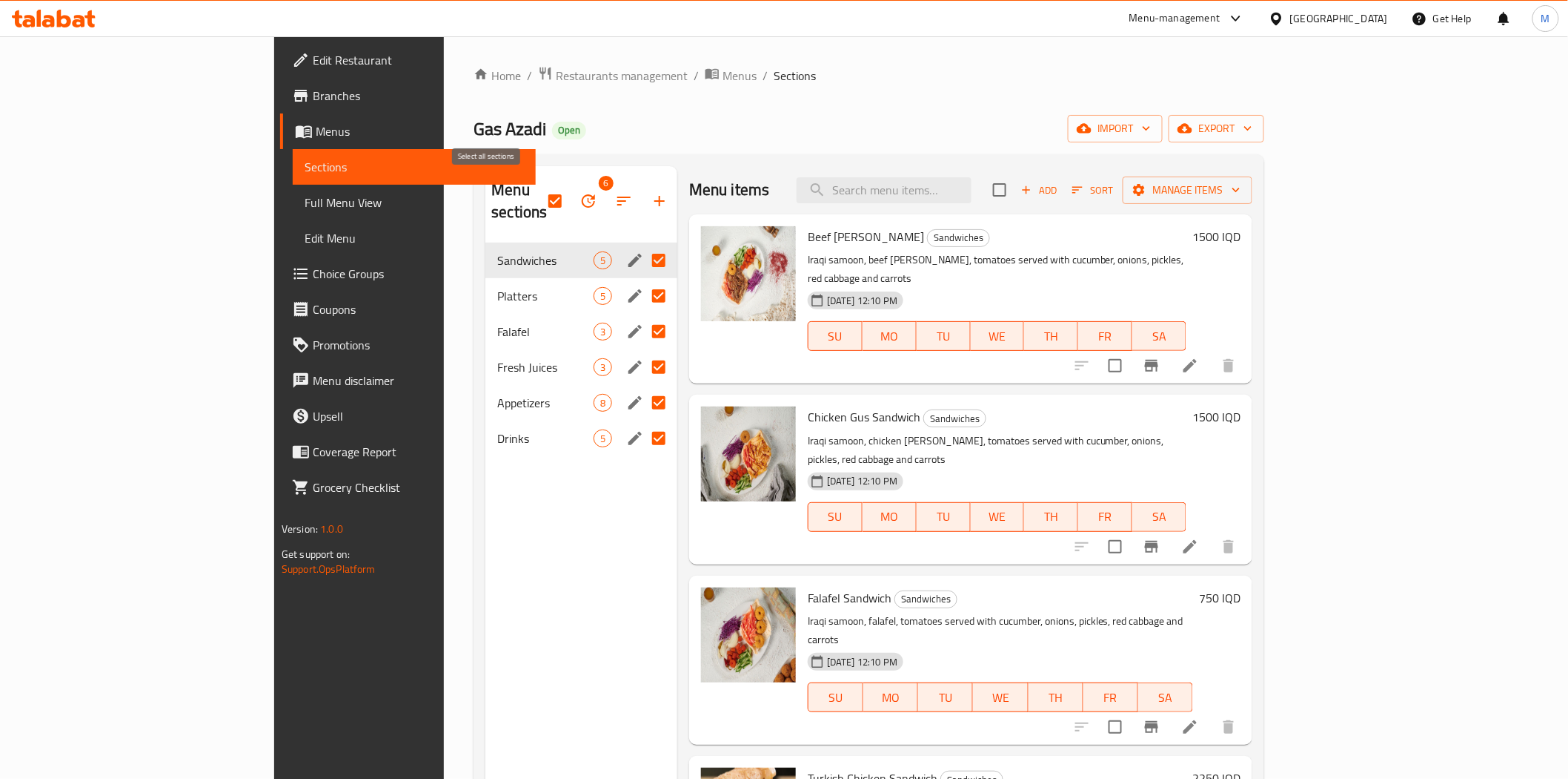
checkbox input "false"
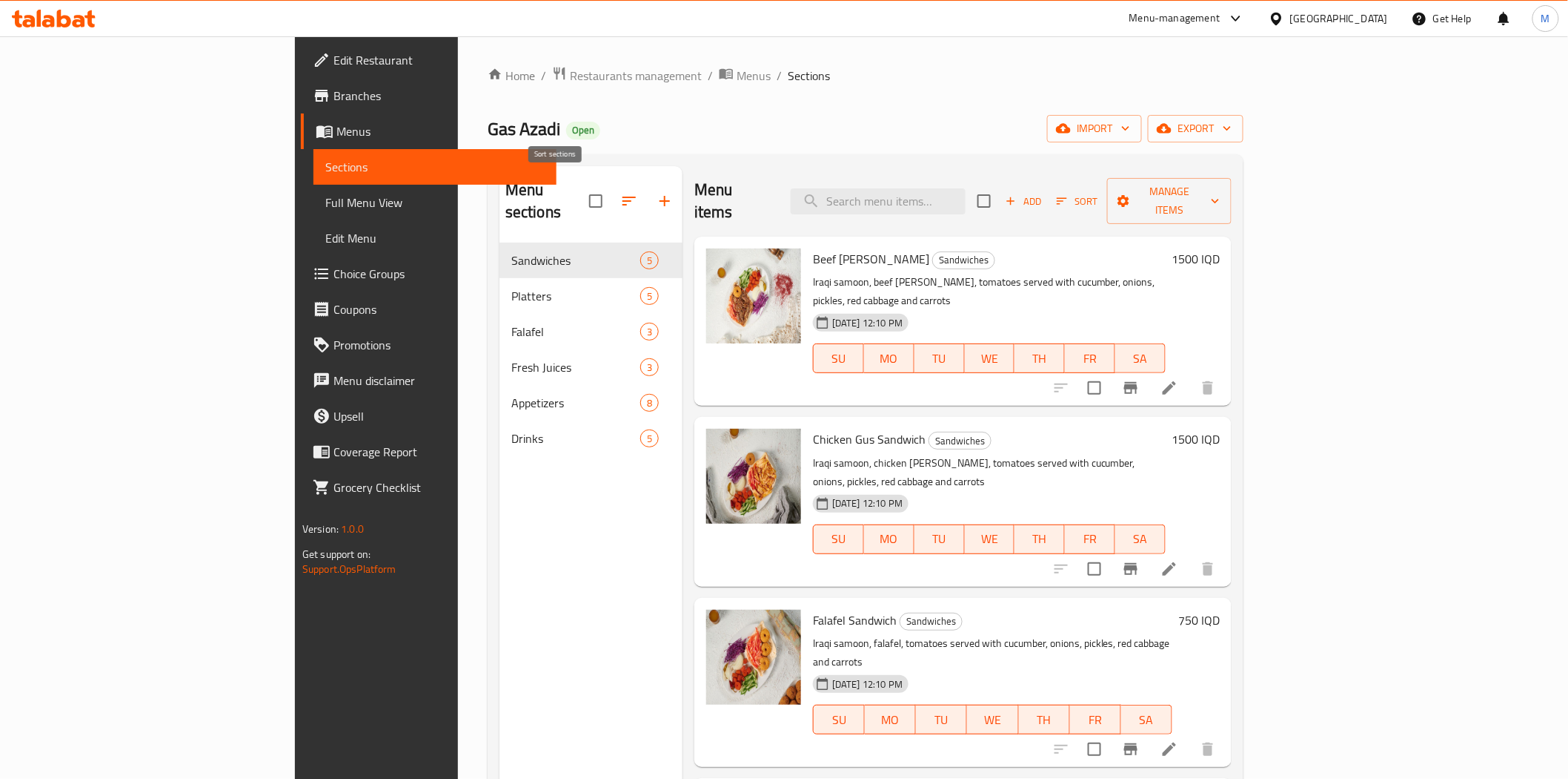
click at [612, 195] on button "button" at bounding box center [629, 200] width 36 height 36
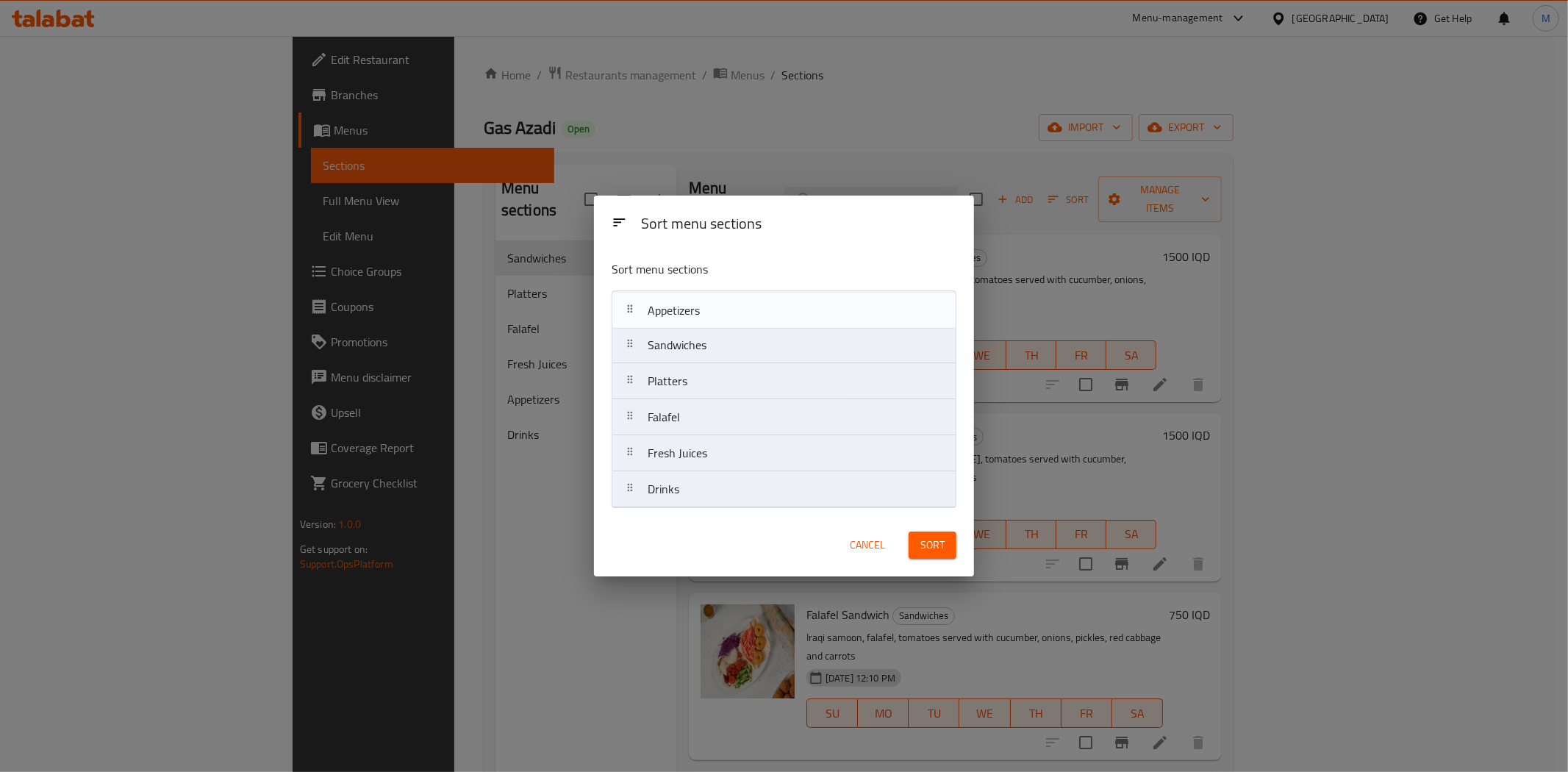
drag, startPoint x: 670, startPoint y: 458, endPoint x: 670, endPoint y: 304, distance: 154.0
click at [670, 304] on nav "Sandwiches Platters Falafel Fresh Juices Appetizers Drinks" at bounding box center [784, 399] width 345 height 218
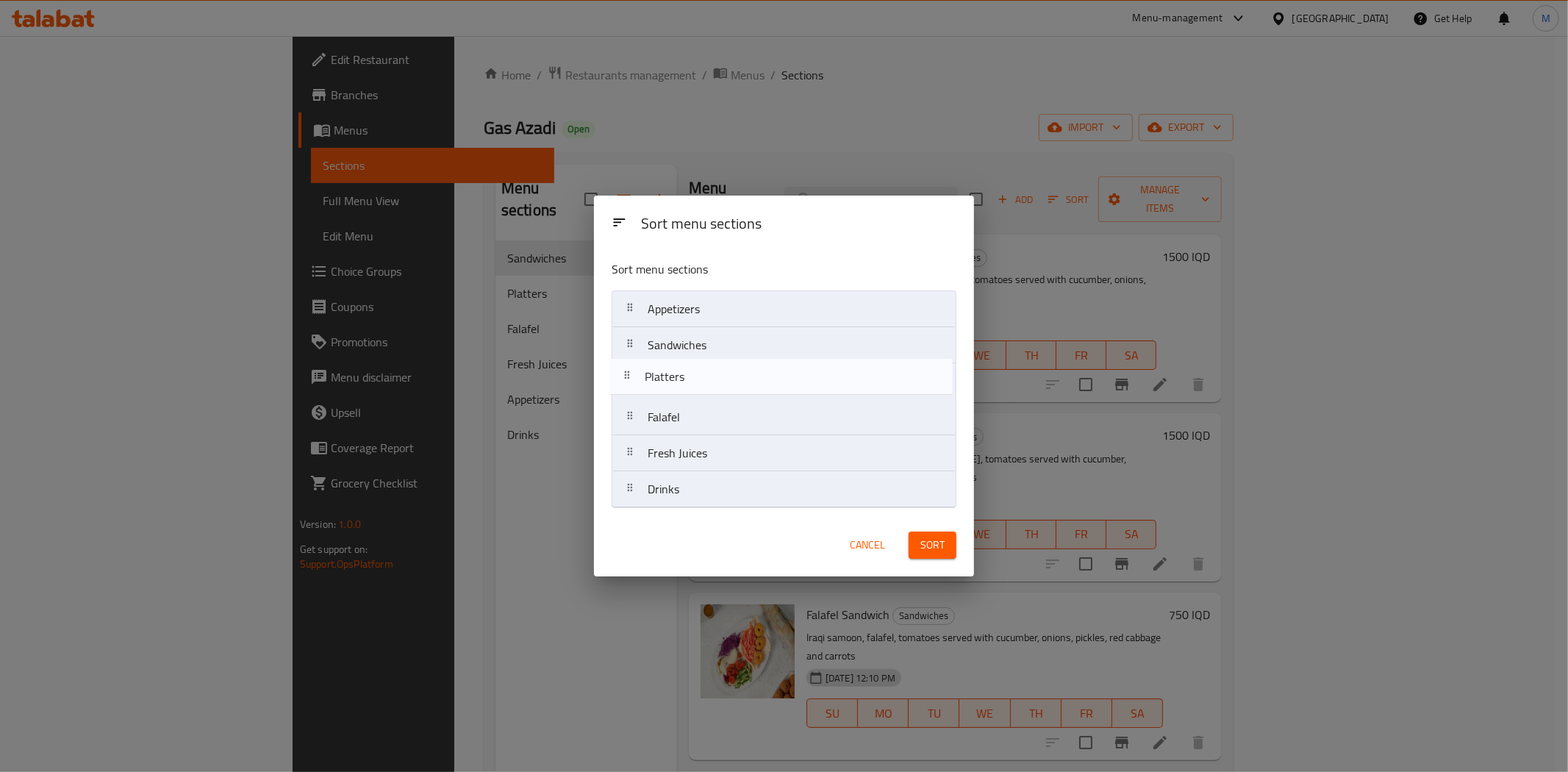
drag, startPoint x: 689, startPoint y: 388, endPoint x: 686, endPoint y: 376, distance: 12.4
click at [686, 376] on nav "Appetizers Sandwiches Platters Falafel Fresh Juices Drinks" at bounding box center [784, 399] width 345 height 218
drag, startPoint x: 671, startPoint y: 411, endPoint x: 675, endPoint y: 335, distance: 76.1
click at [675, 335] on nav "Appetizers Sandwiches Platters Falafel Fresh Juices Drinks" at bounding box center [784, 399] width 345 height 218
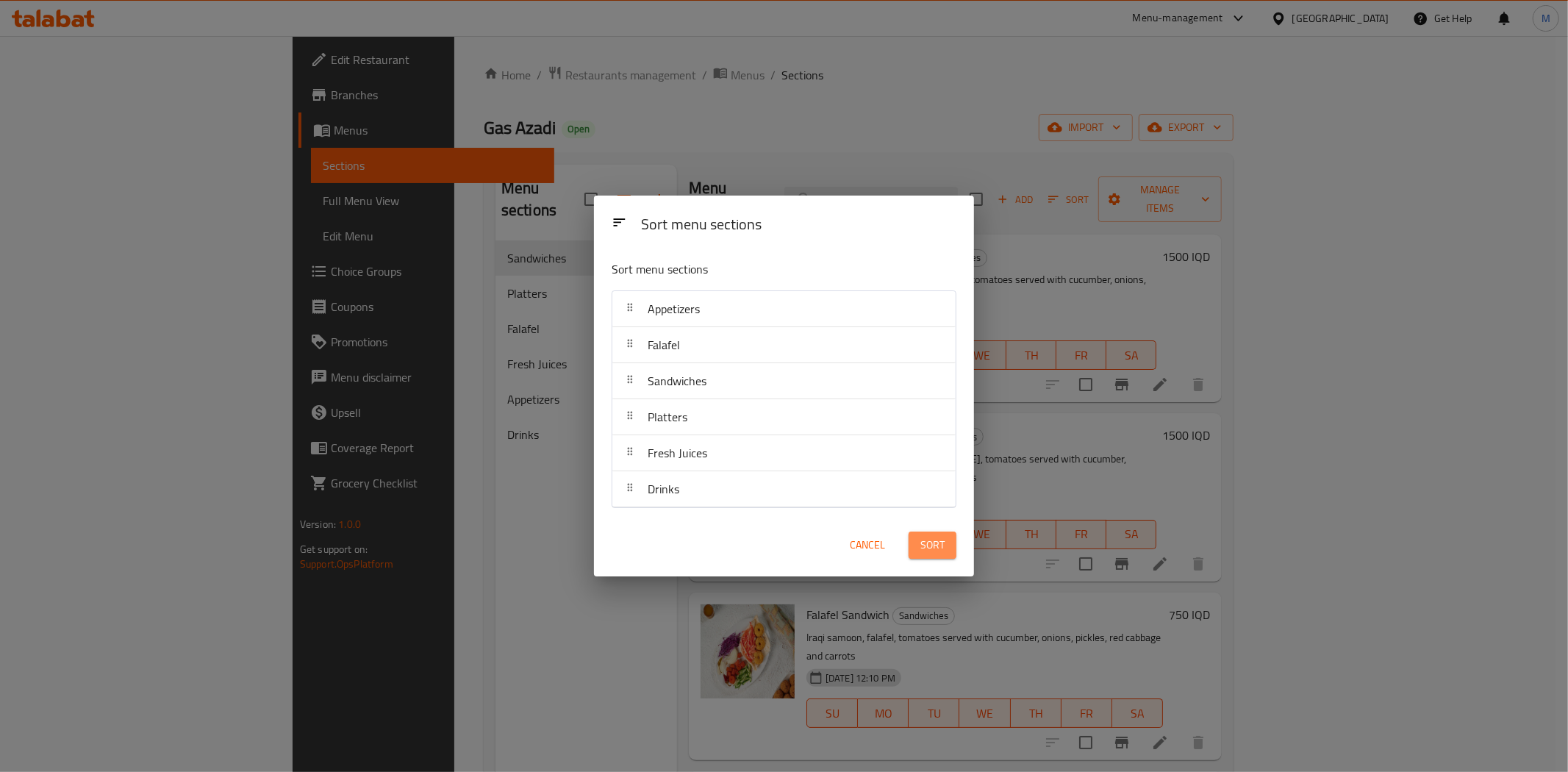
click at [923, 544] on span "Sort" at bounding box center [932, 544] width 24 height 18
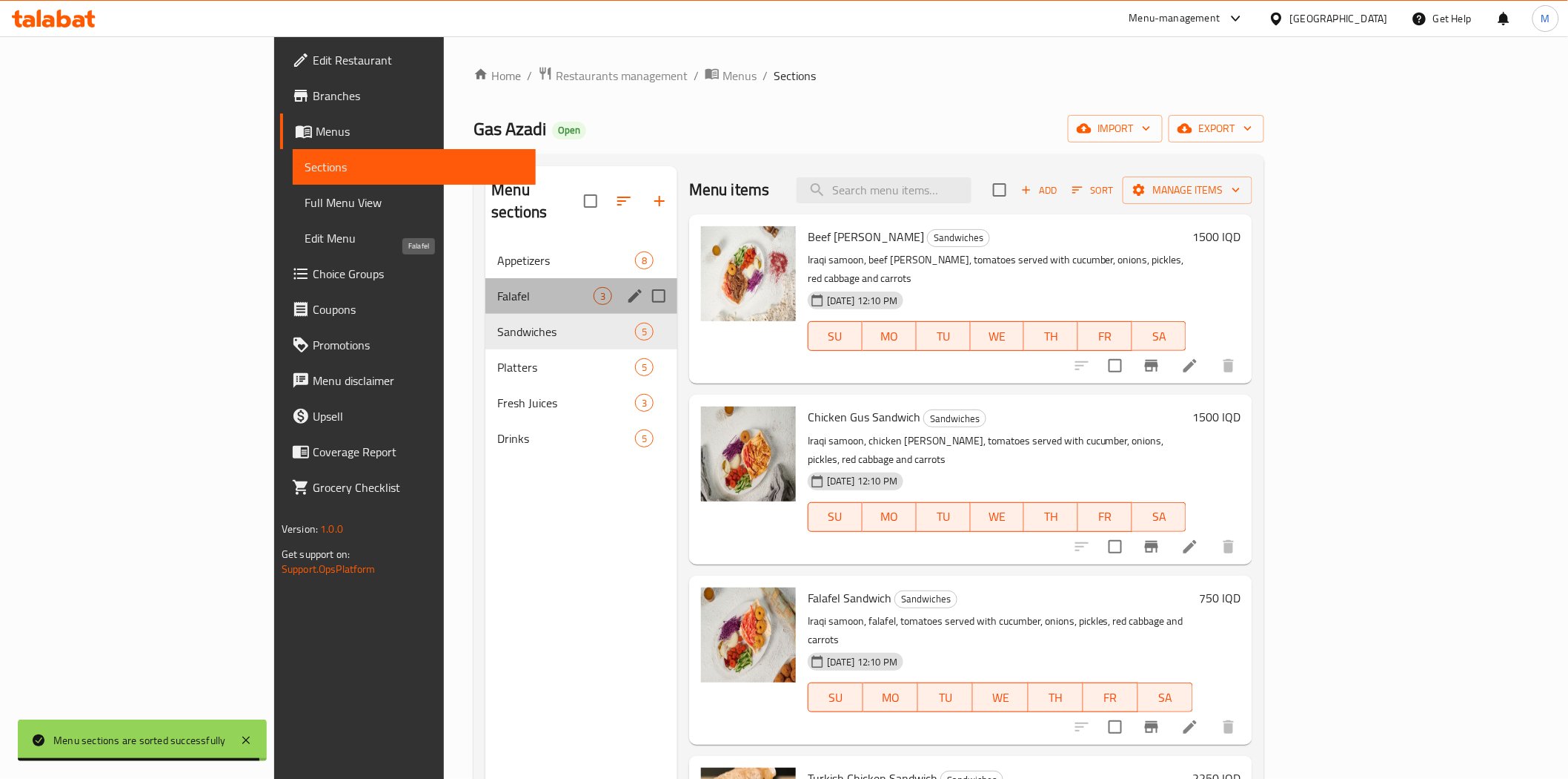
click at [497, 287] on span "Falafel" at bounding box center [545, 296] width 96 height 18
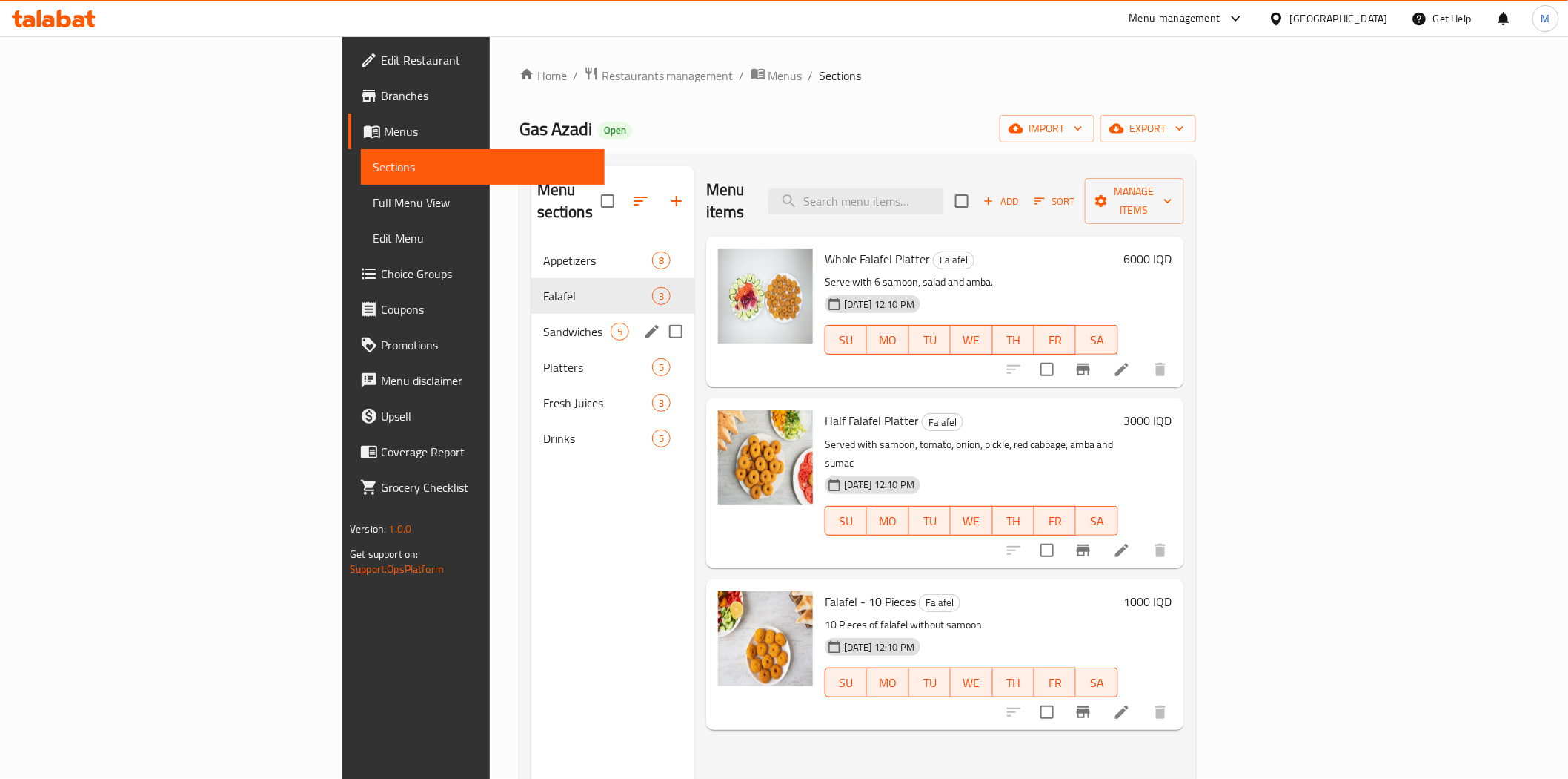
click at [543, 322] on span "Sandwiches" at bounding box center [577, 331] width 68 height 18
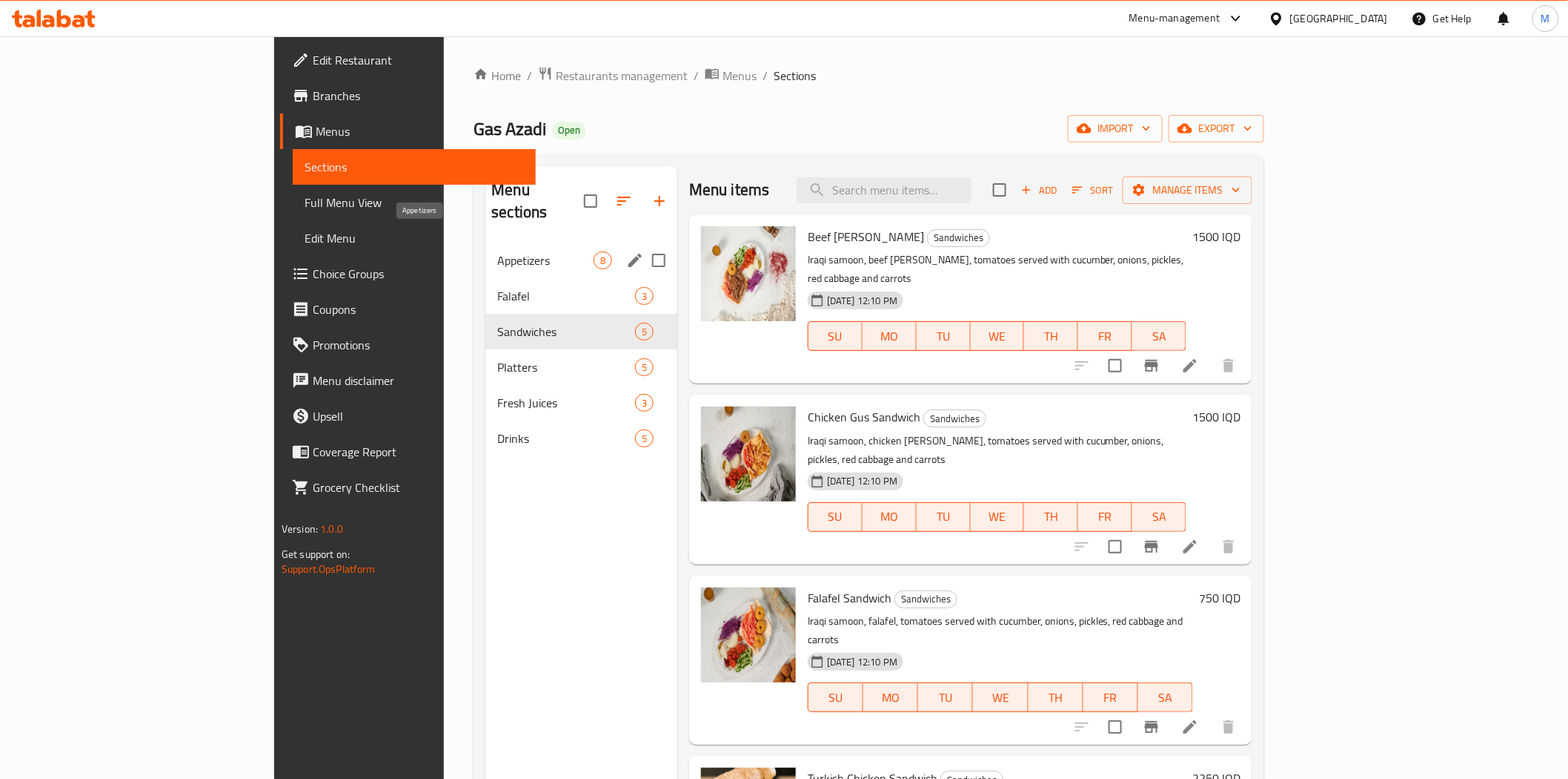
click at [497, 251] on span "Appetizers" at bounding box center [545, 260] width 96 height 18
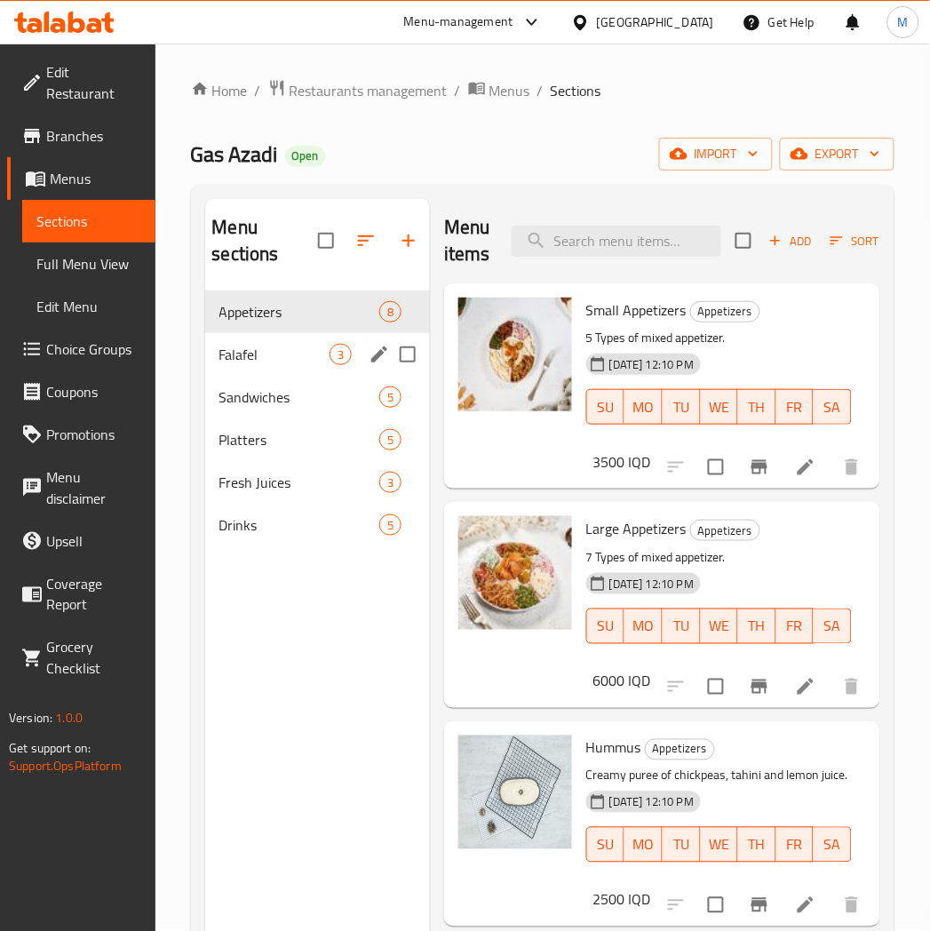
click at [245, 364] on span "Falafel" at bounding box center [274, 354] width 110 height 21
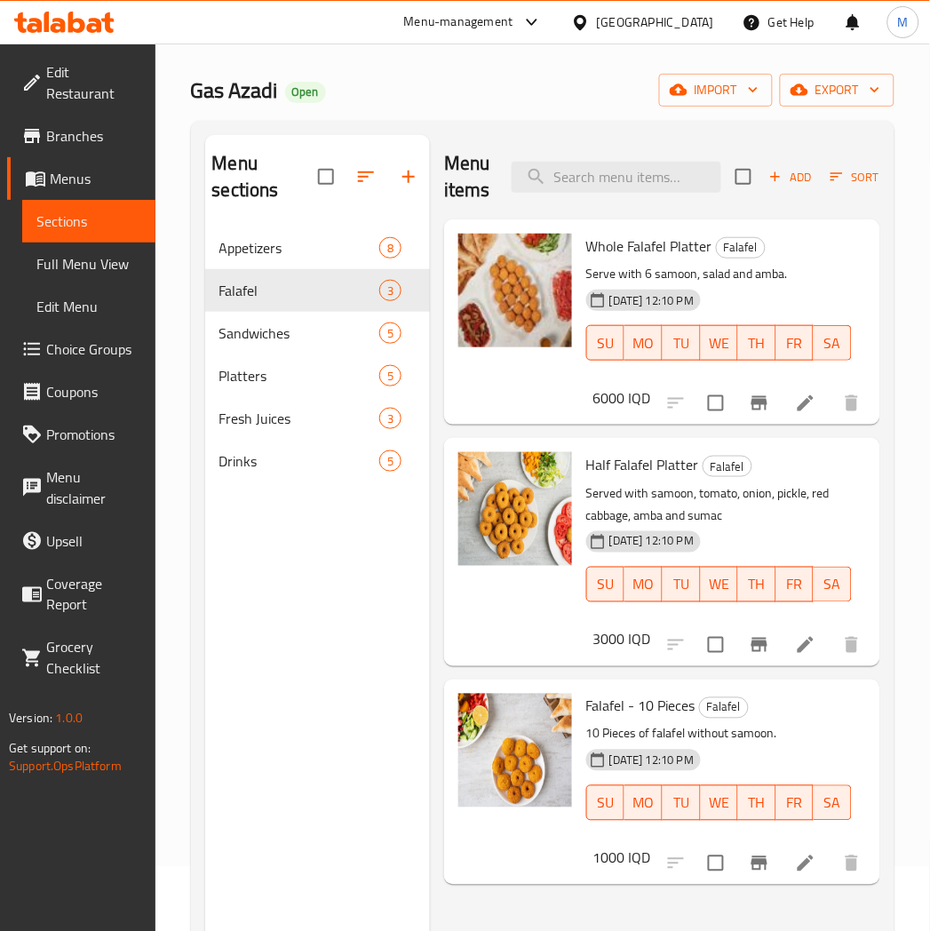
scroll to position [99, 0]
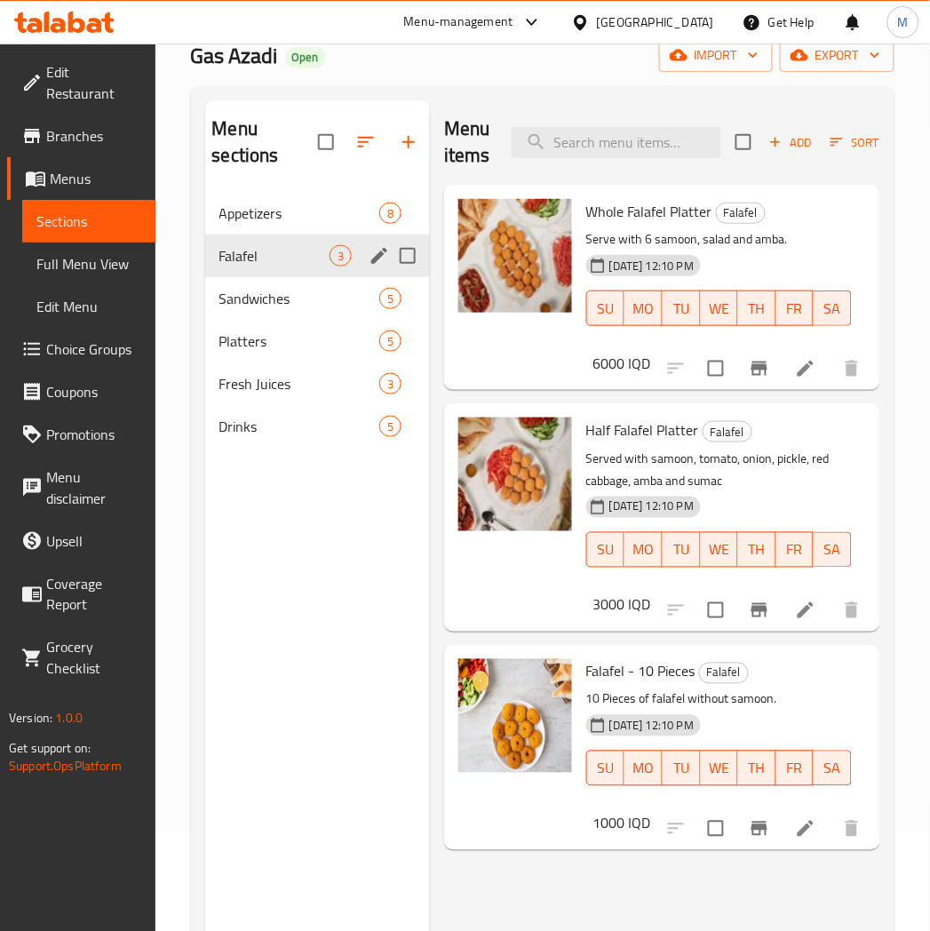
click at [255, 267] on div "Falafel 3" at bounding box center [317, 255] width 225 height 43
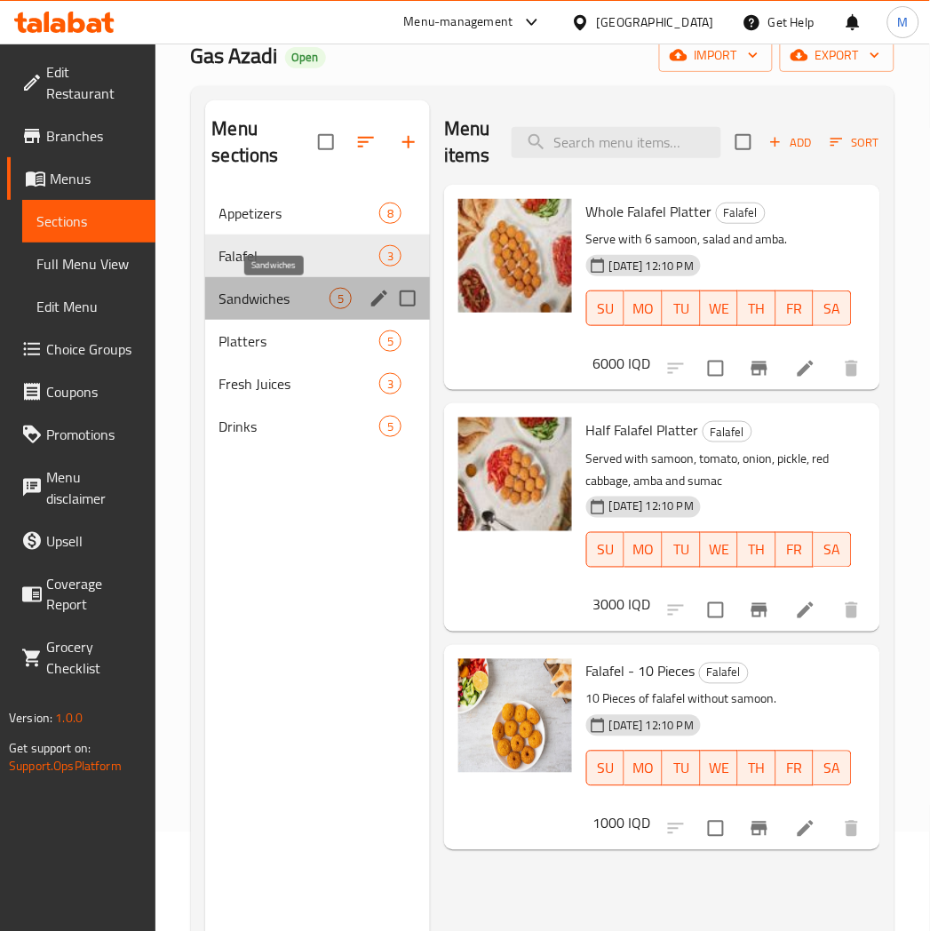
click at [250, 293] on span "Sandwiches" at bounding box center [274, 298] width 110 height 21
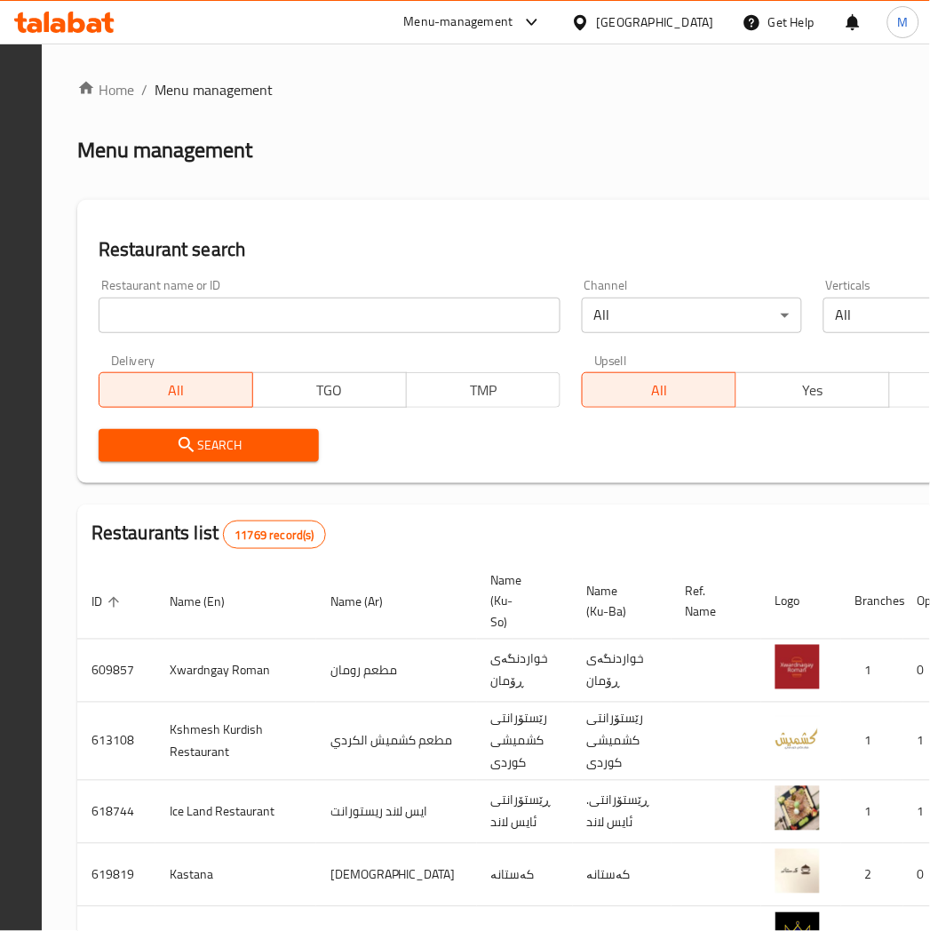
click at [361, 324] on input "search" at bounding box center [330, 316] width 462 height 36
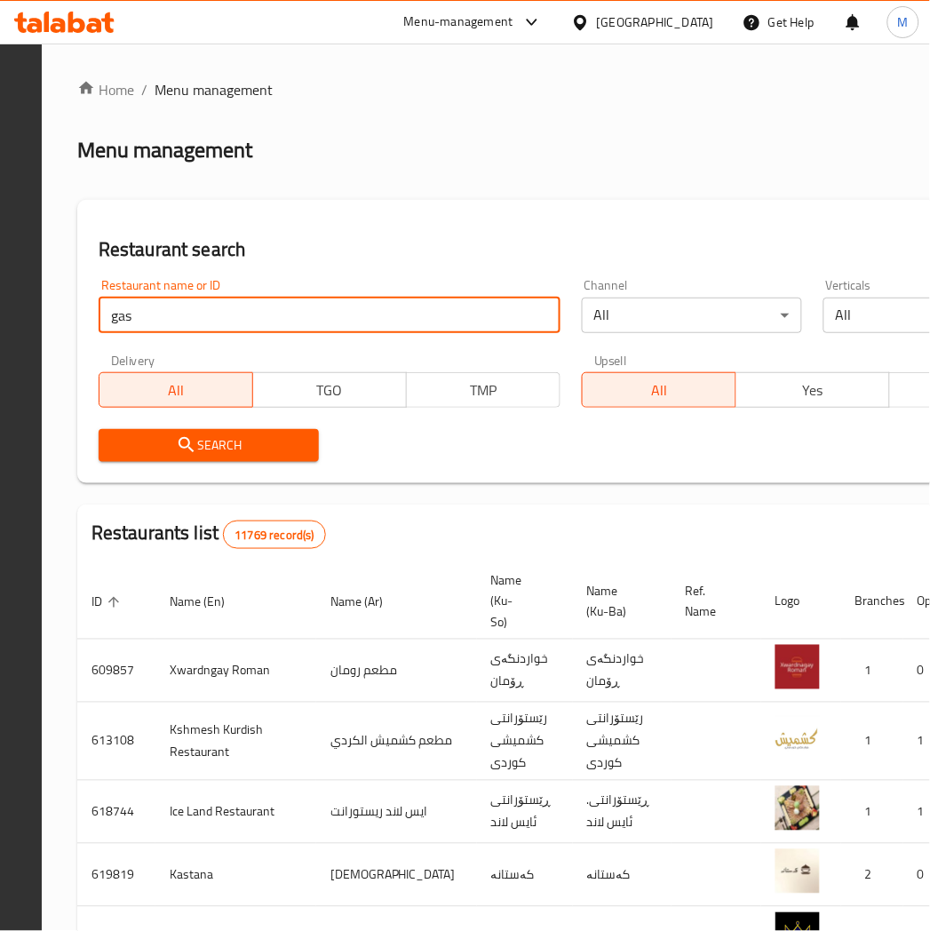
click at [361, 324] on input "gas" at bounding box center [330, 316] width 462 height 36
type input "gas azadi"
click button "Search" at bounding box center [209, 445] width 220 height 33
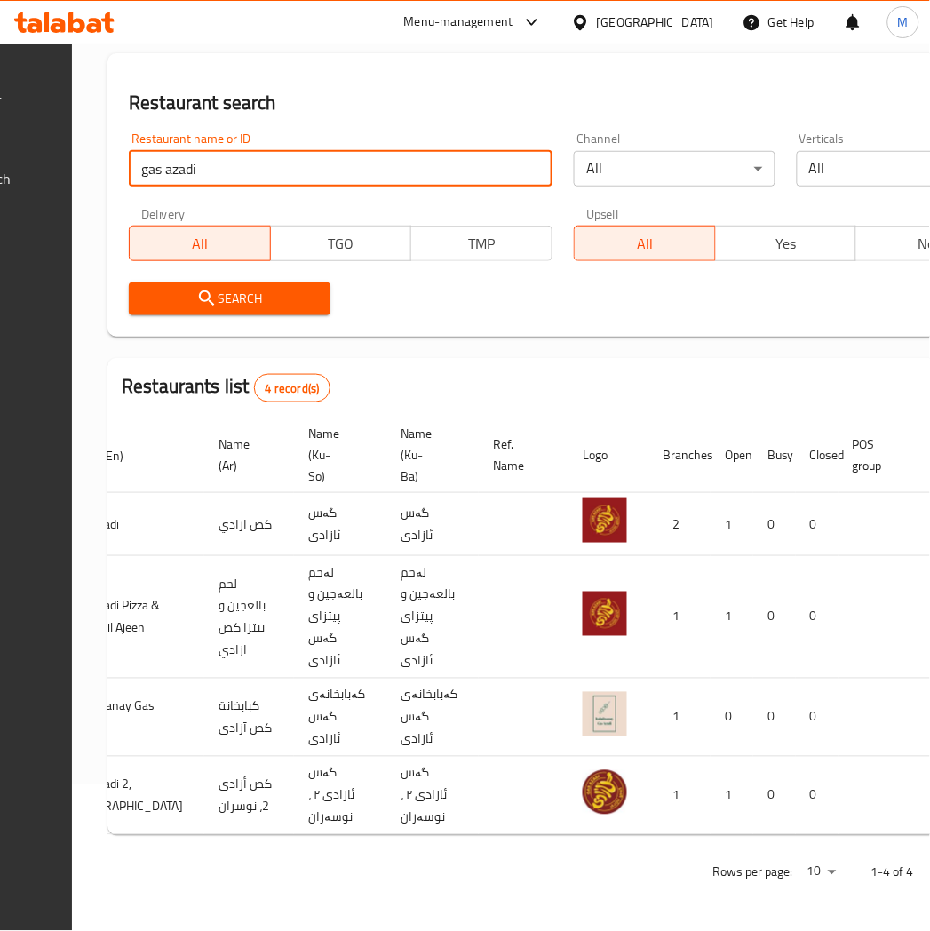
scroll to position [0, 346]
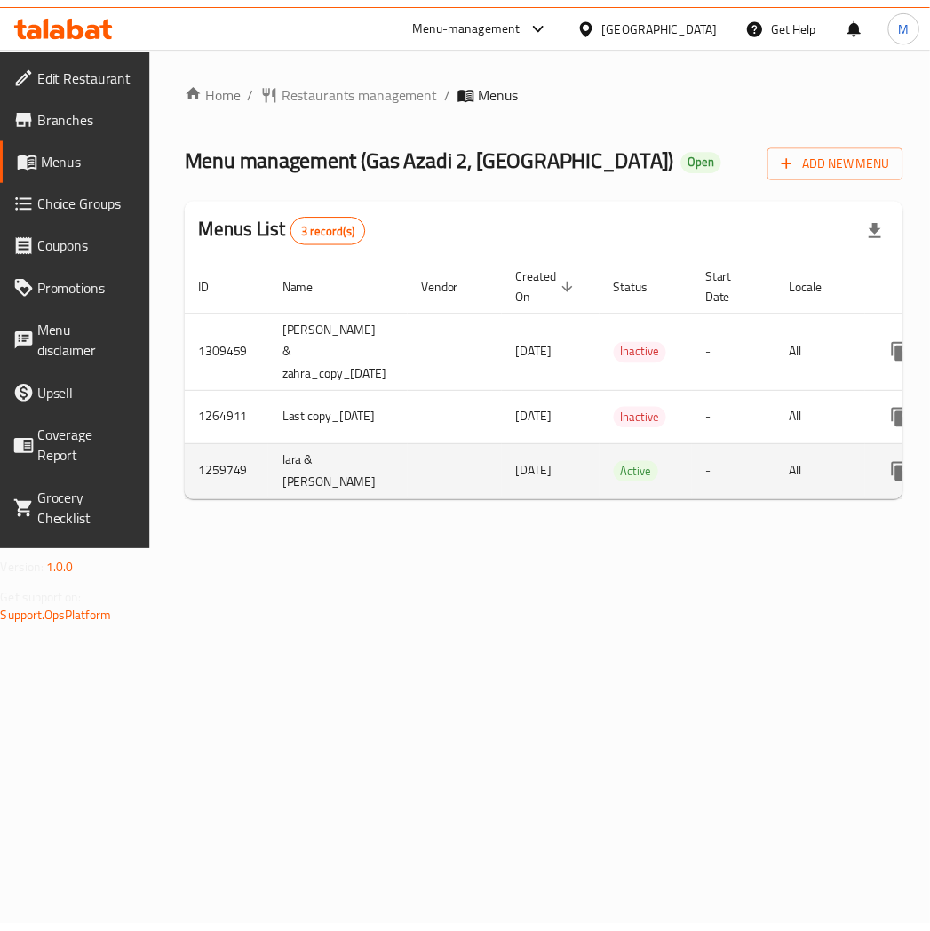
scroll to position [0, 202]
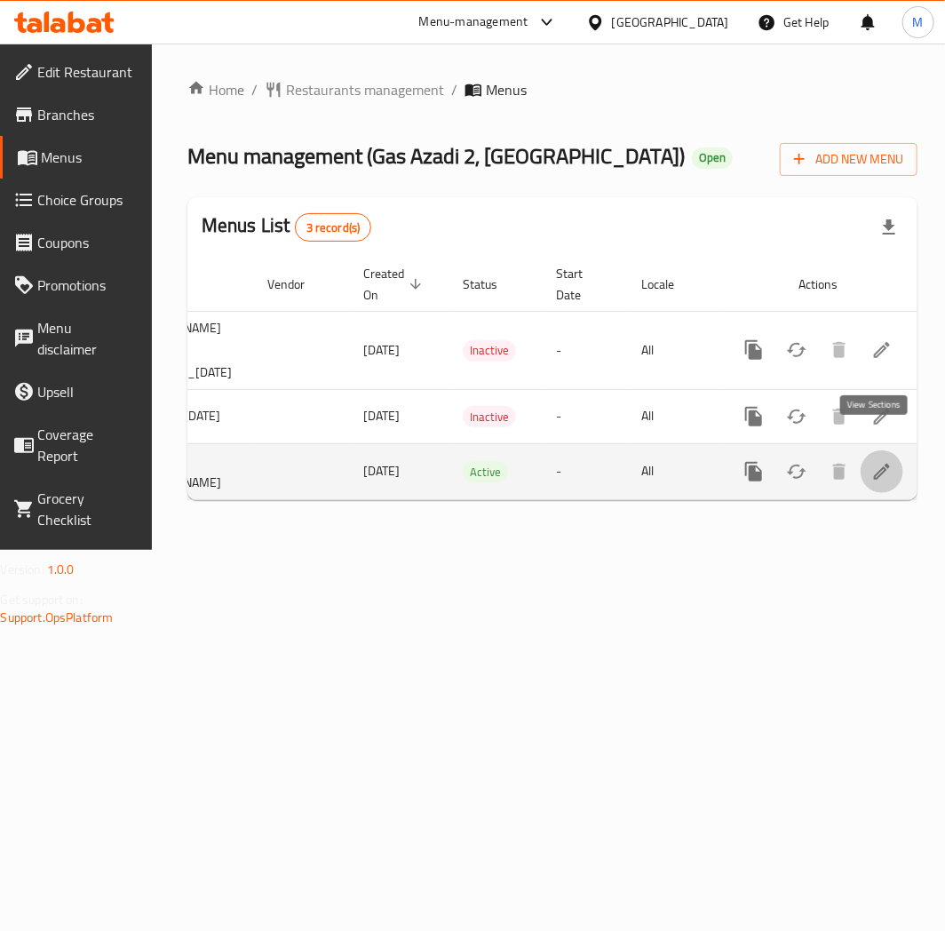
click at [874, 464] on icon "enhanced table" at bounding box center [882, 472] width 16 height 16
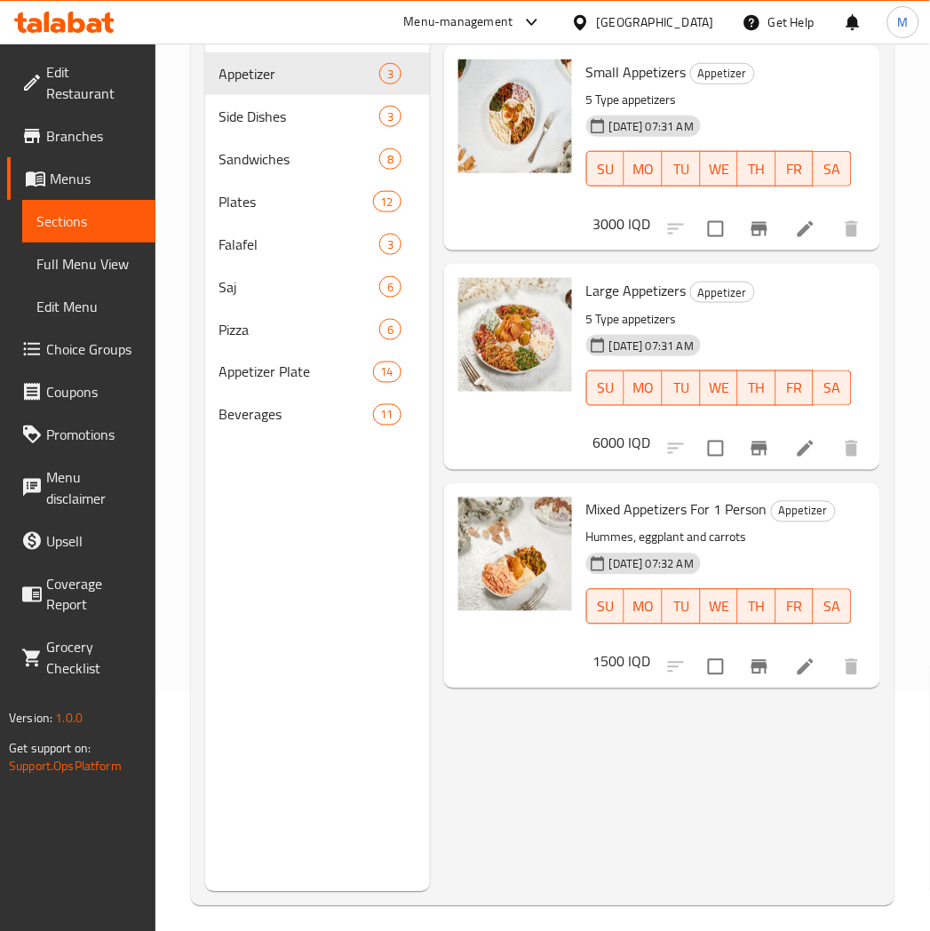
scroll to position [249, 0]
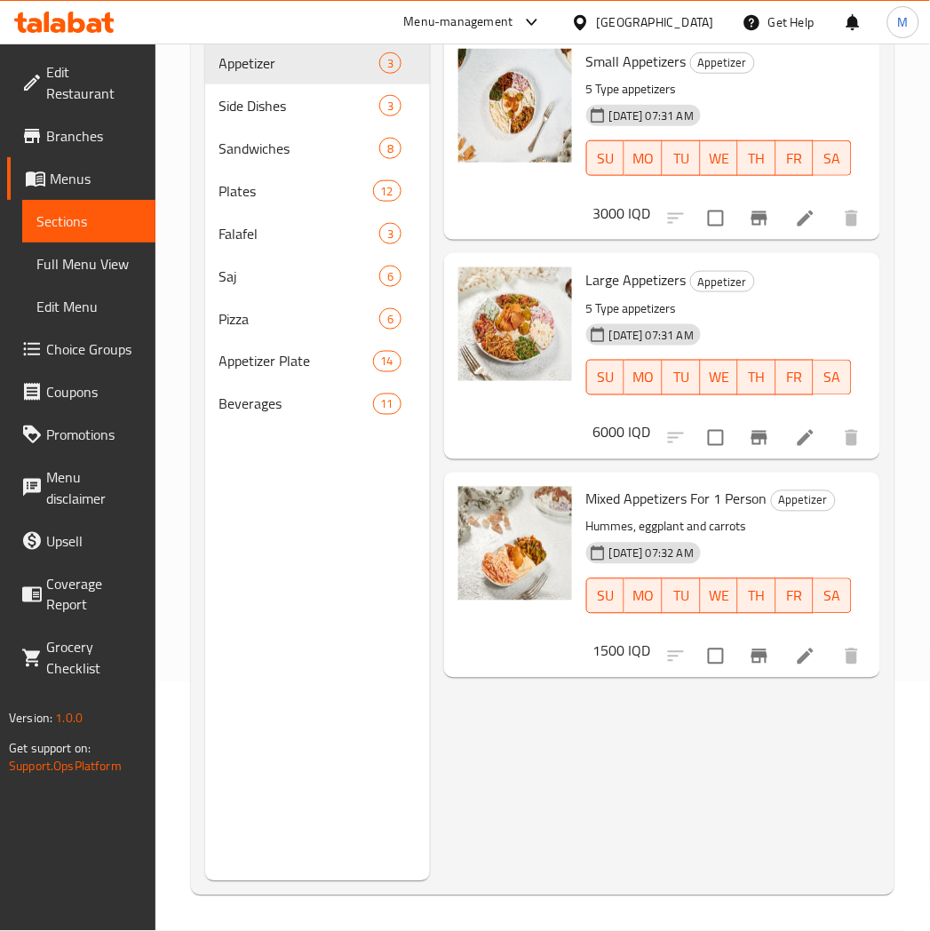
click at [632, 503] on span "Mixed Appetizers For 1 Person" at bounding box center [676, 499] width 181 height 27
copy h6 "Mixed Appetizers For 1 Person"
click at [606, 528] on p "Hummes, eggplant and carrots" at bounding box center [719, 527] width 266 height 22
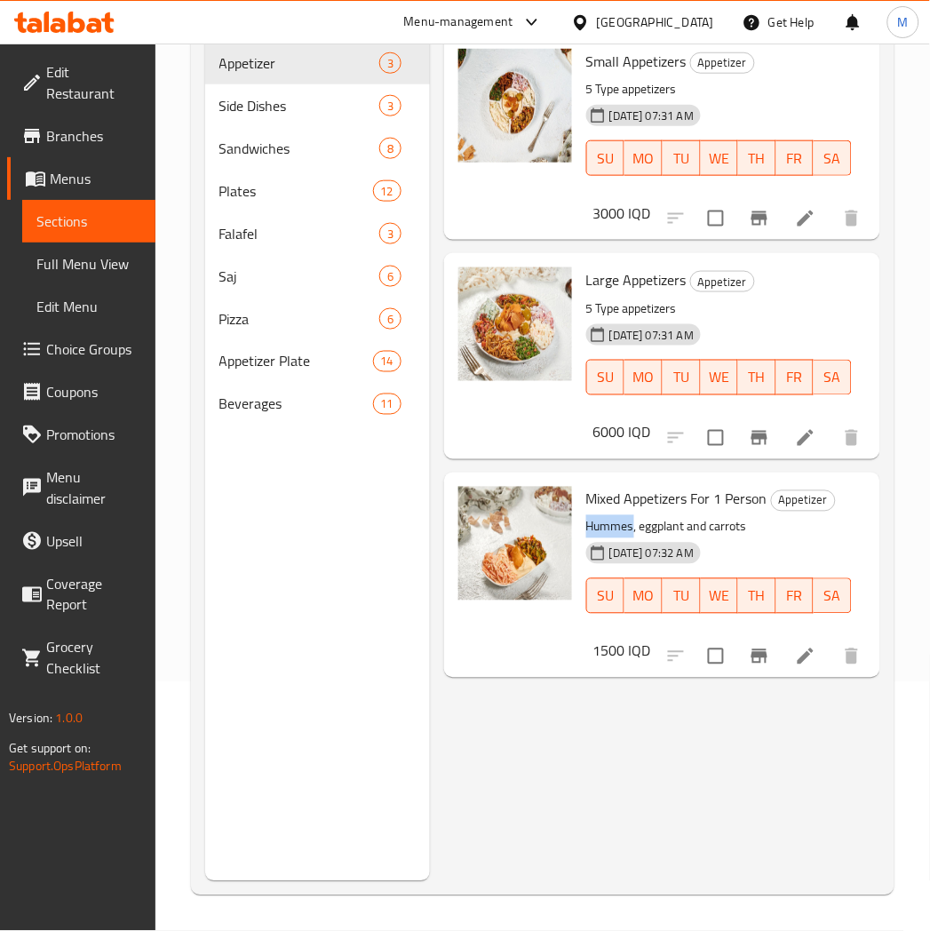
click at [606, 528] on p "Hummes, eggplant and carrots" at bounding box center [719, 527] width 266 height 22
copy div "Hummes, eggplant and carrots"
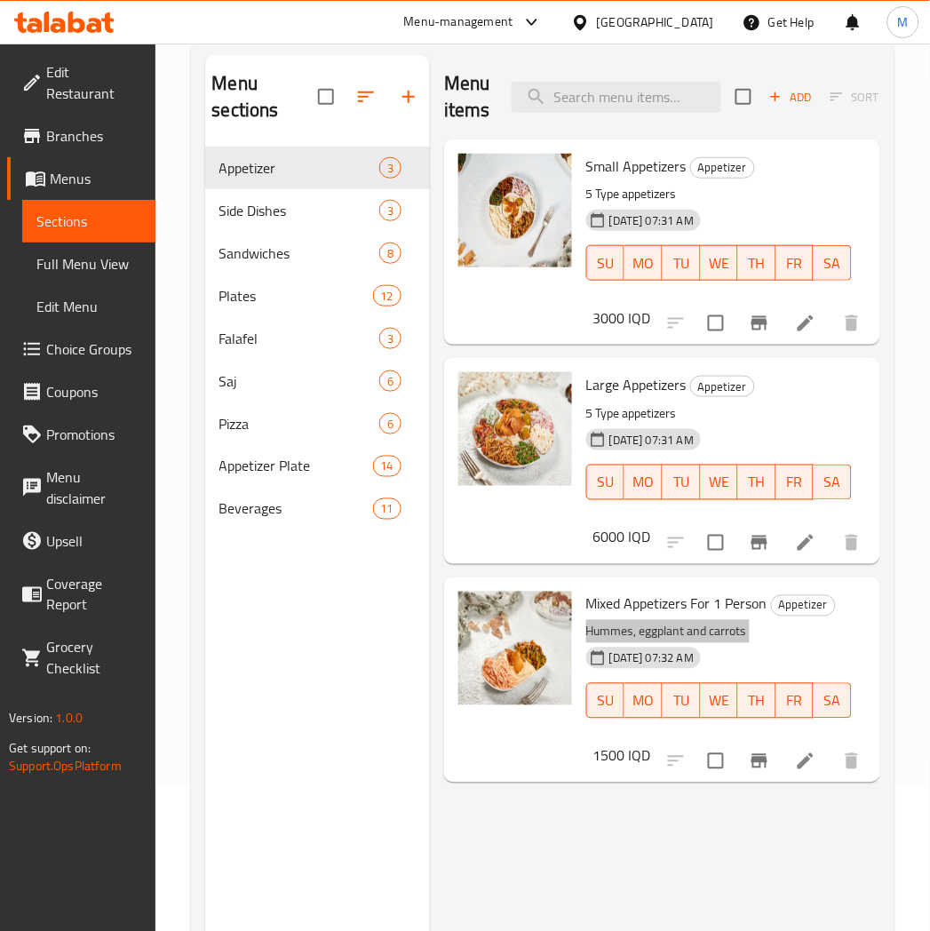
scroll to position [0, 0]
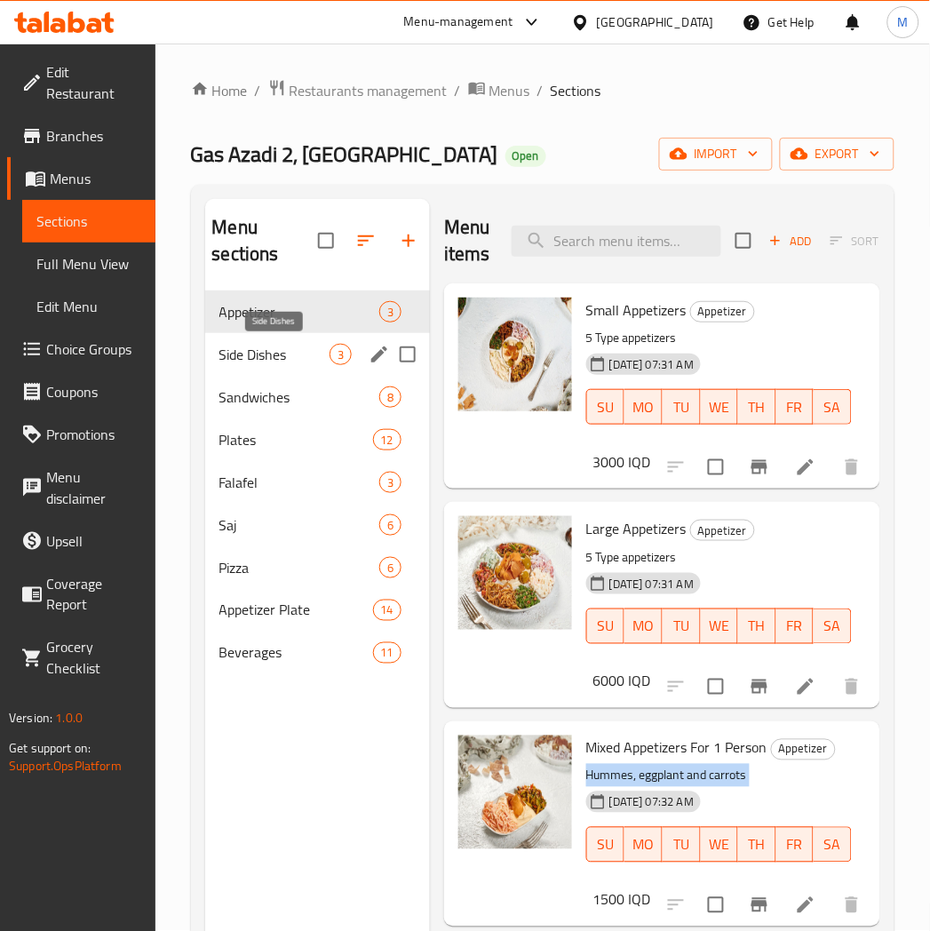
click at [278, 356] on span "Side Dishes" at bounding box center [274, 354] width 110 height 21
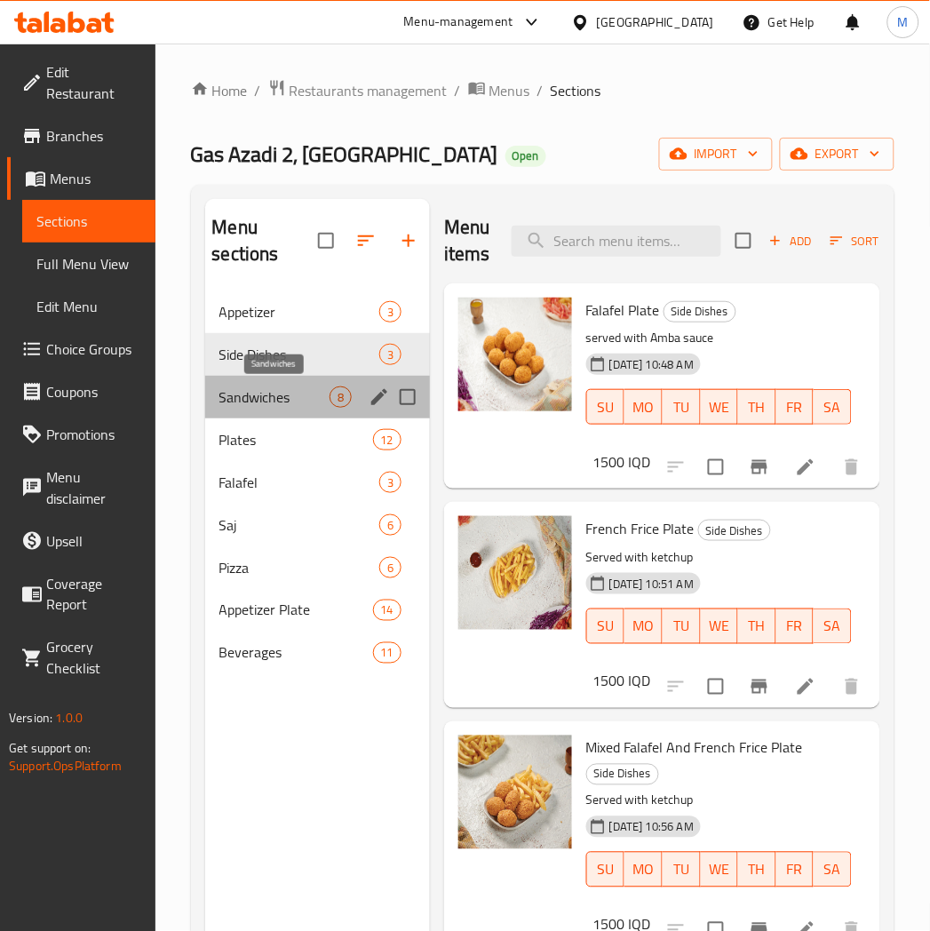
click at [282, 397] on span "Sandwiches" at bounding box center [274, 396] width 110 height 21
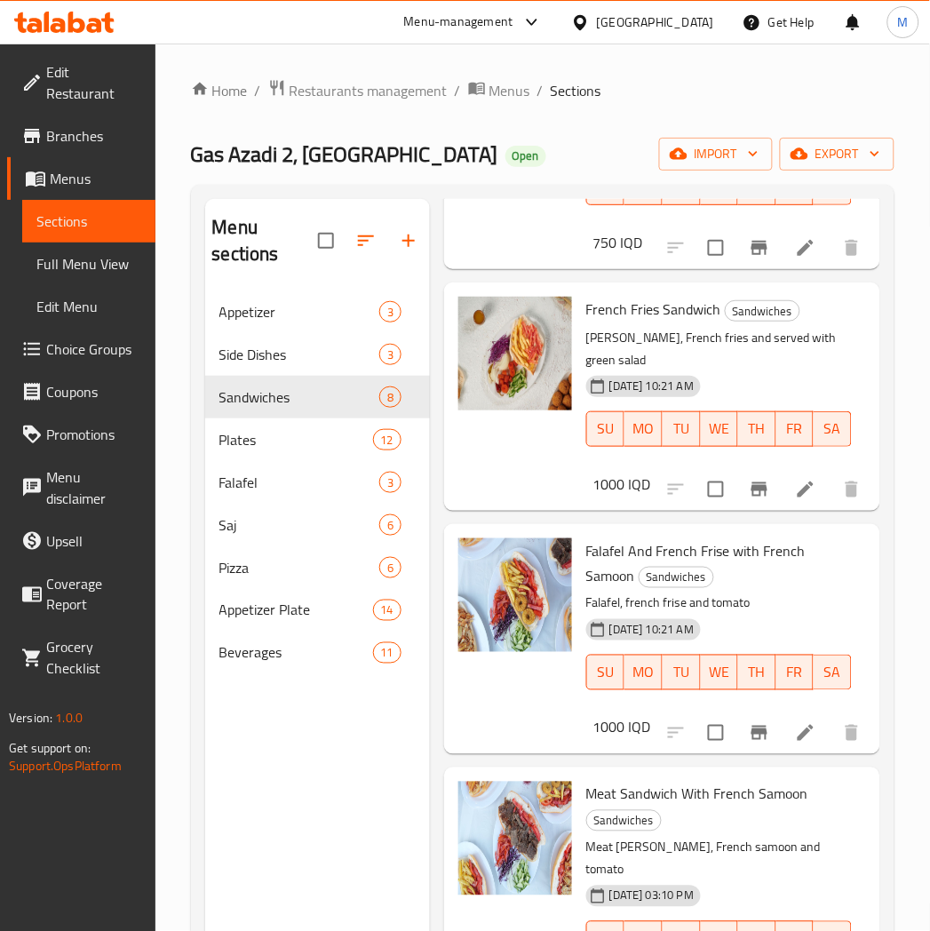
scroll to position [789, 0]
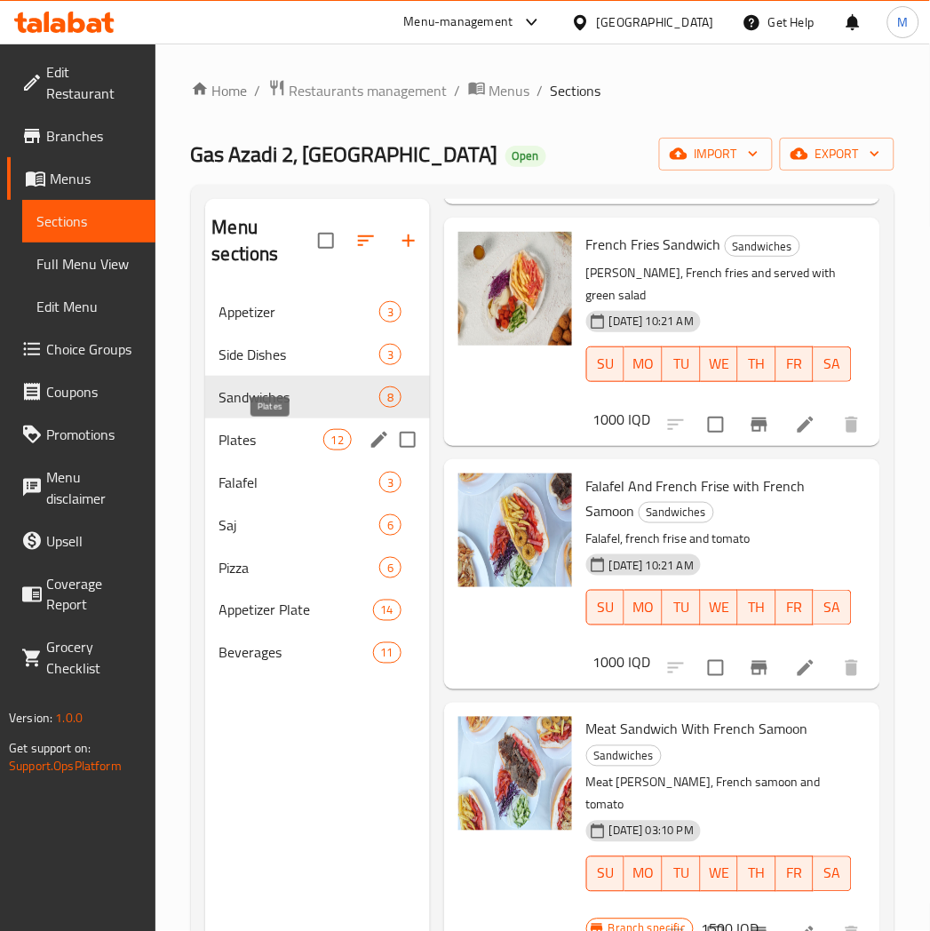
click at [269, 436] on span "Plates" at bounding box center [271, 439] width 104 height 21
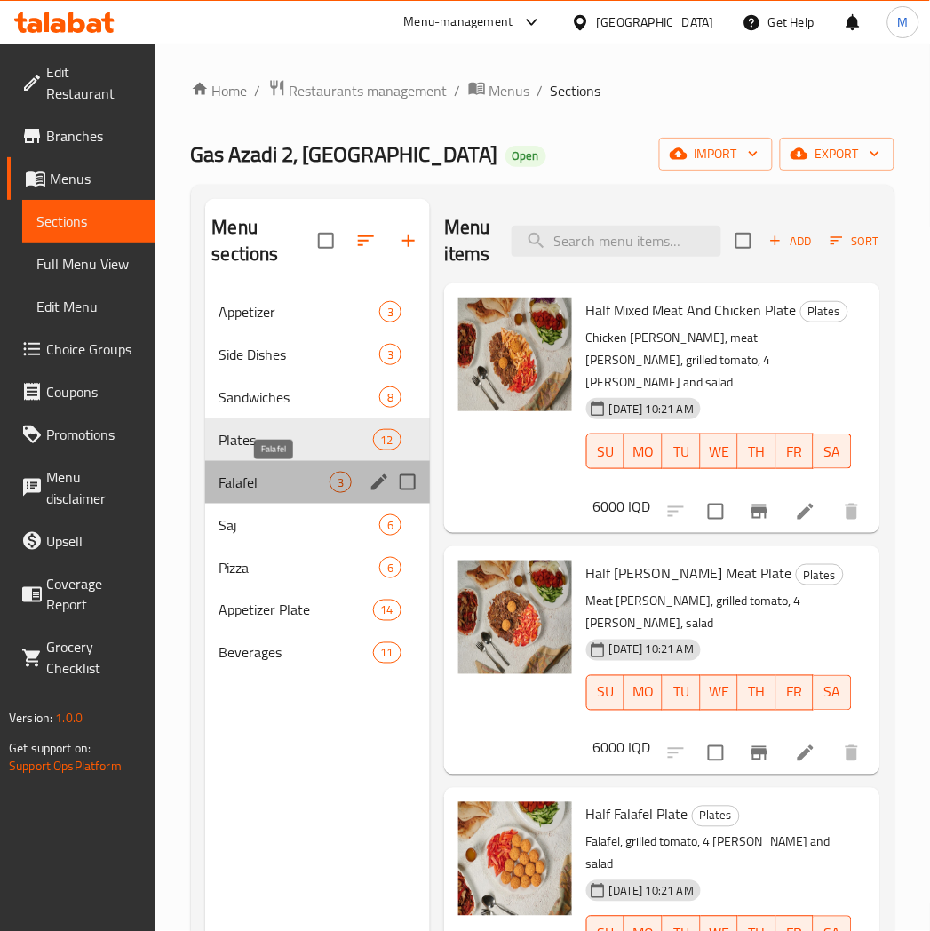
click at [299, 480] on span "Falafel" at bounding box center [274, 482] width 110 height 21
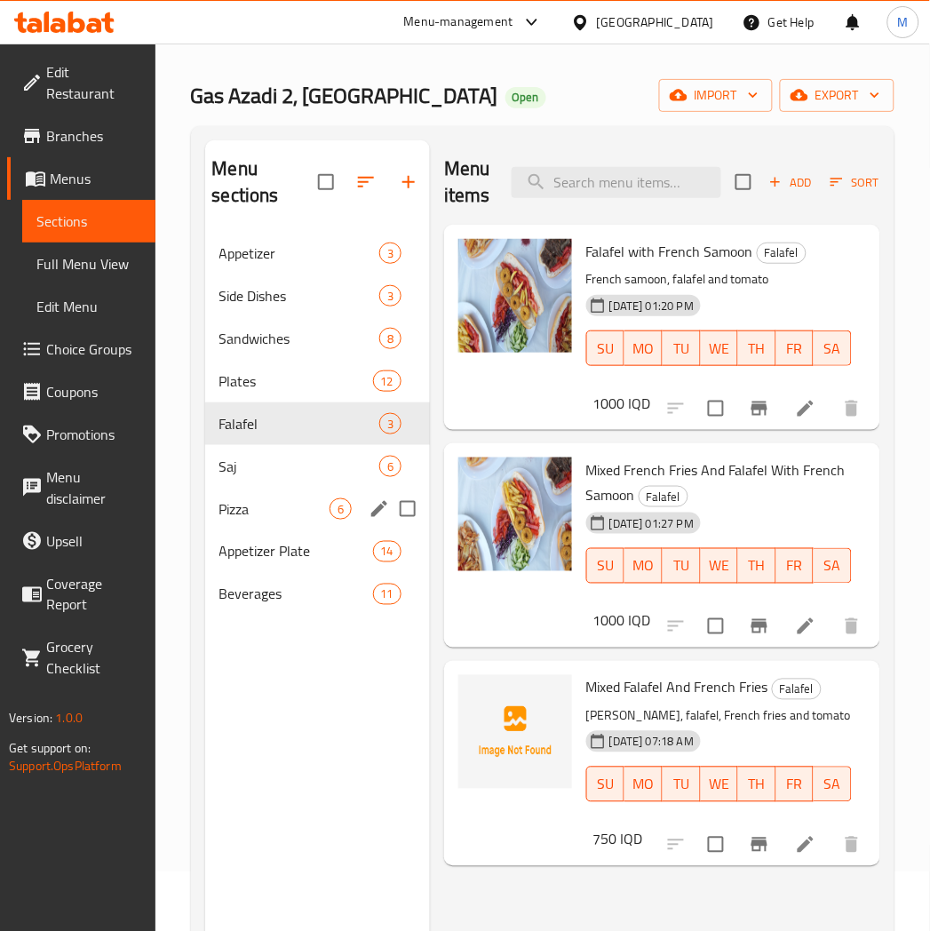
scroll to position [51, 0]
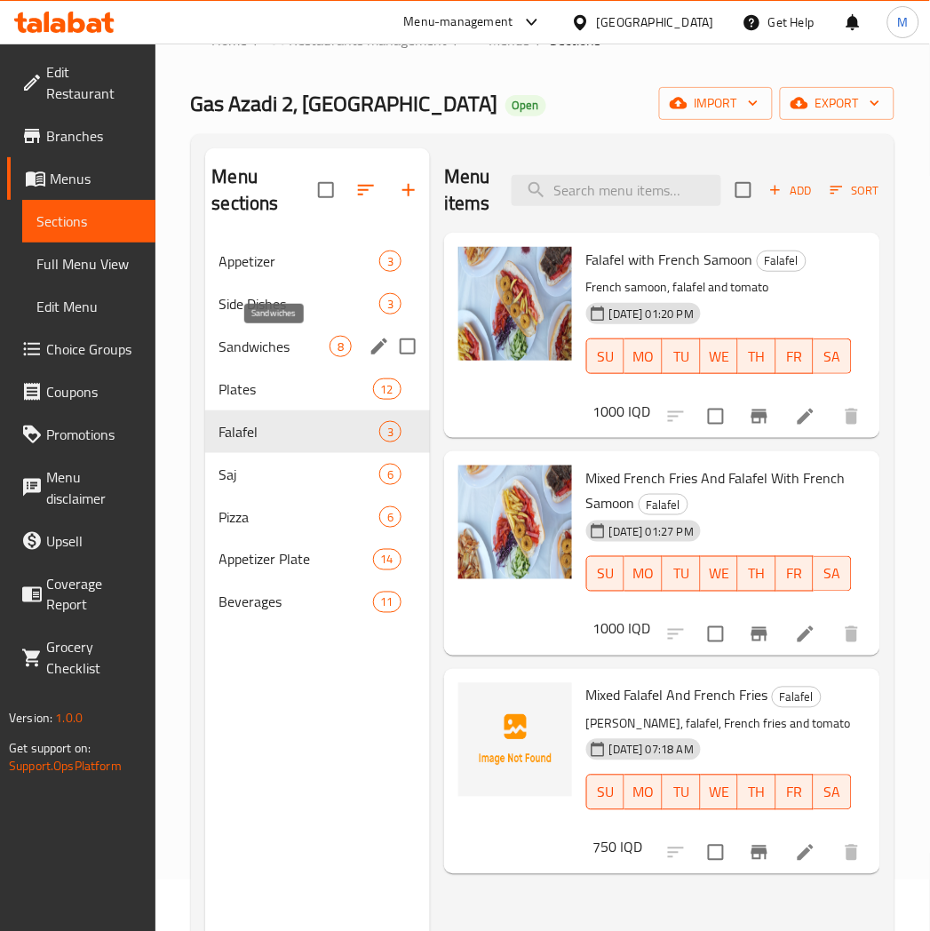
drag, startPoint x: 272, startPoint y: 340, endPoint x: 295, endPoint y: 336, distance: 23.5
click at [272, 340] on span "Sandwiches" at bounding box center [274, 346] width 110 height 21
